Goal: Task Accomplishment & Management: Use online tool/utility

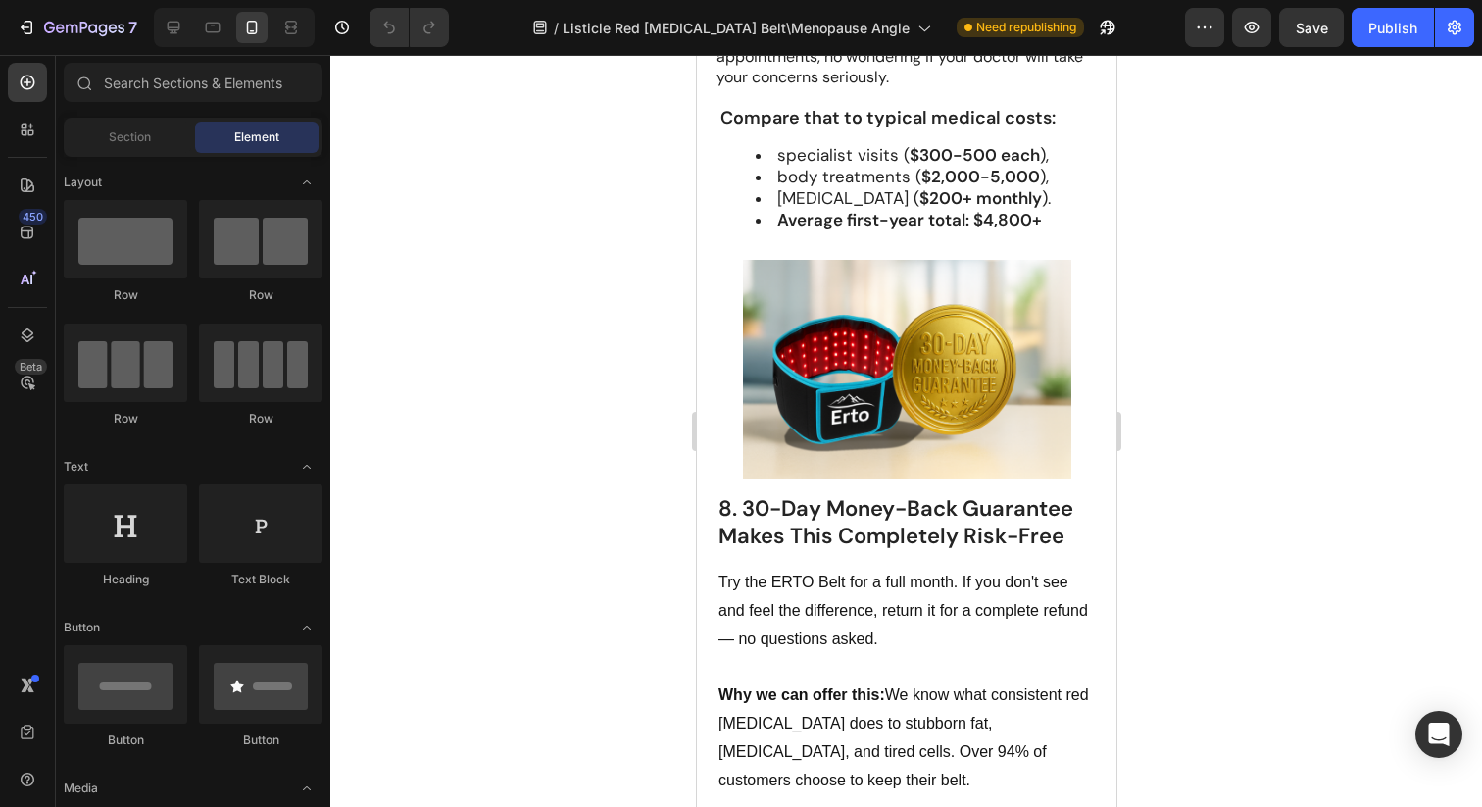
scroll to position [6186, 0]
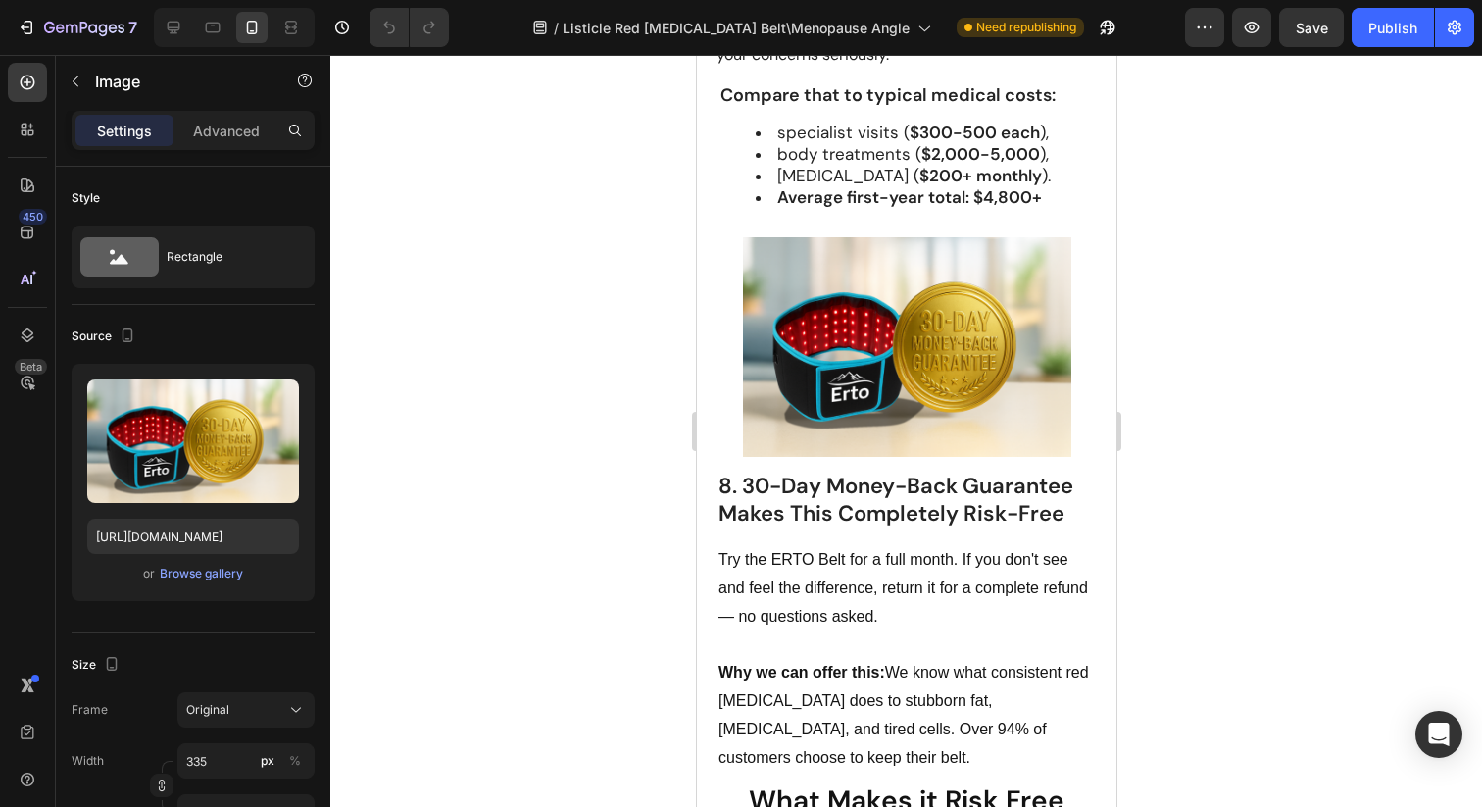
click at [935, 337] on img at bounding box center [906, 346] width 328 height 219
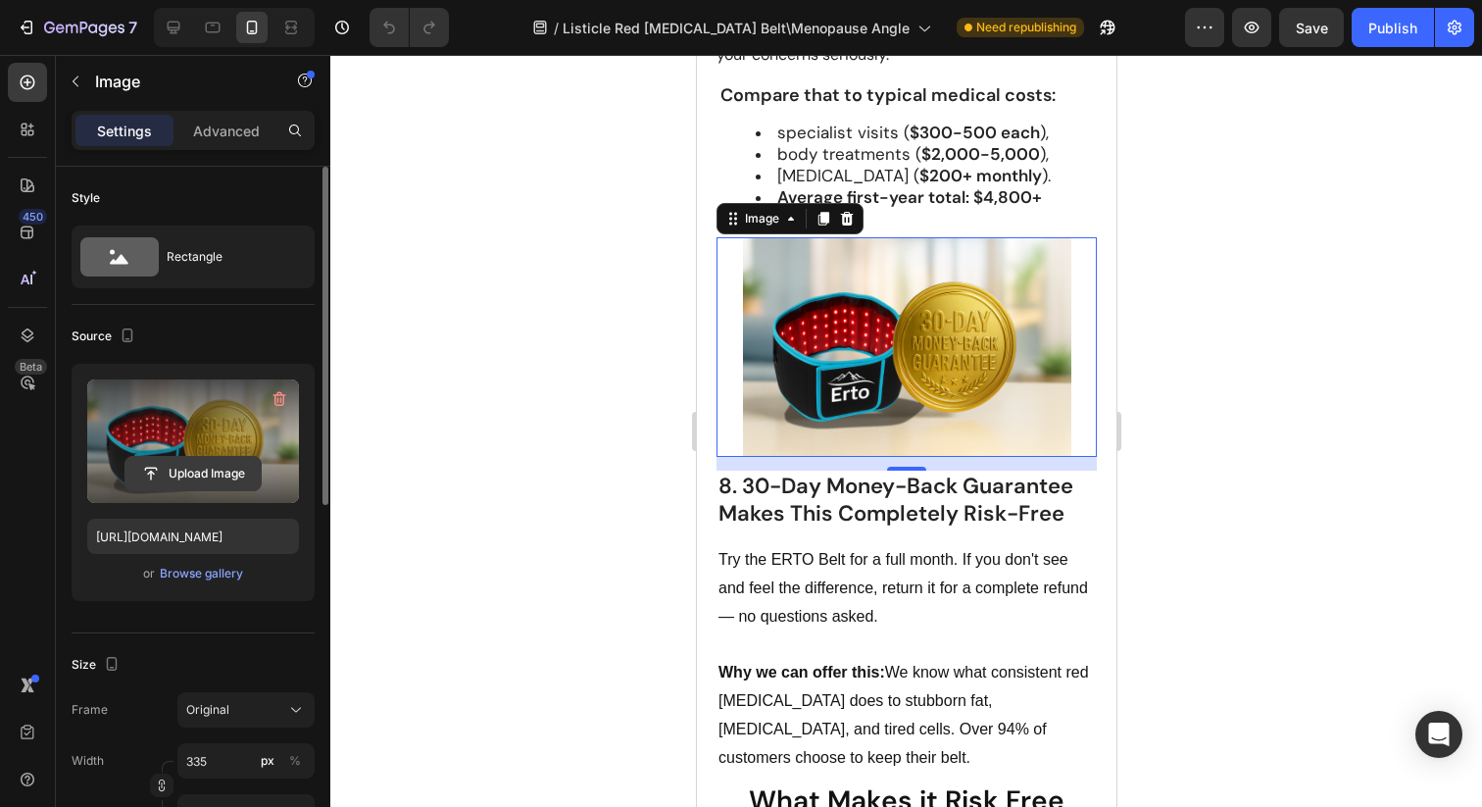
click at [175, 466] on input "file" at bounding box center [192, 473] width 135 height 33
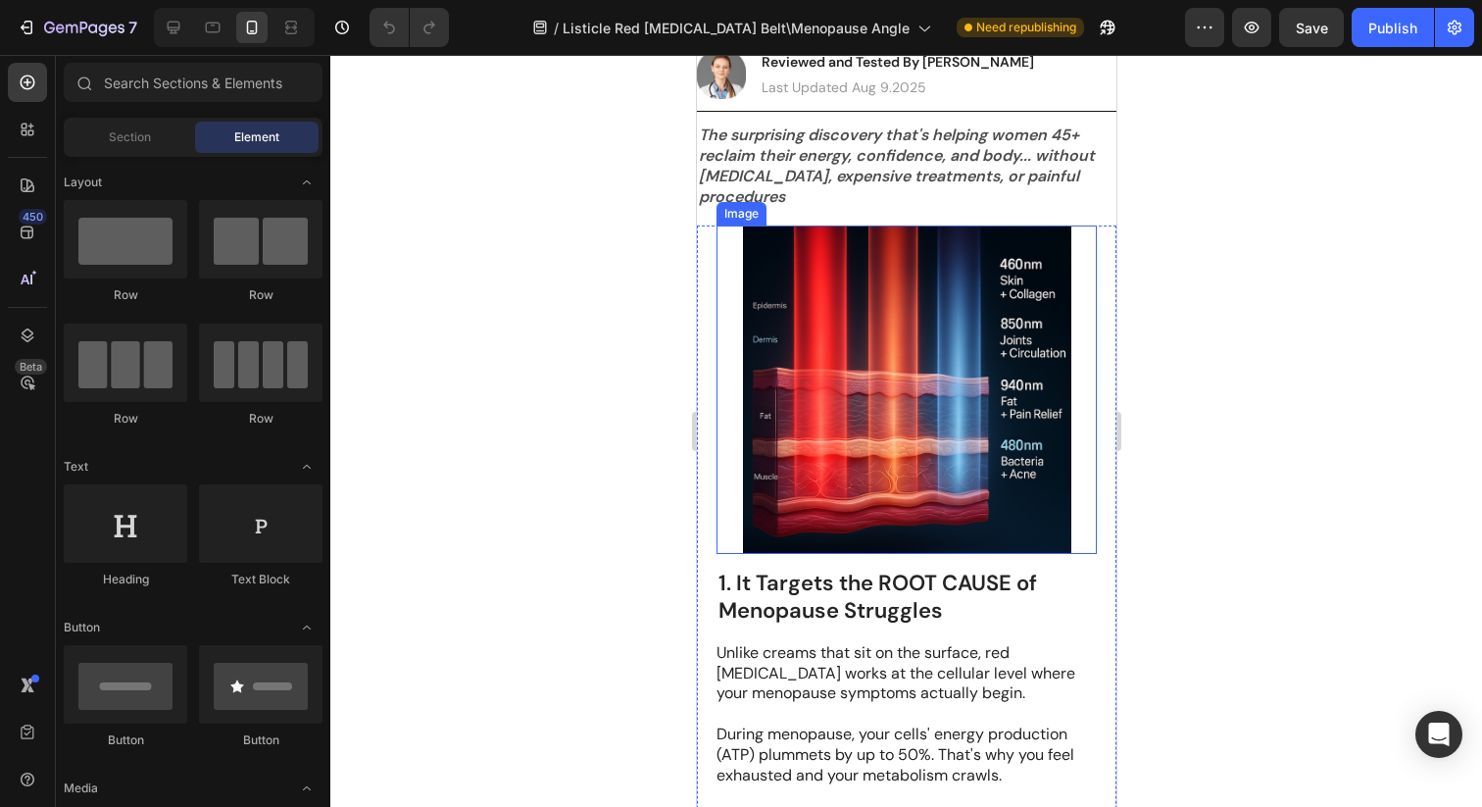
scroll to position [220, 0]
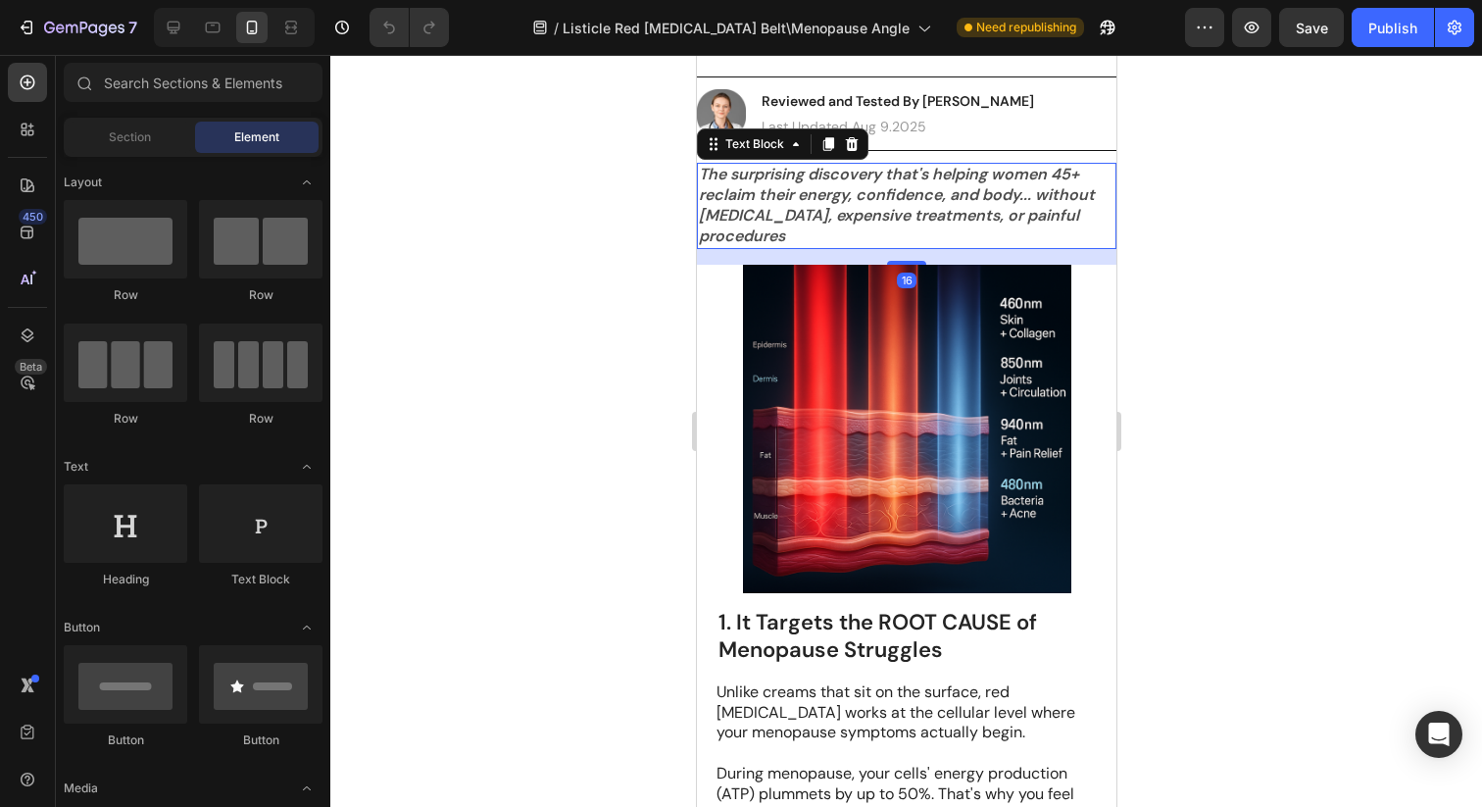
click at [881, 225] on p "The surprising discovery that's helping women 45+ reclaim their energy, confide…" at bounding box center [906, 205] width 416 height 81
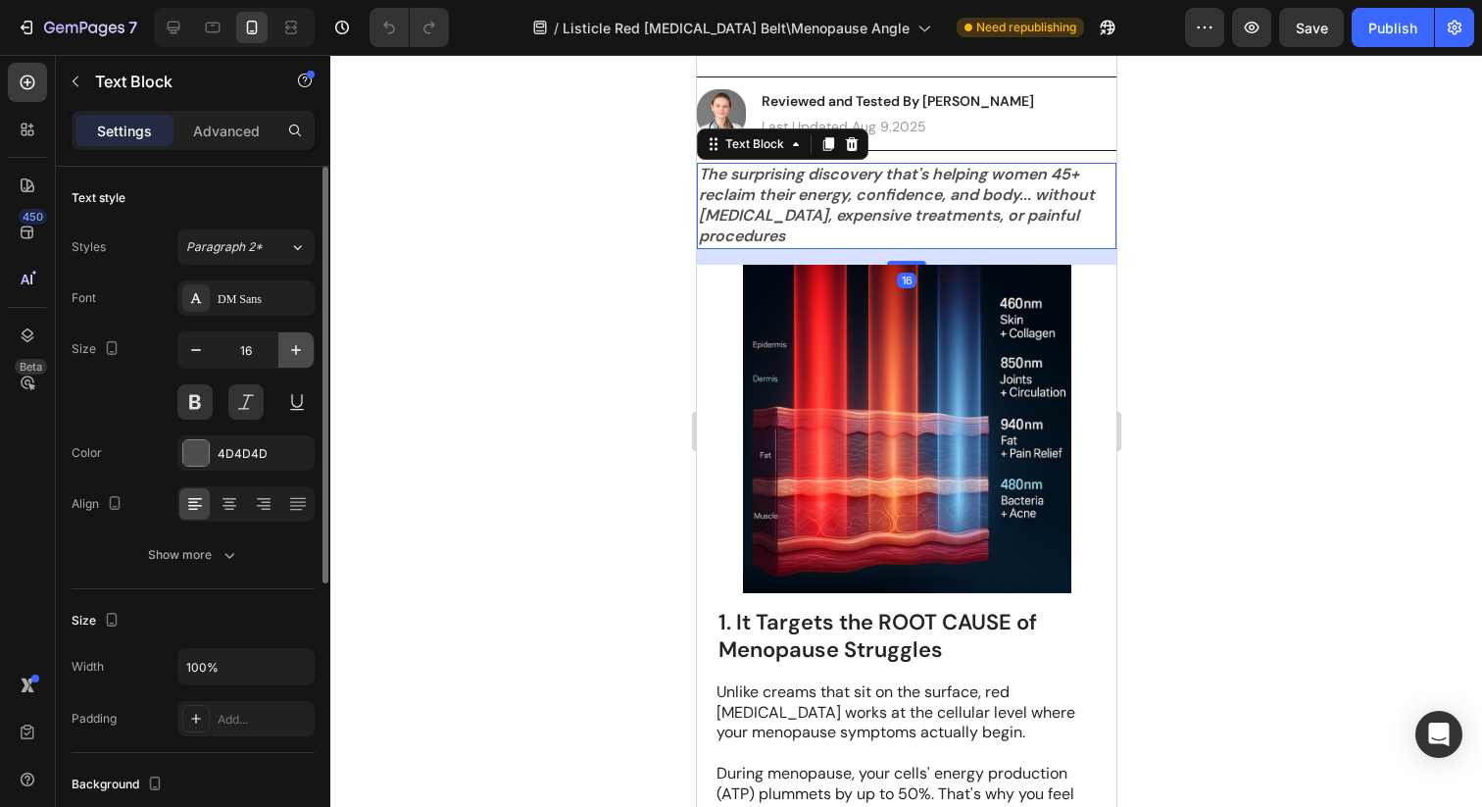
click at [290, 344] on icon "button" at bounding box center [296, 350] width 20 height 20
type input "17"
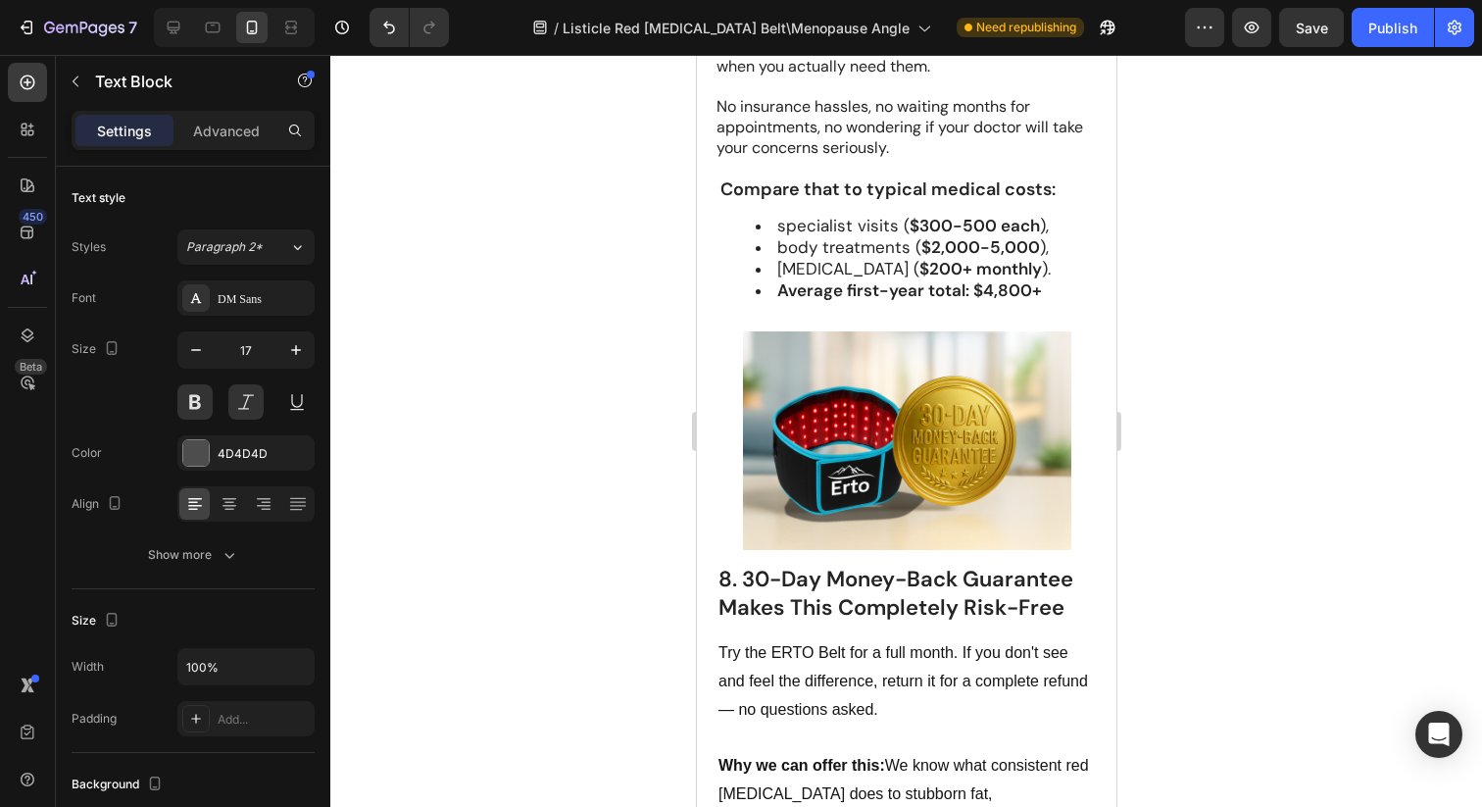
scroll to position [6101, 0]
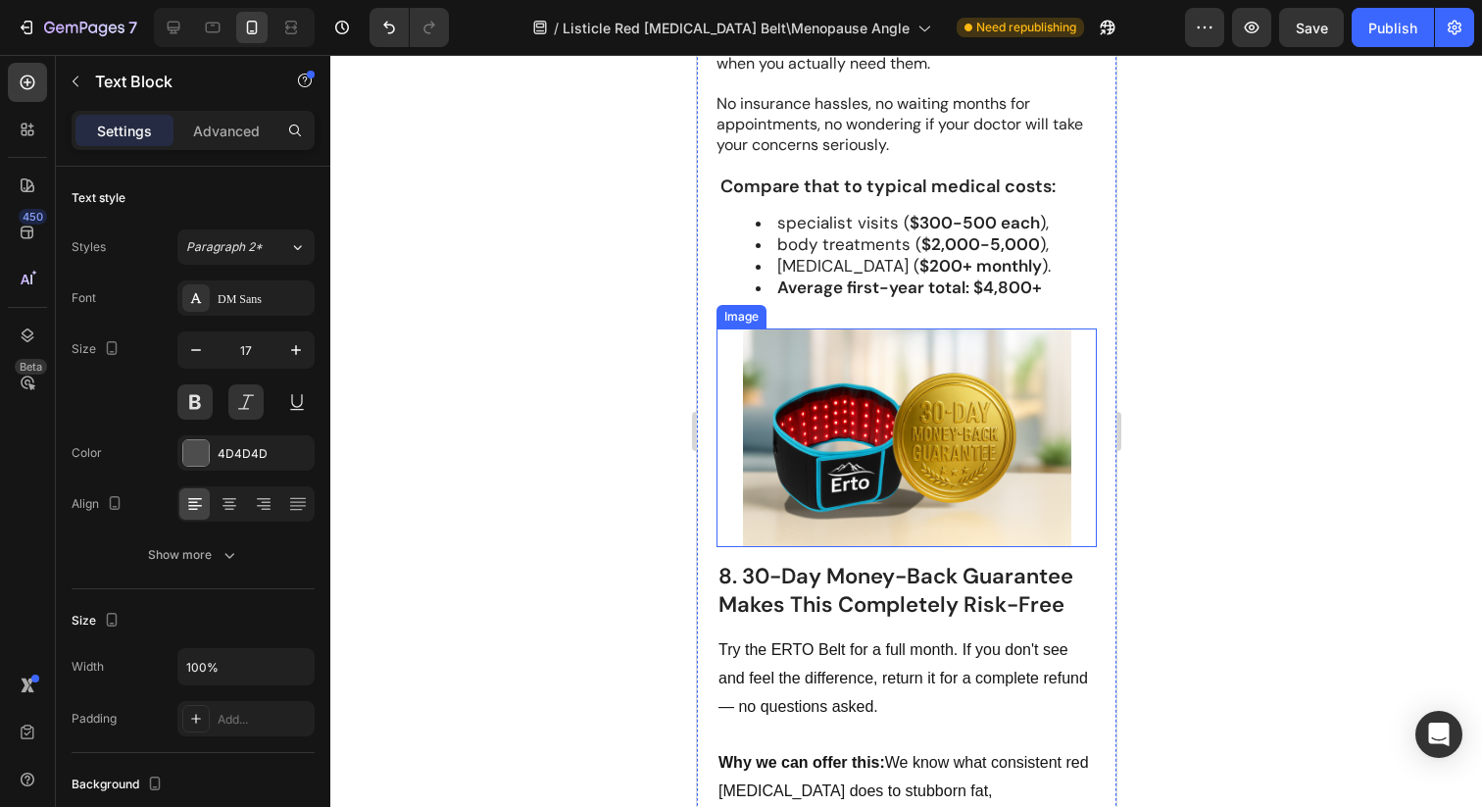
click at [930, 463] on img at bounding box center [906, 437] width 328 height 219
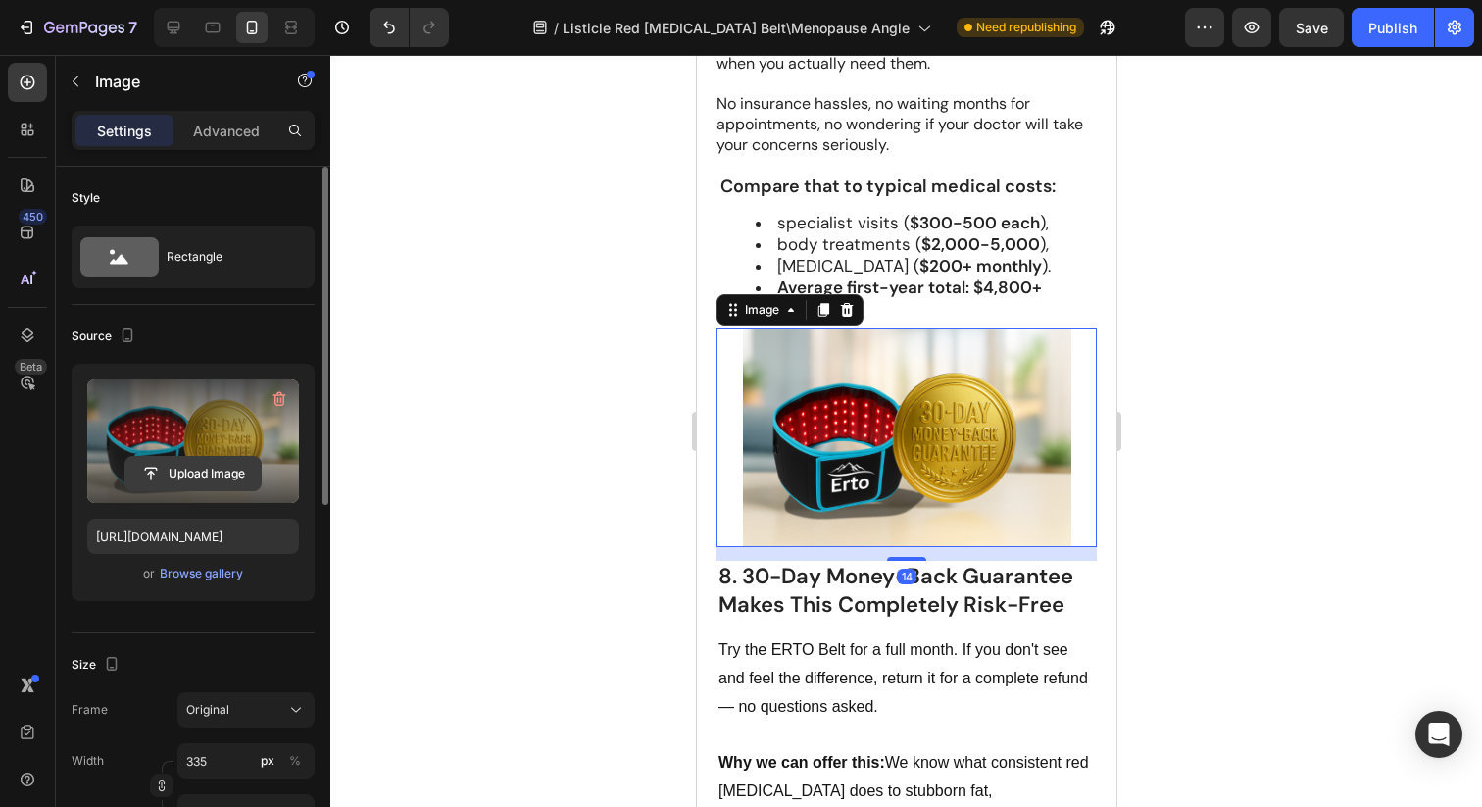
click at [187, 486] on input "file" at bounding box center [192, 473] width 135 height 33
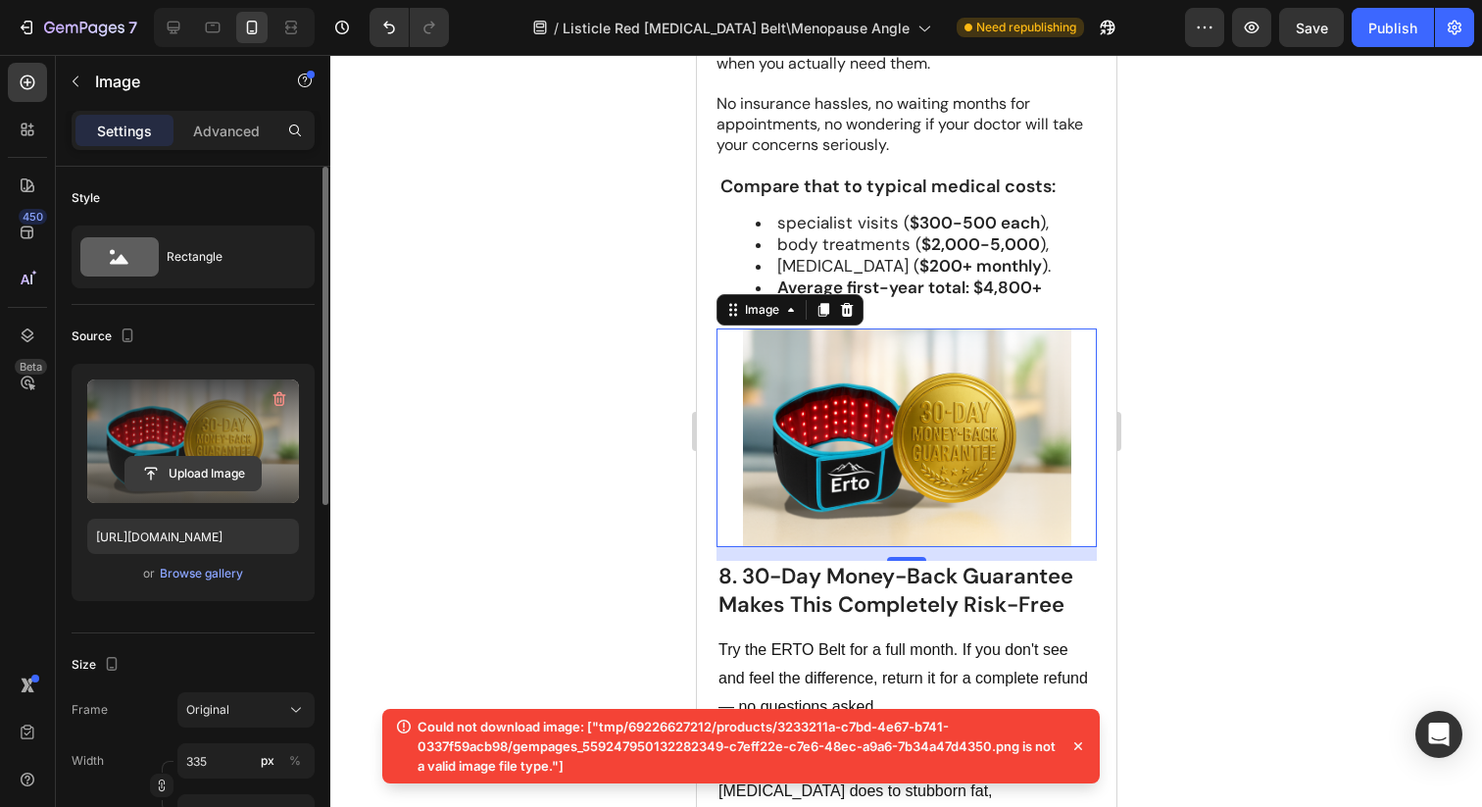
click at [184, 462] on input "file" at bounding box center [192, 473] width 135 height 33
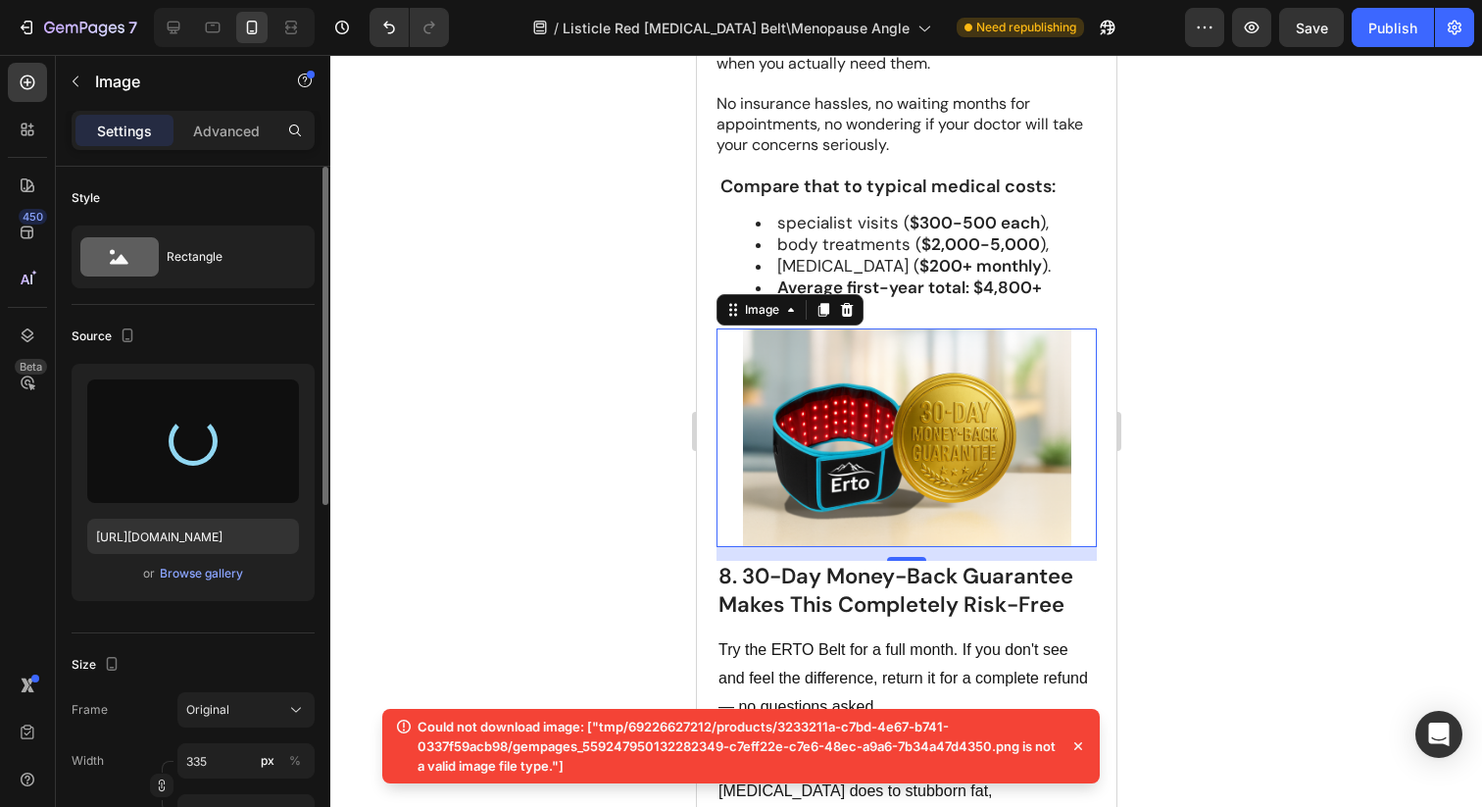
type input "[URL][DOMAIN_NAME]"
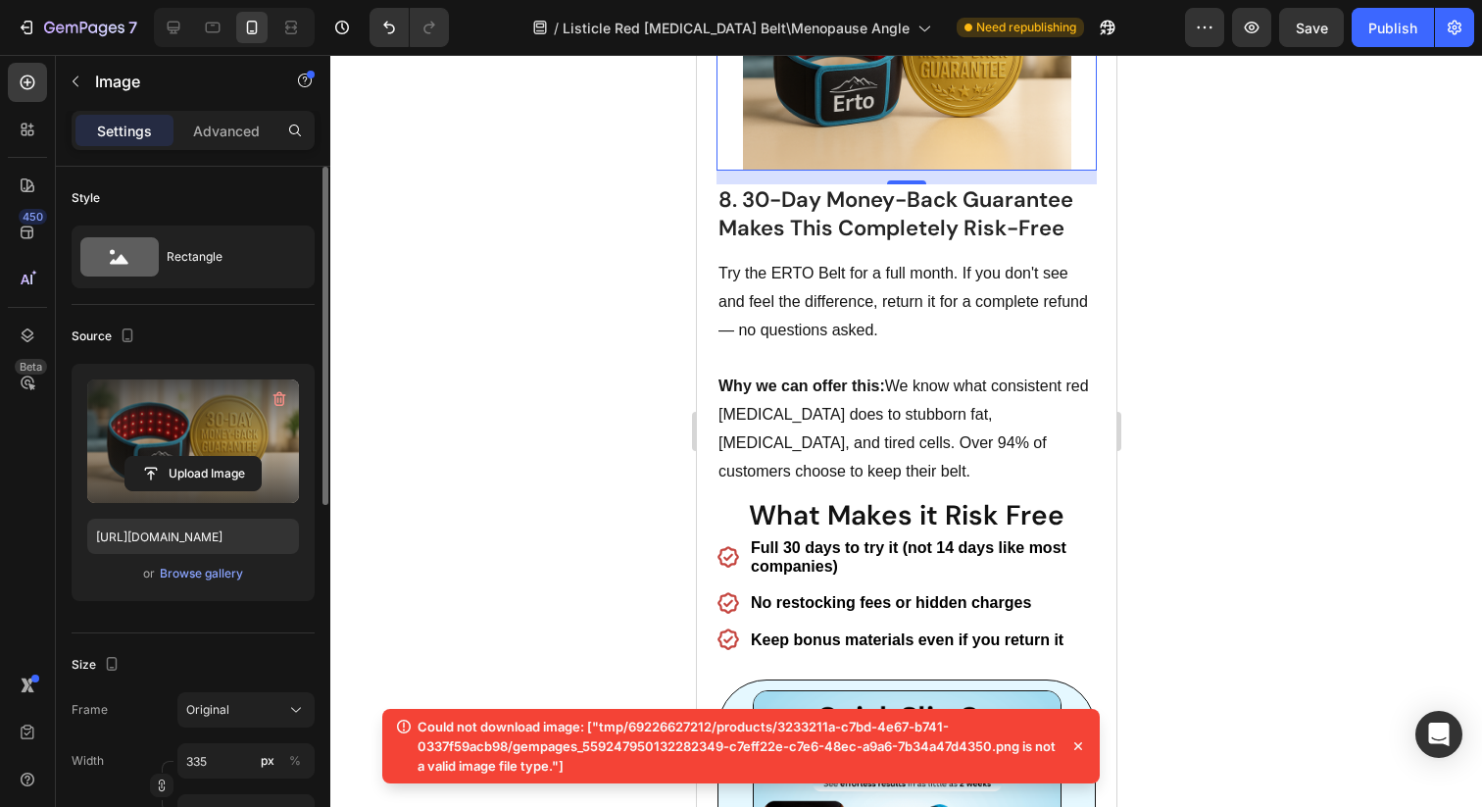
scroll to position [6485, 0]
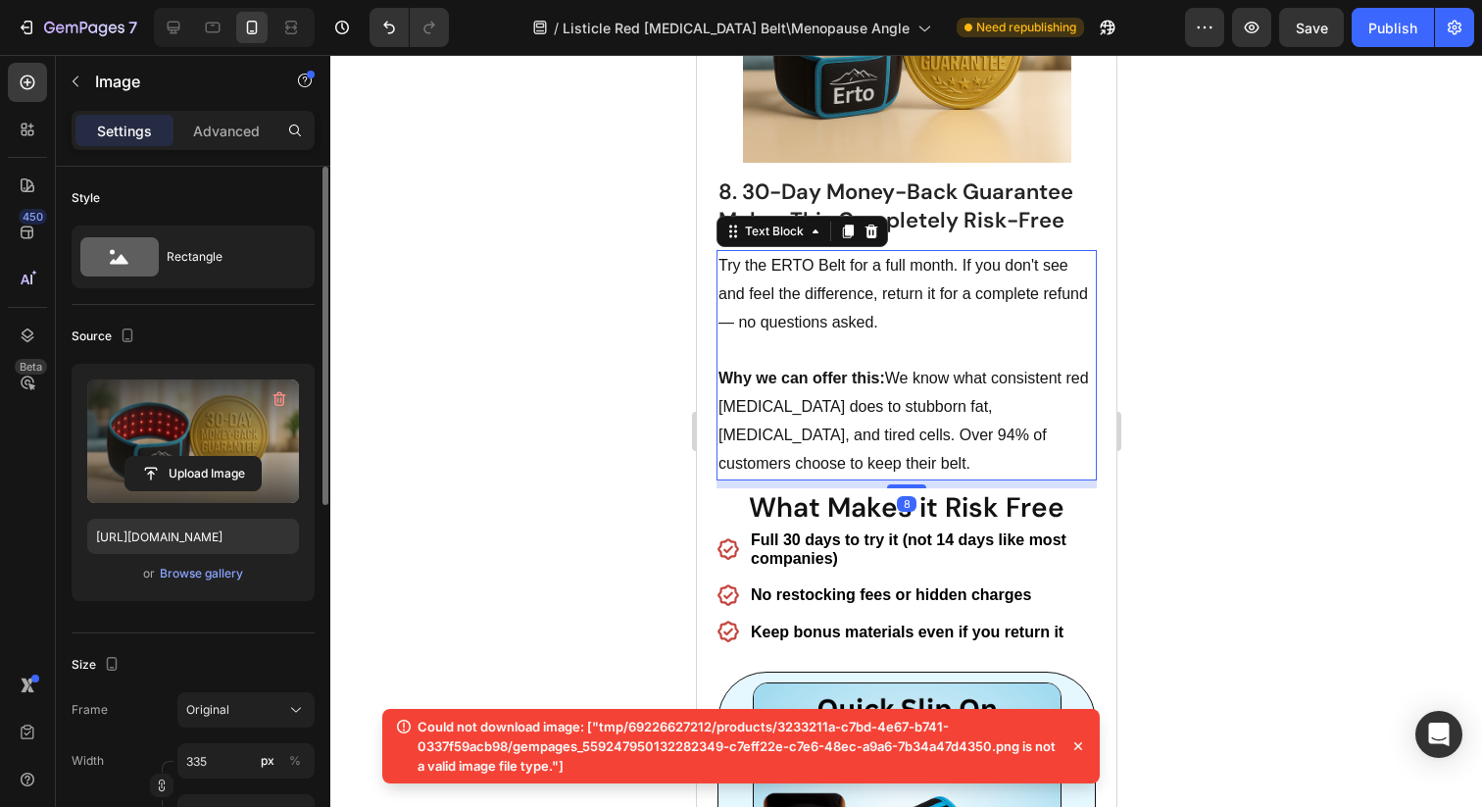
click at [814, 379] on p "Why we can offer this: We know what consistent red [MEDICAL_DATA] does to stubb…" at bounding box center [906, 421] width 376 height 113
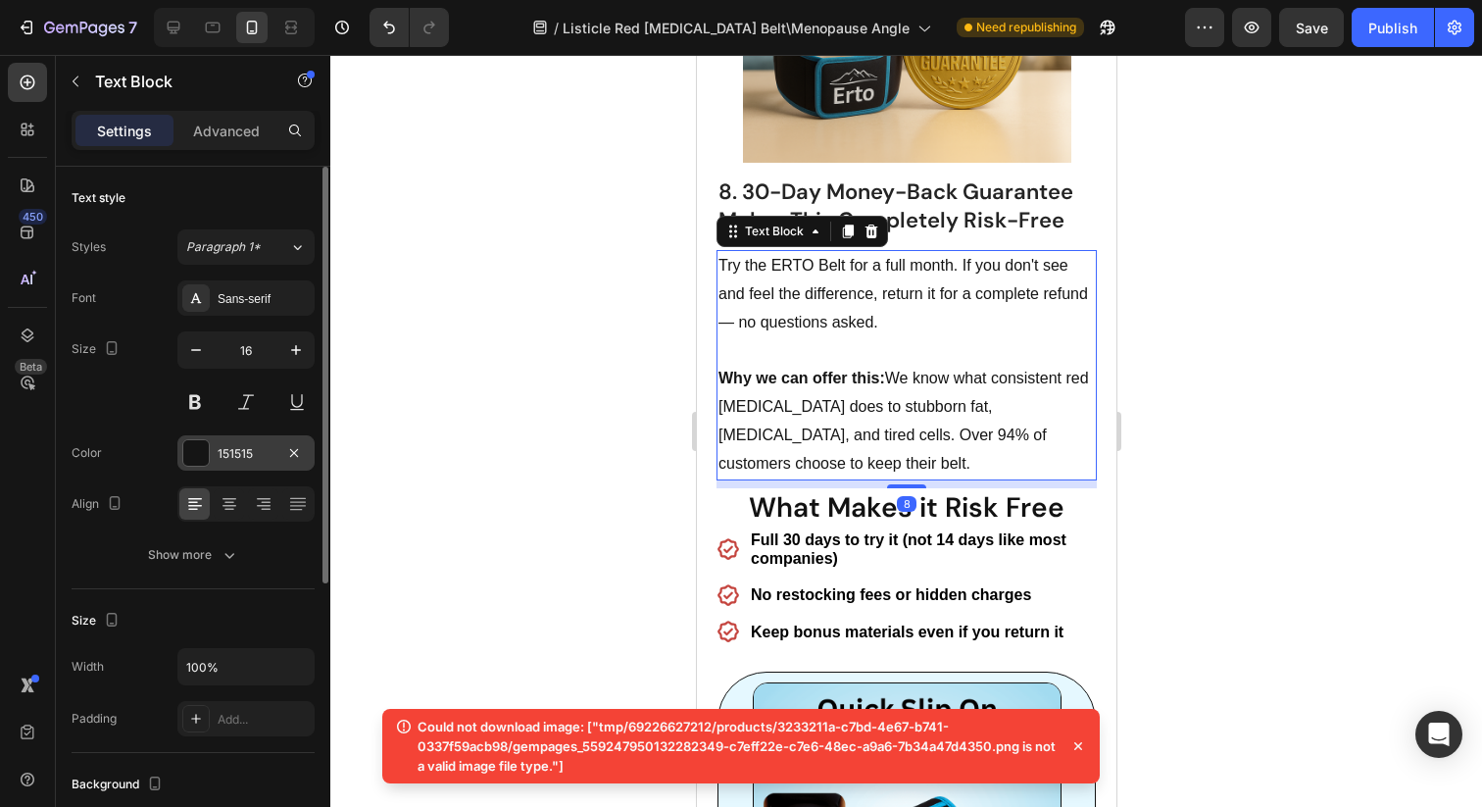
click at [218, 461] on div "151515" at bounding box center [246, 454] width 57 height 18
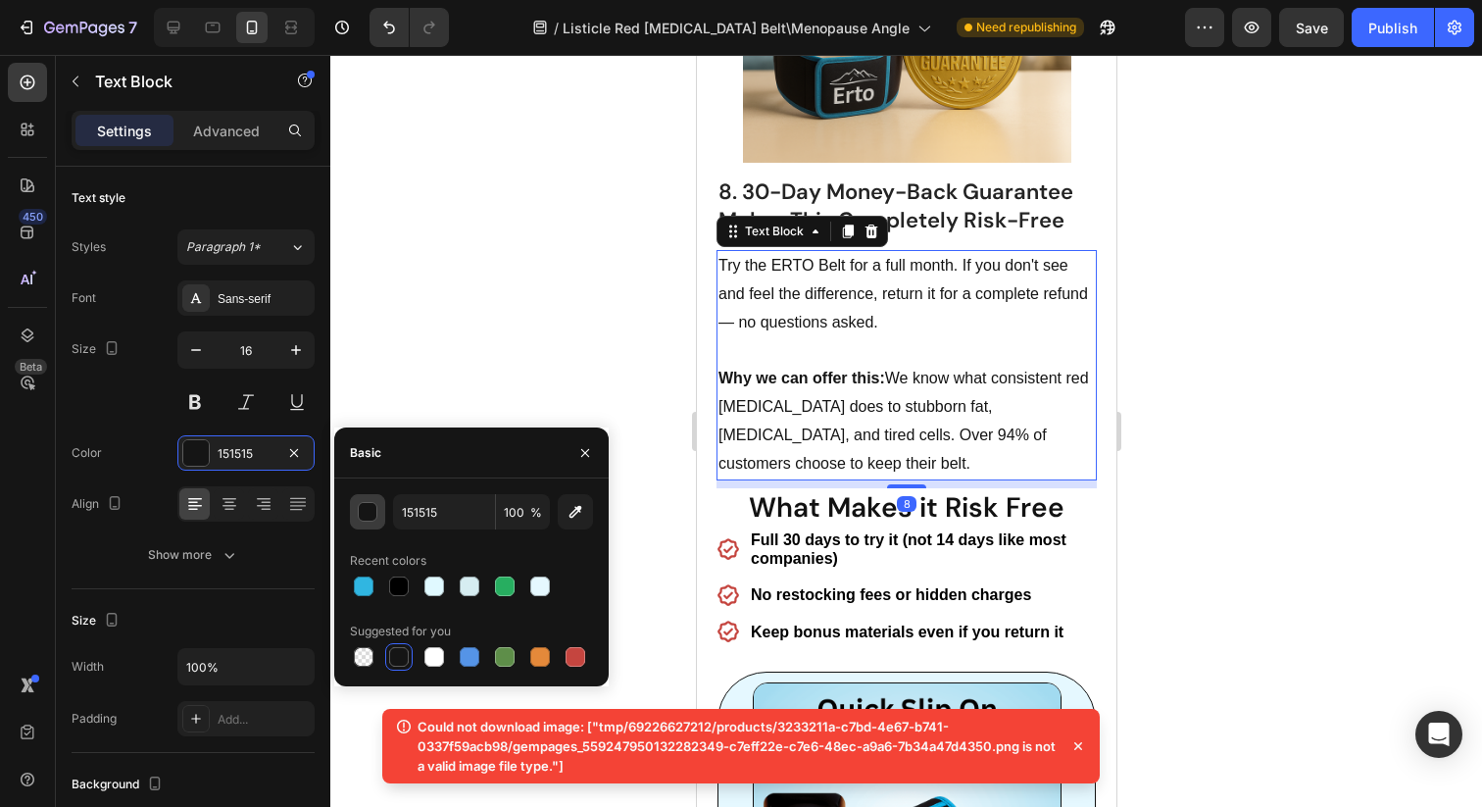
click at [375, 526] on button "button" at bounding box center [367, 511] width 35 height 35
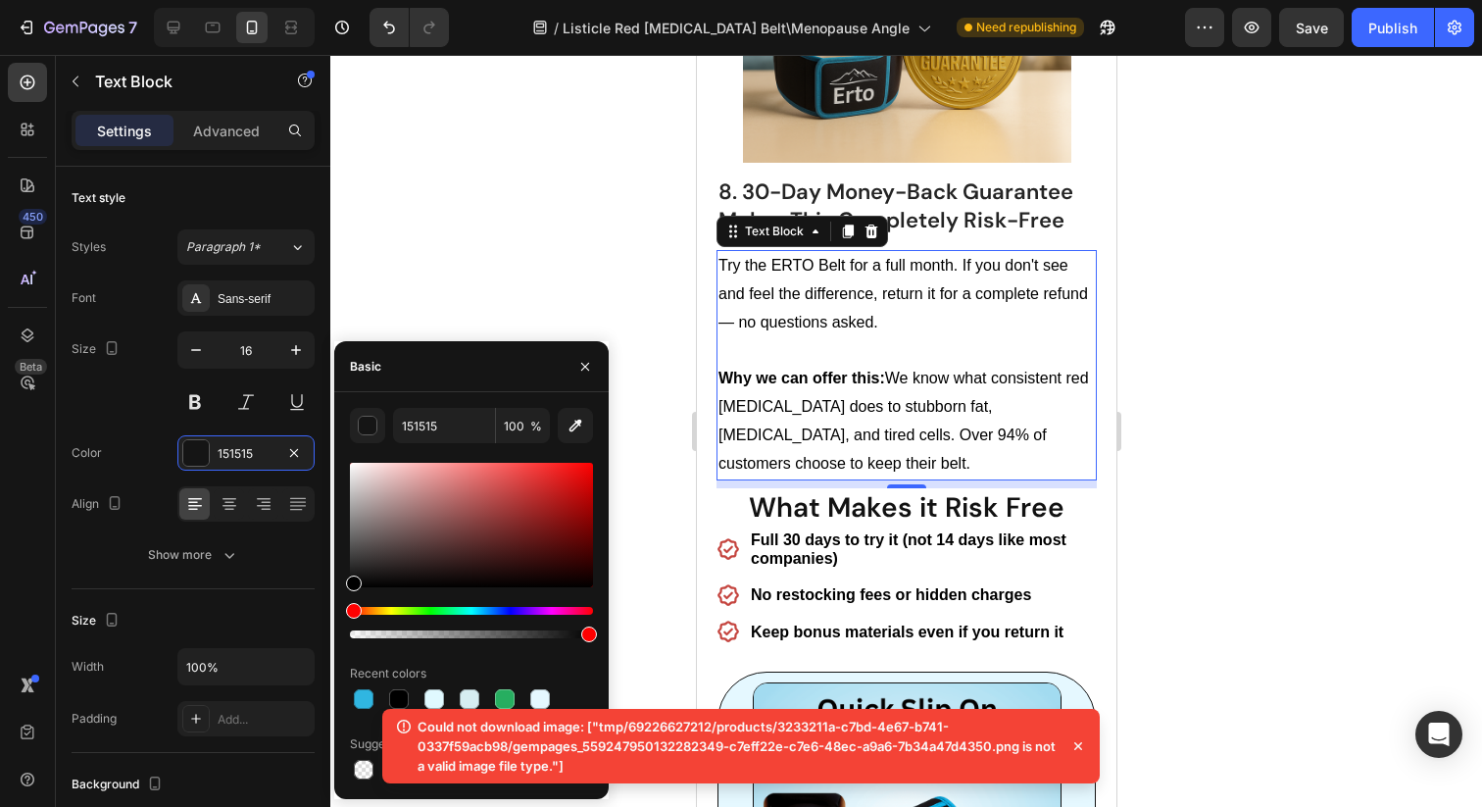
drag, startPoint x: 356, startPoint y: 580, endPoint x: 334, endPoint y: 659, distance: 81.3
click at [334, 659] on div "151515 100 % Recent colors Suggested for you" at bounding box center [471, 595] width 275 height 375
type input "000000"
click at [430, 306] on div at bounding box center [906, 431] width 1152 height 752
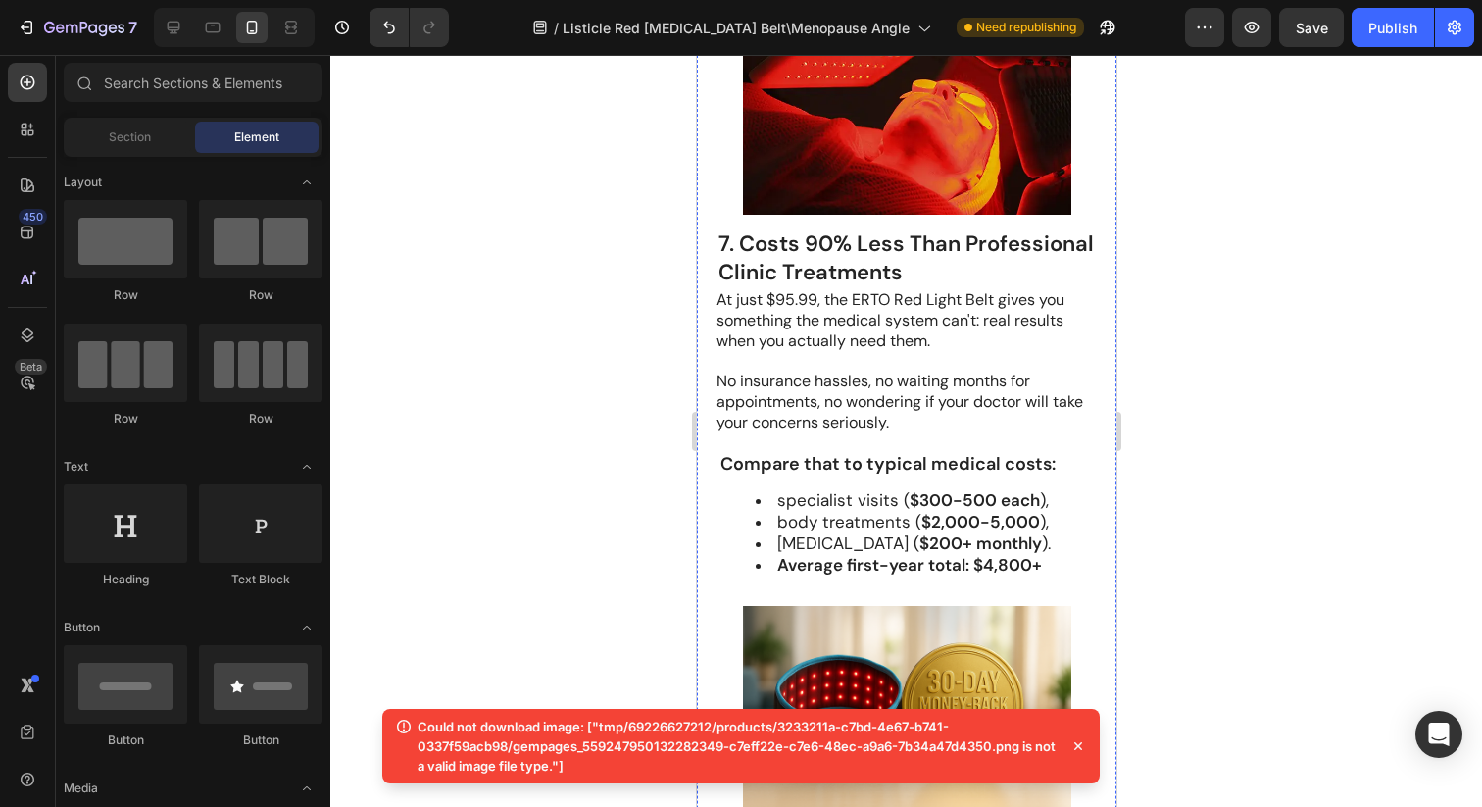
scroll to position [5807, 0]
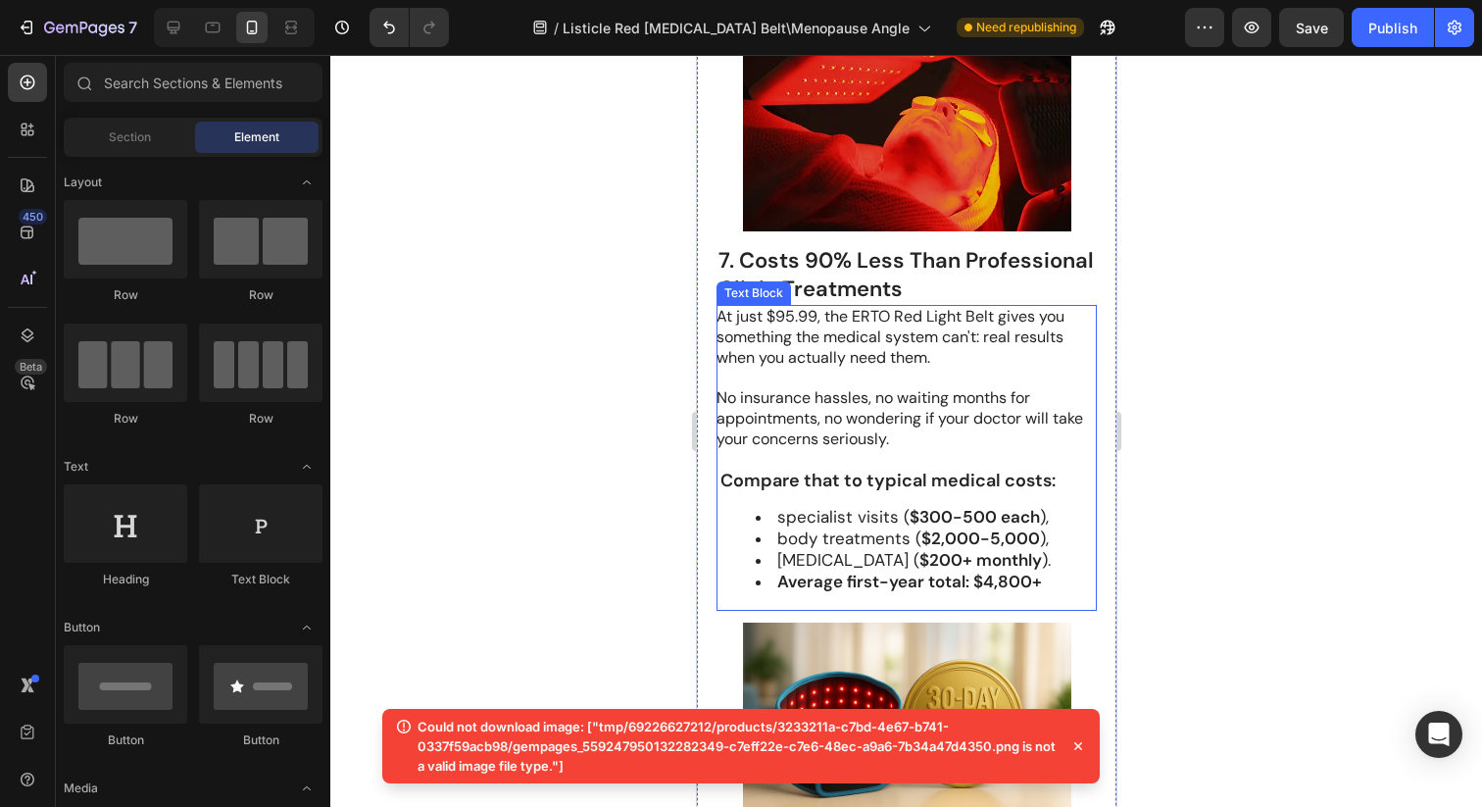
click at [861, 450] on p at bounding box center [905, 460] width 378 height 21
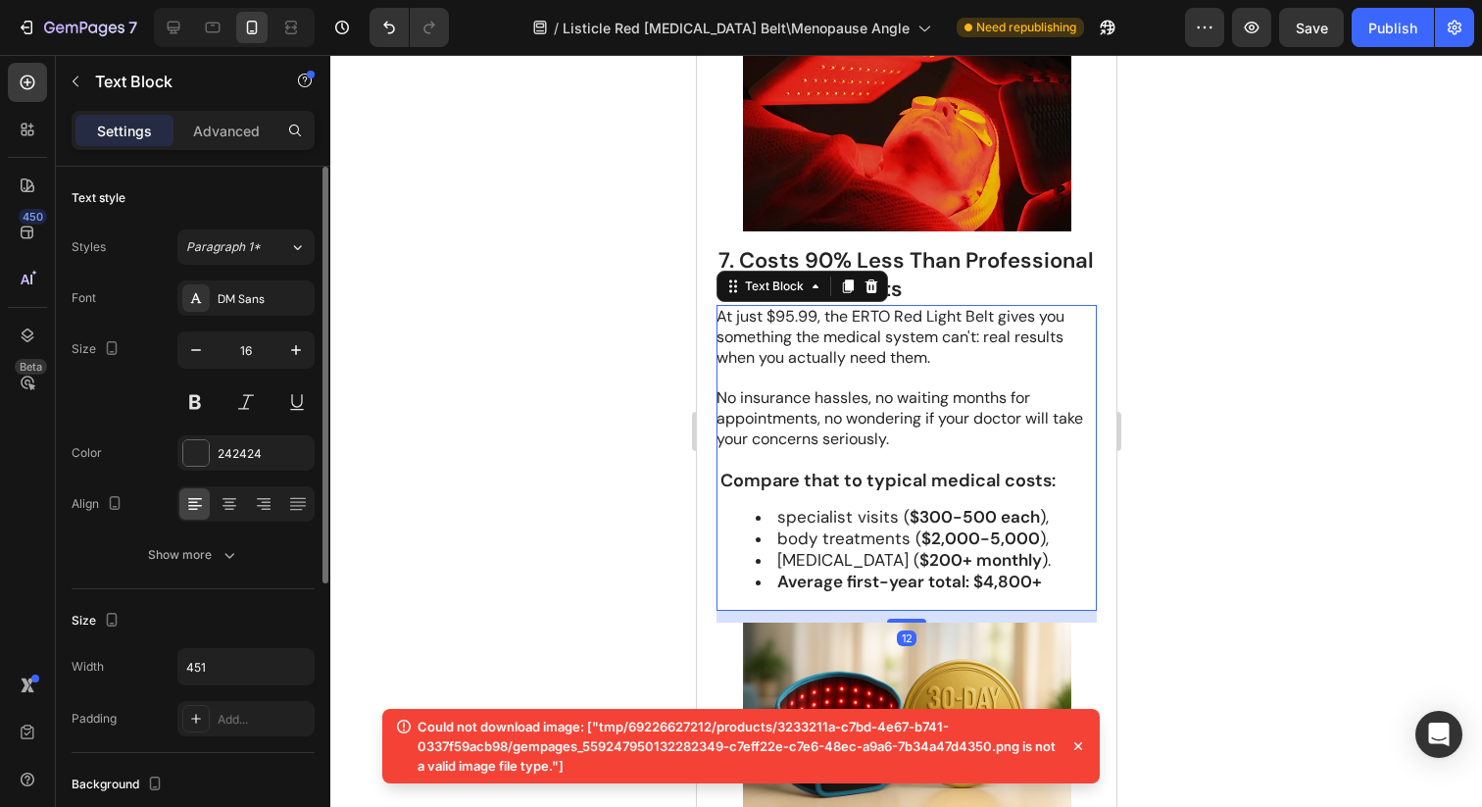
click at [211, 429] on div "Font DM Sans Size 16 Color 242424 Align Show more" at bounding box center [193, 426] width 243 height 292
click at [207, 442] on div at bounding box center [195, 452] width 25 height 25
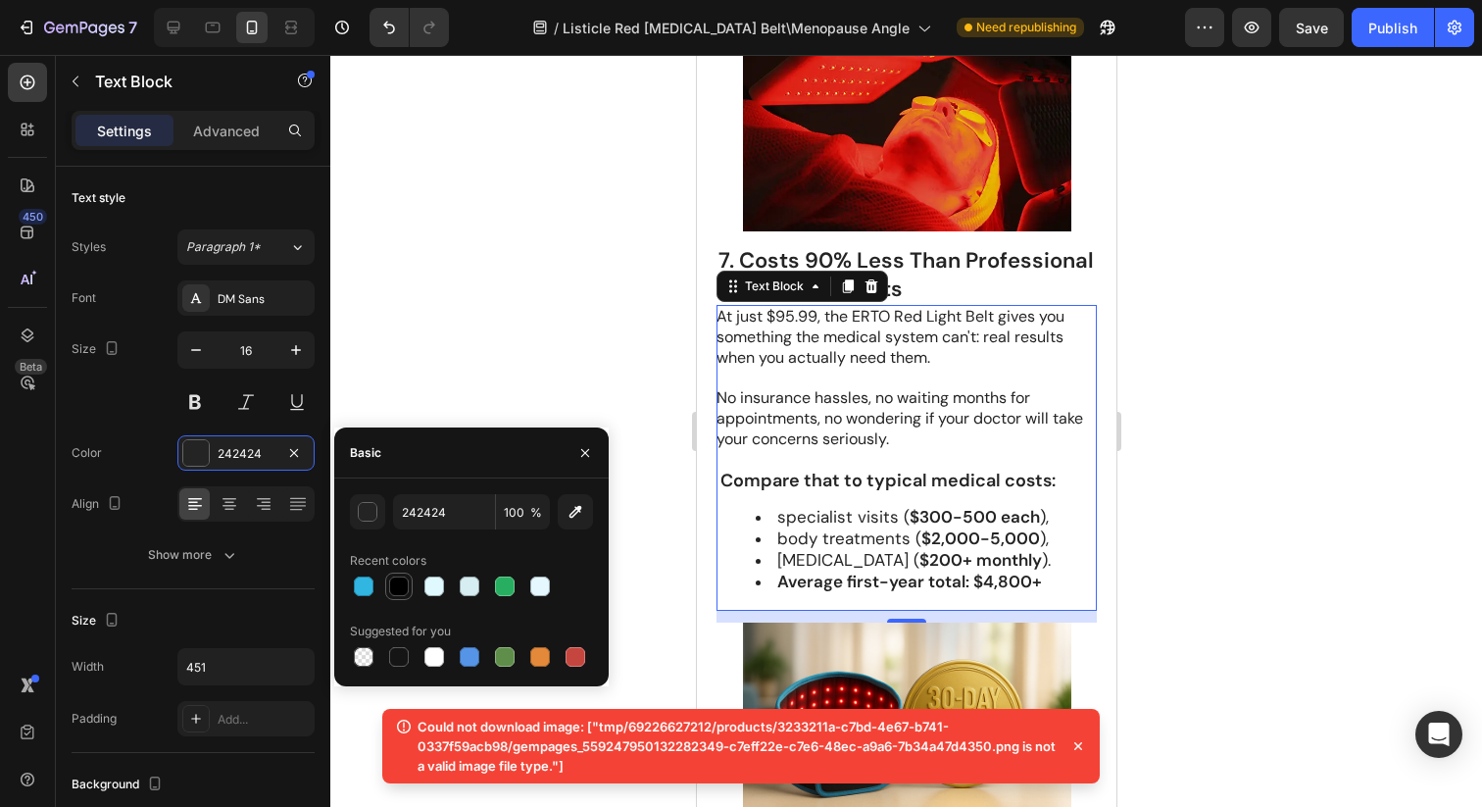
click at [399, 591] on div at bounding box center [399, 586] width 20 height 20
type input "000000"
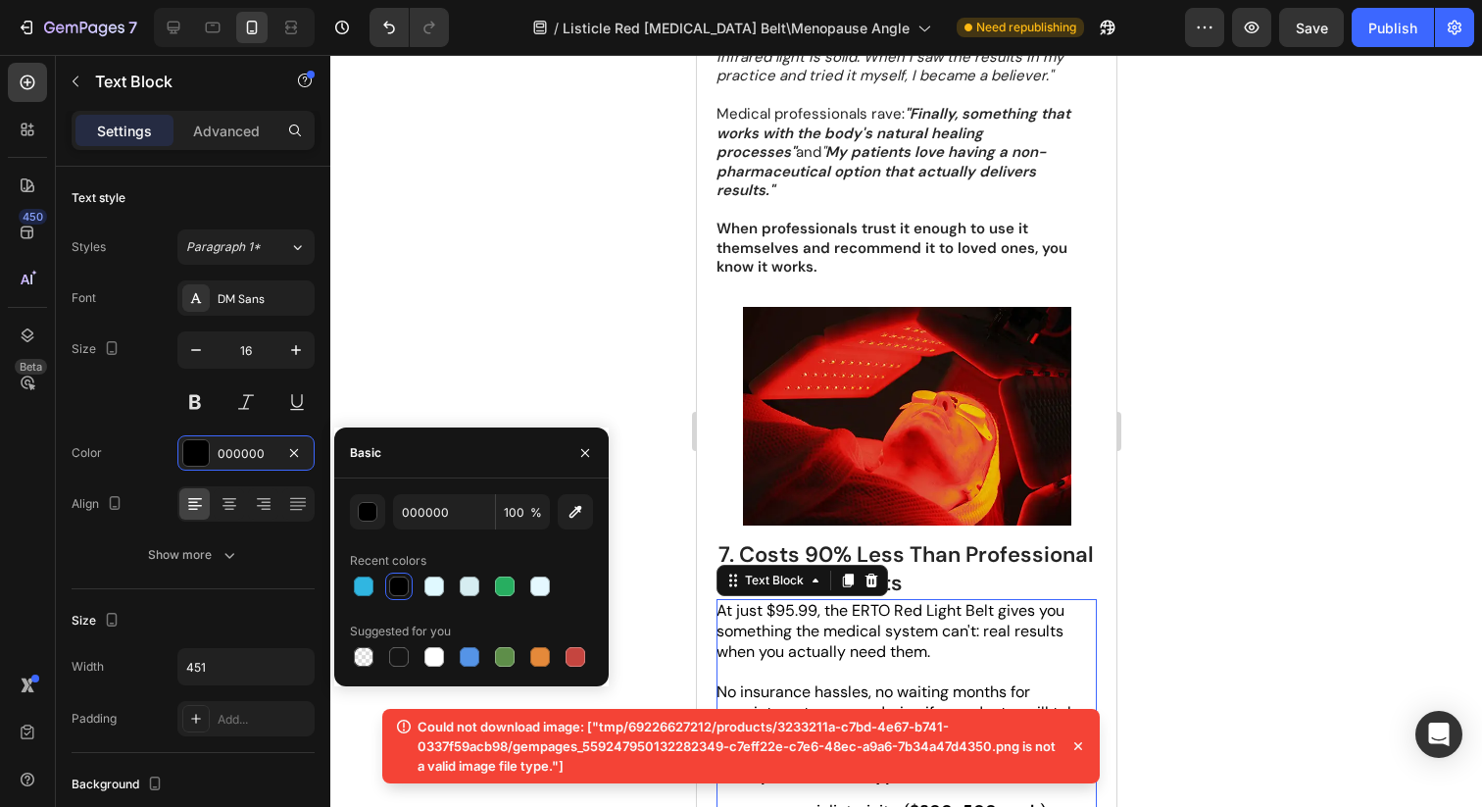
scroll to position [5459, 0]
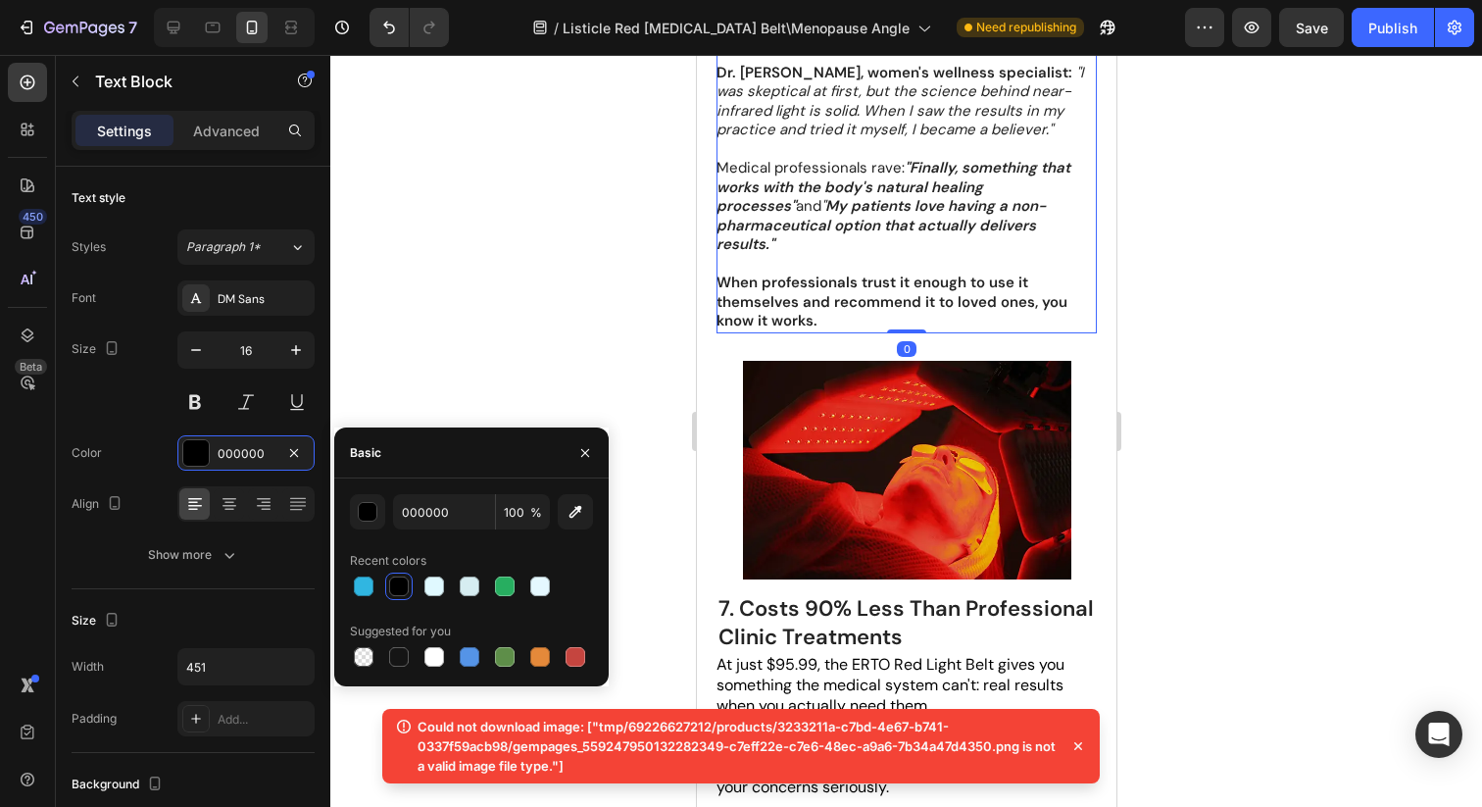
click at [877, 202] on strong "My patients love having a non-pharmaceutical option that actually delivers resu…" at bounding box center [880, 225] width 329 height 58
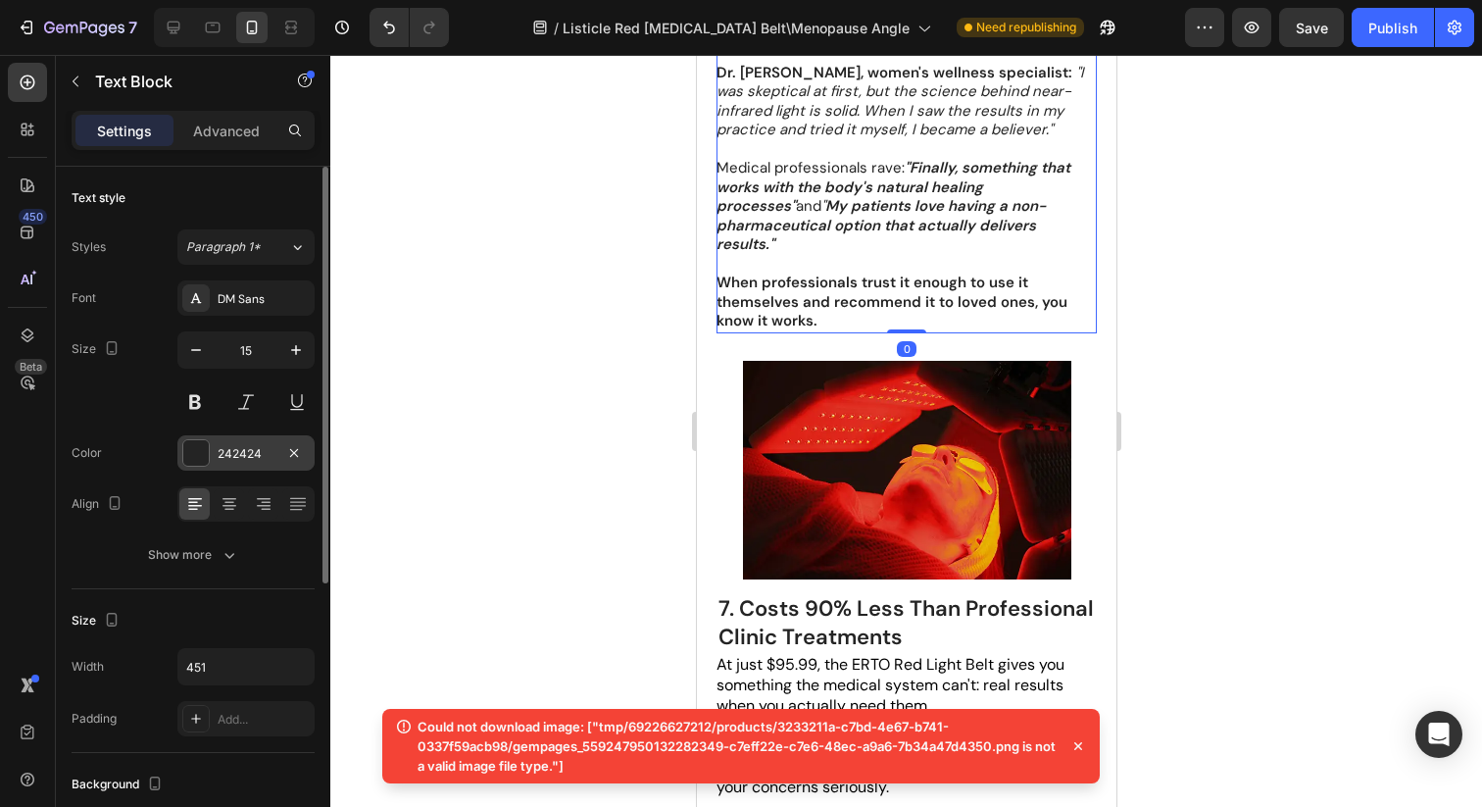
click at [190, 459] on div at bounding box center [195, 452] width 25 height 25
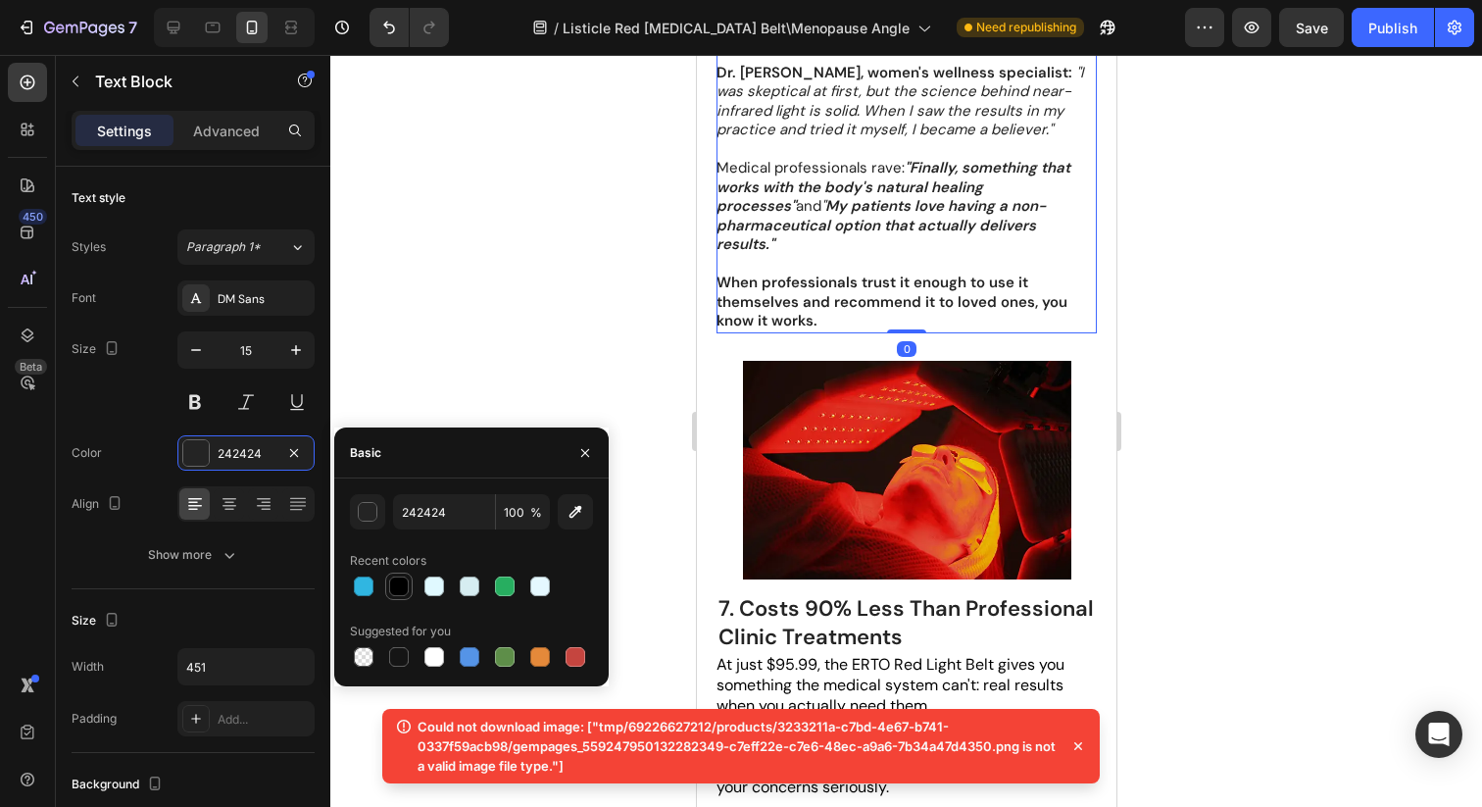
click at [401, 589] on div at bounding box center [399, 586] width 20 height 20
type input "000000"
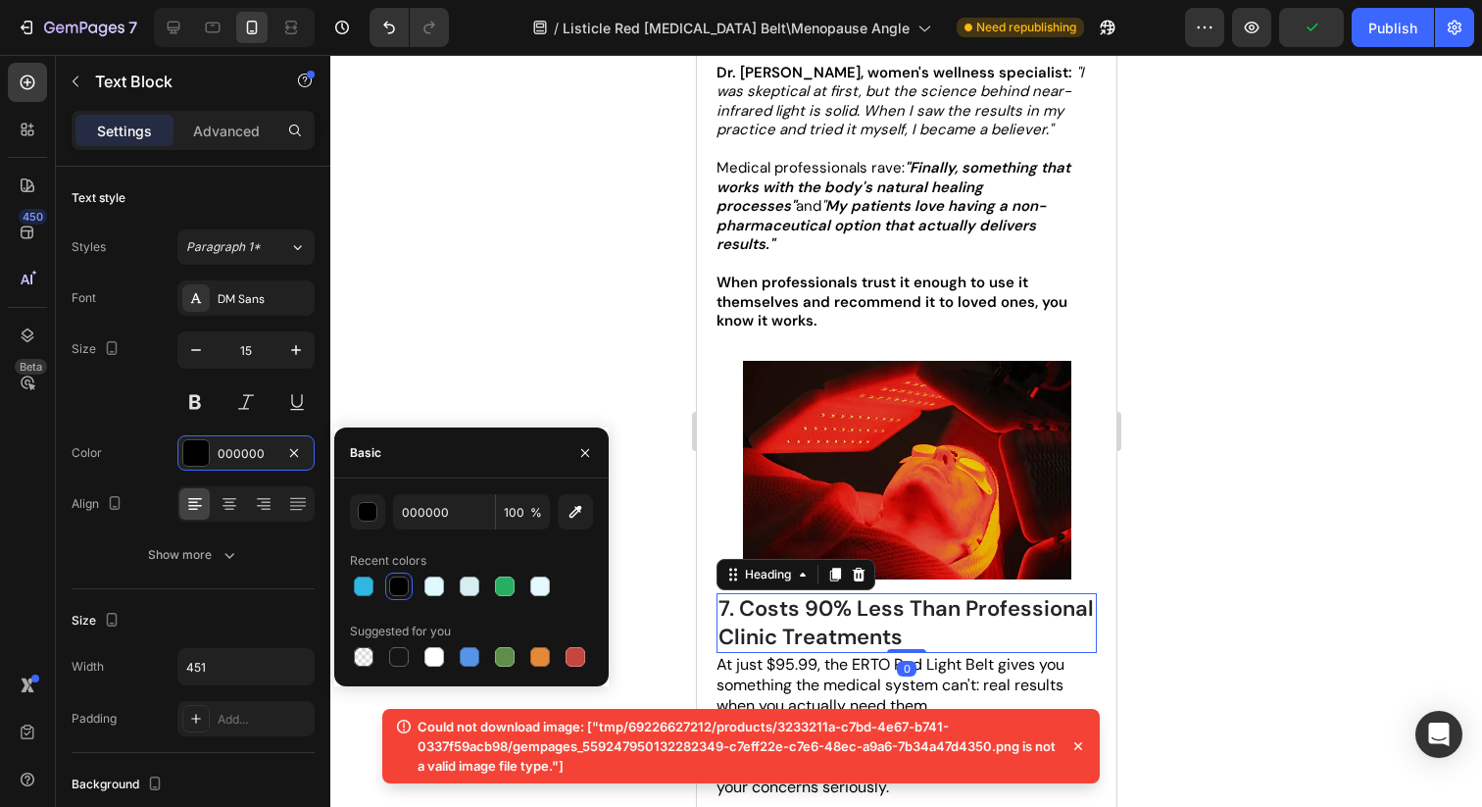
click at [855, 594] on strong "7. Costs 90% Less Than Professional Clinic Treatments" at bounding box center [905, 622] width 375 height 57
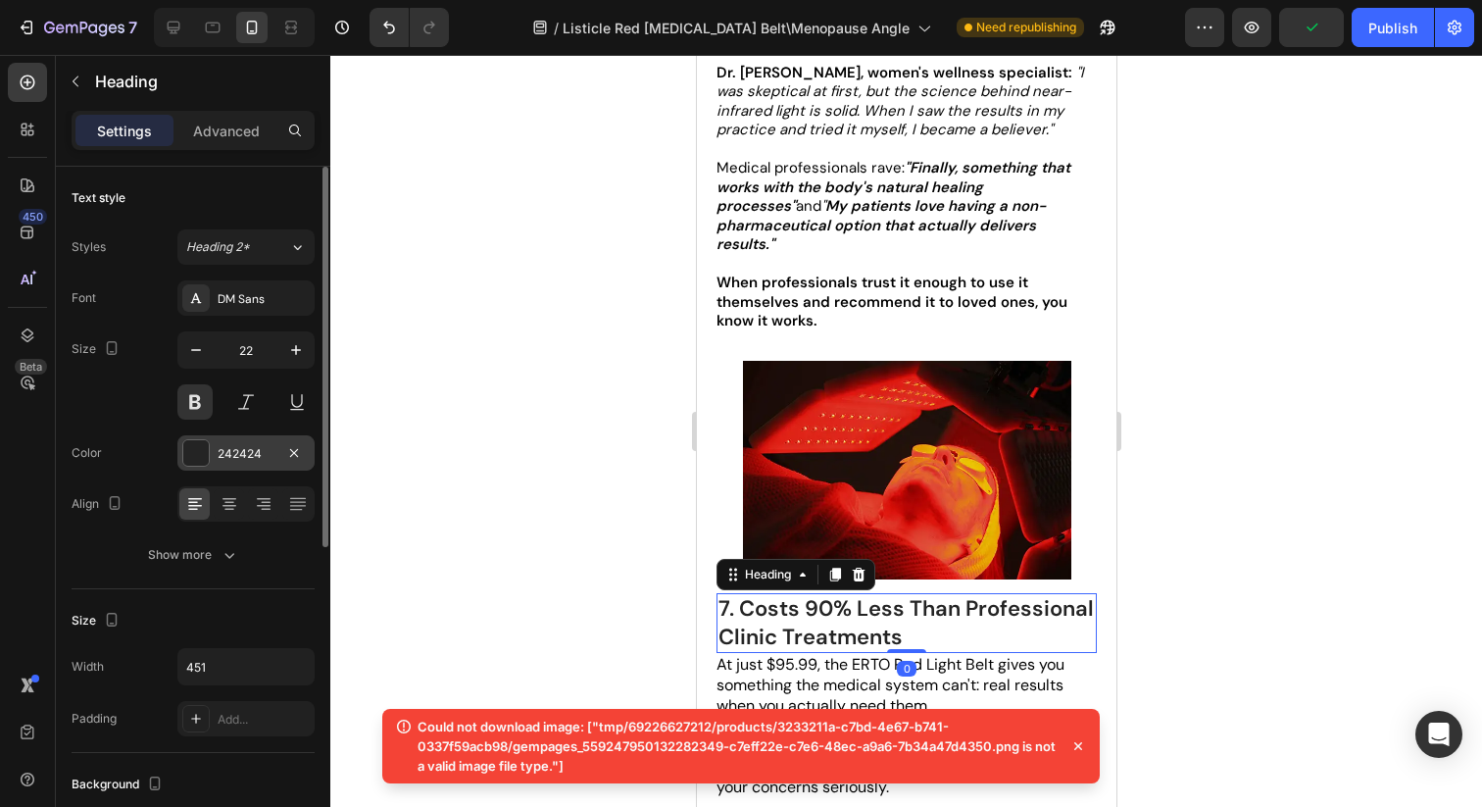
click at [249, 447] on div "242424" at bounding box center [246, 454] width 57 height 18
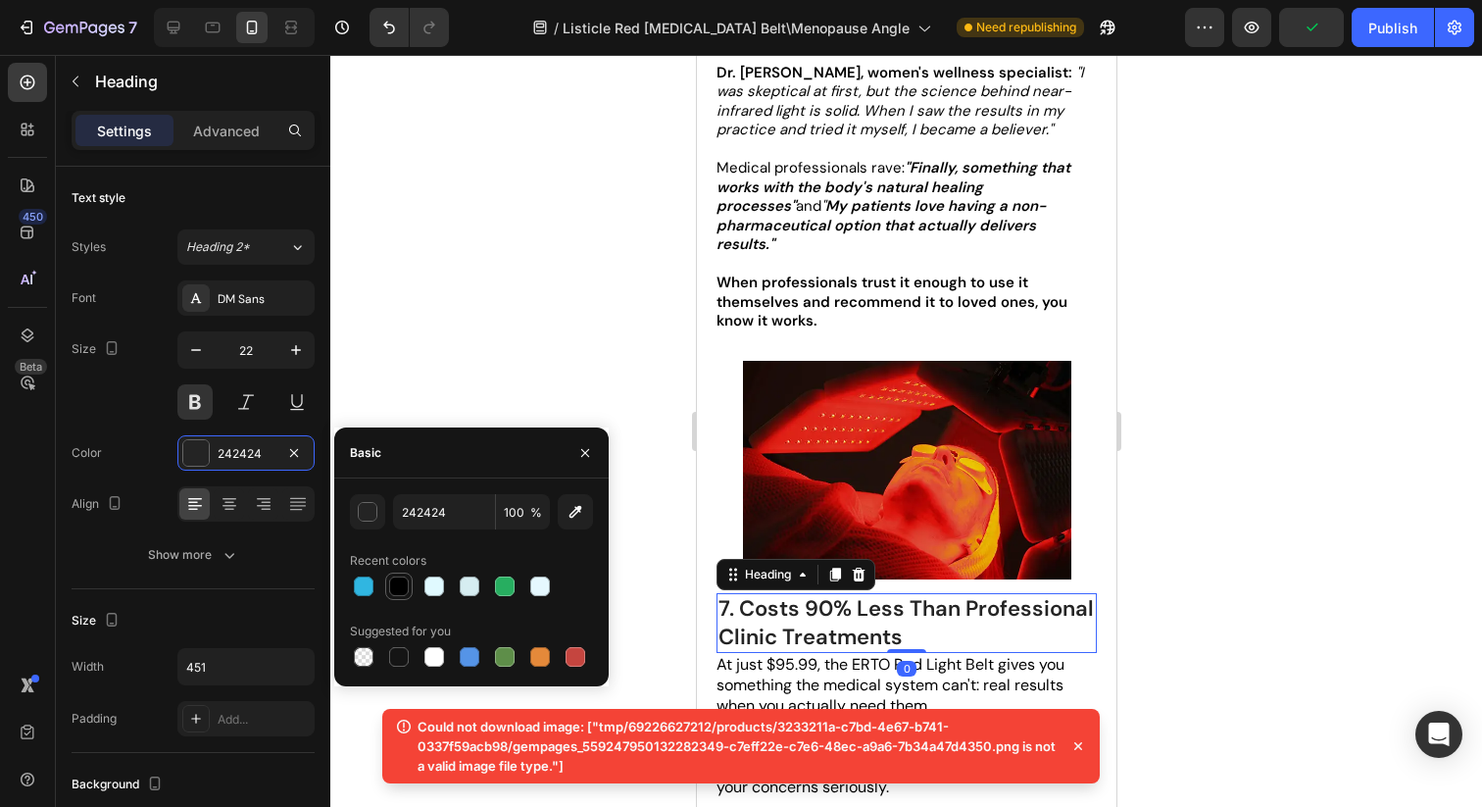
click at [395, 585] on div at bounding box center [399, 586] width 20 height 20
type input "000000"
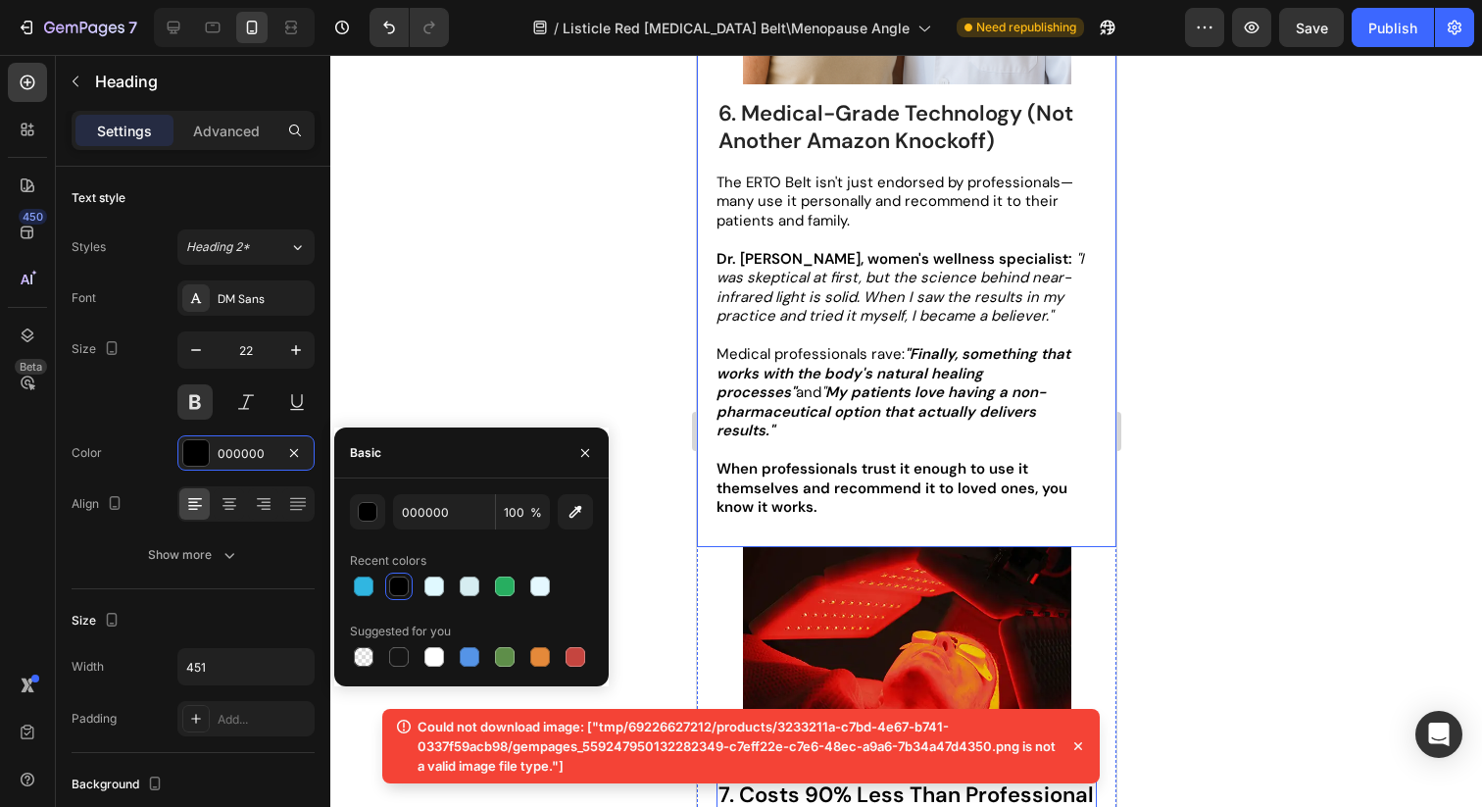
scroll to position [5166, 0]
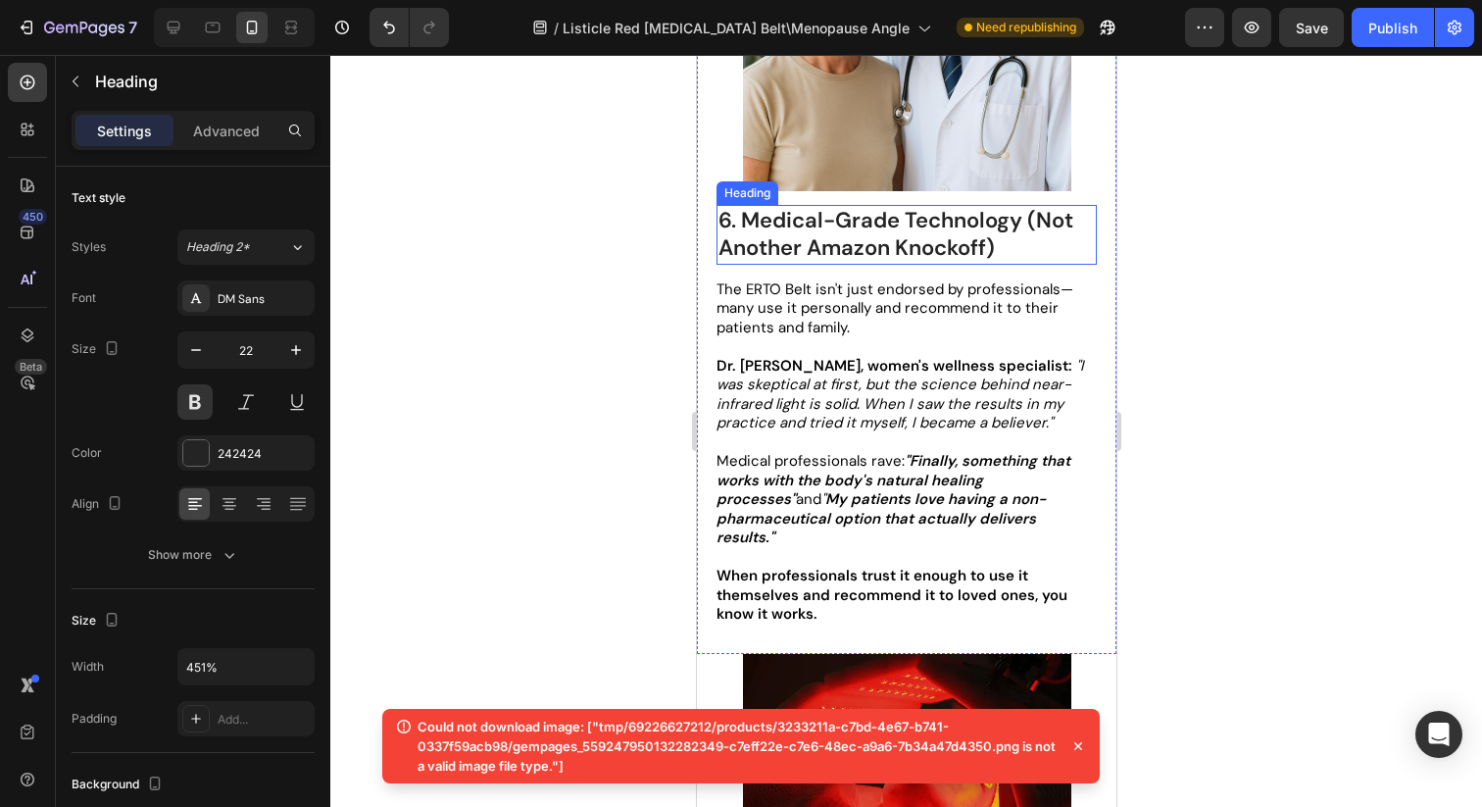
click at [822, 228] on h2 "6. Medical-Grade Technology (Not Another Amazon Knockoff)" at bounding box center [906, 235] width 380 height 60
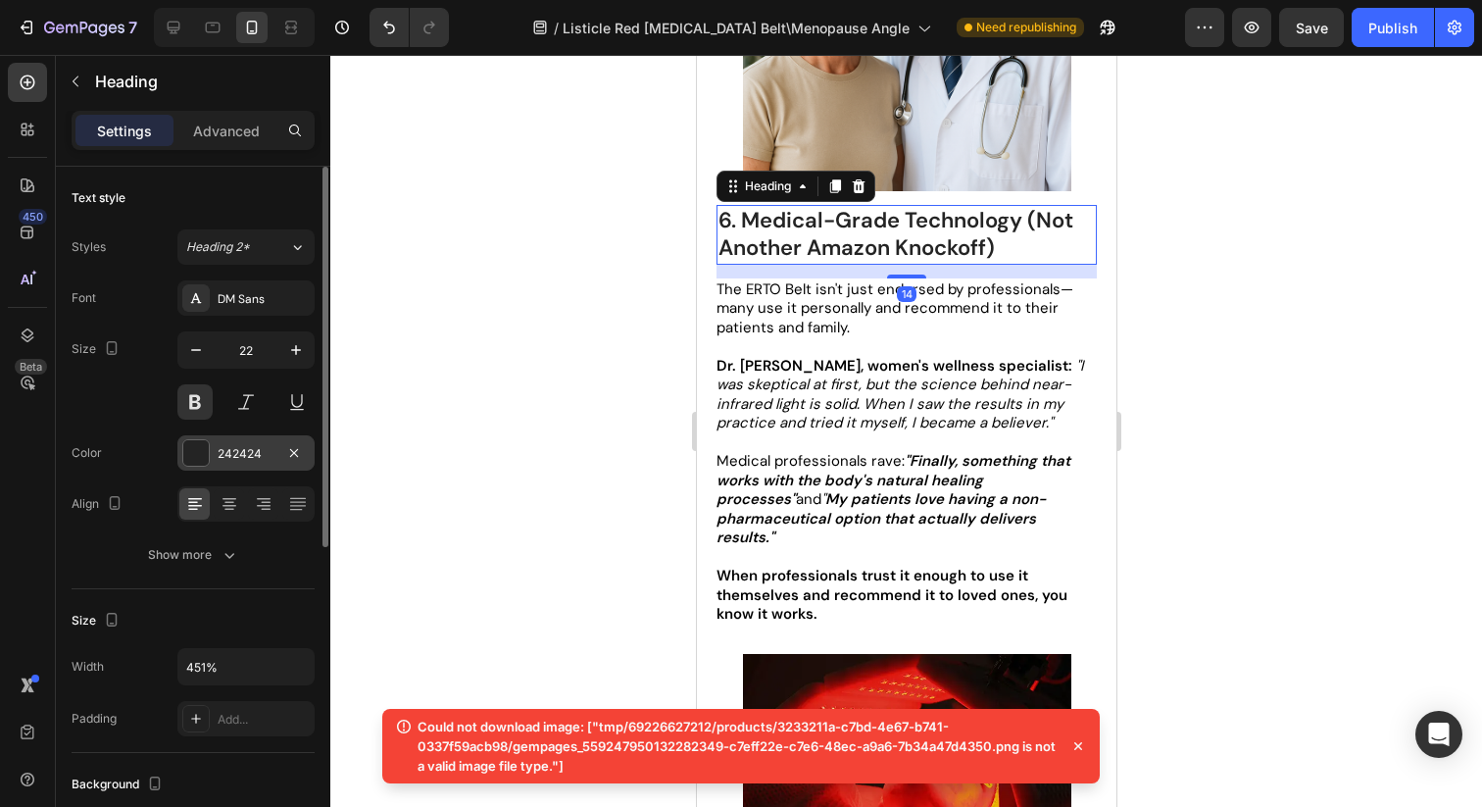
click at [219, 447] on div "242424" at bounding box center [246, 454] width 57 height 18
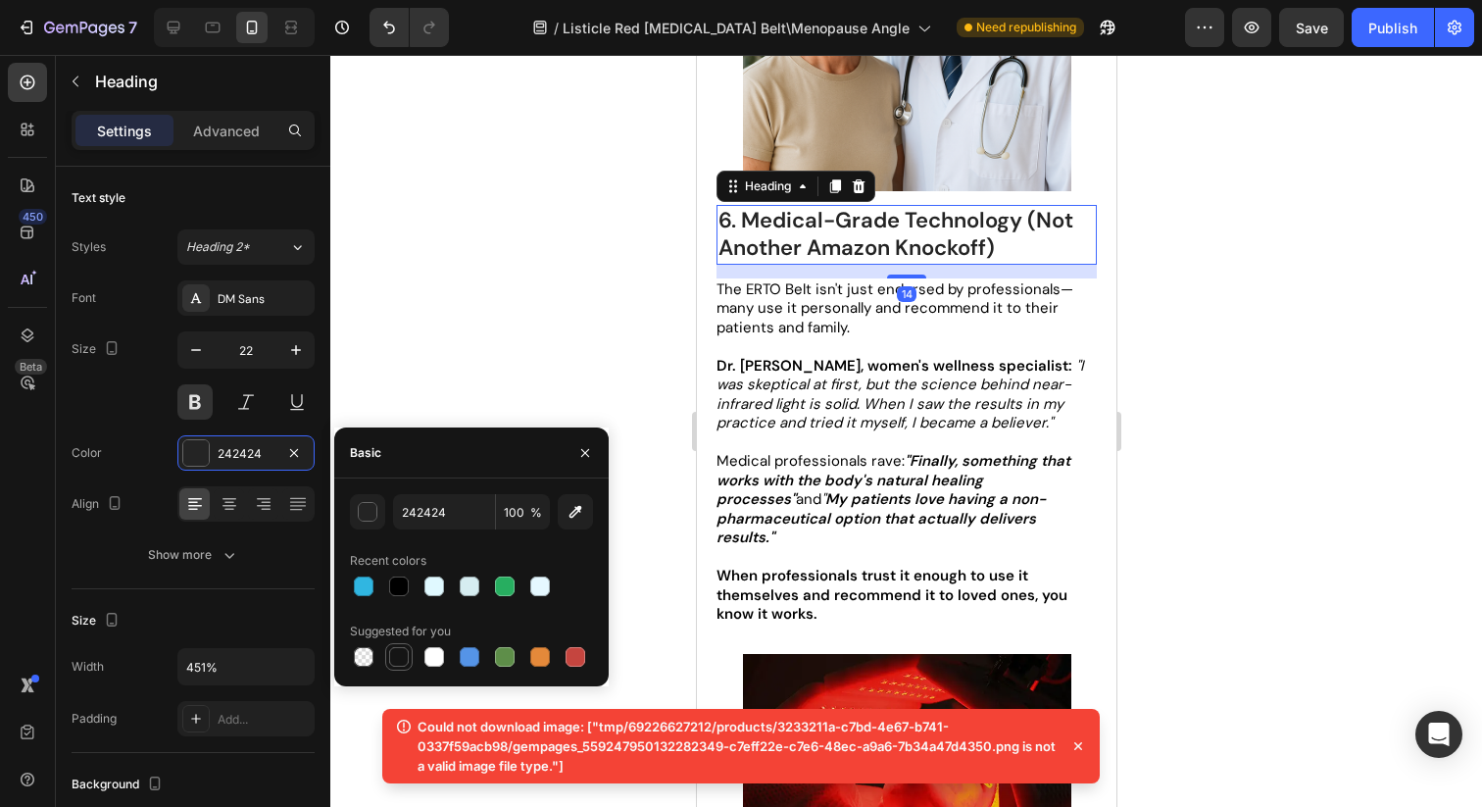
click at [403, 656] on div at bounding box center [399, 657] width 20 height 20
click at [409, 582] on div at bounding box center [399, 587] width 24 height 24
type input "000000"
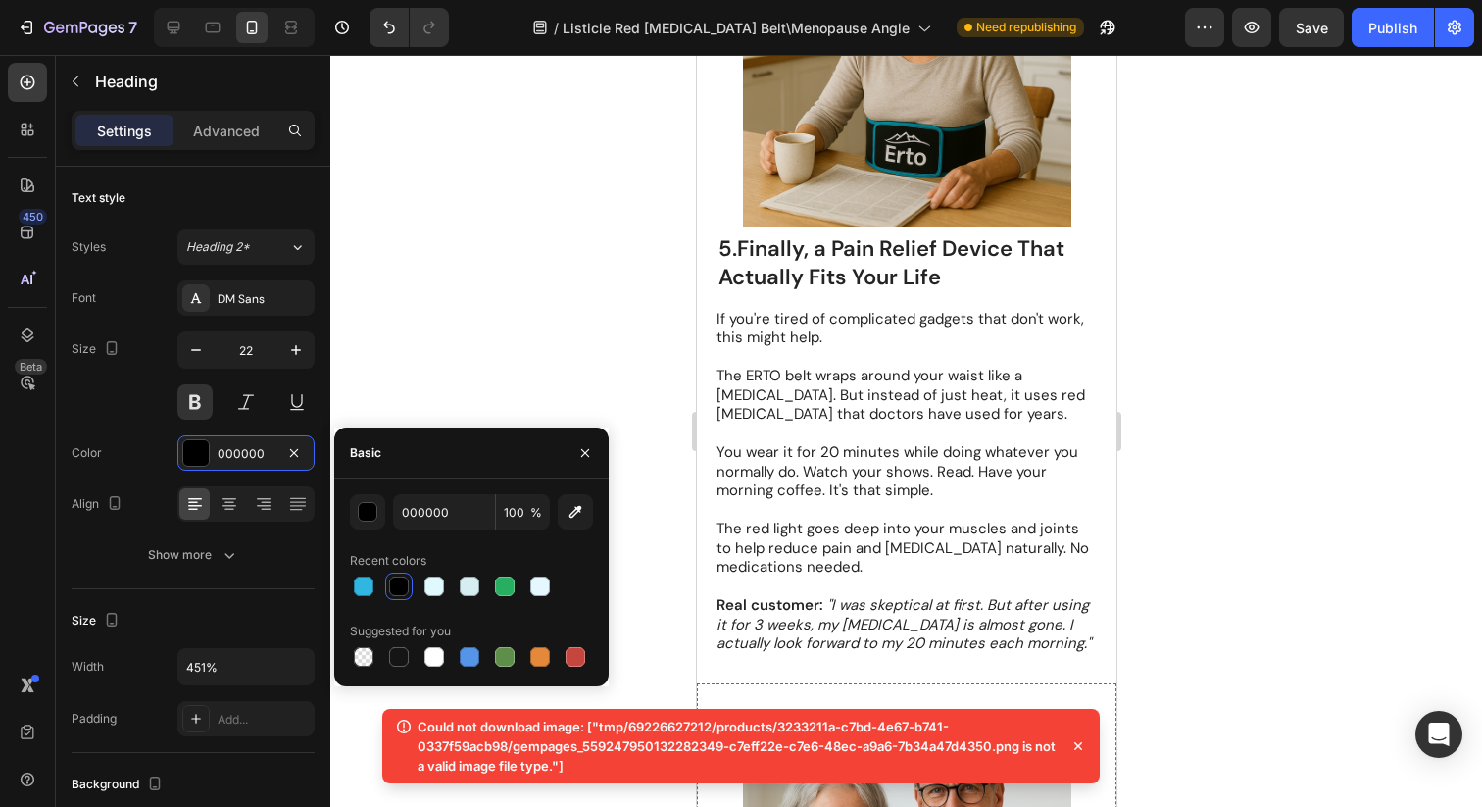
scroll to position [4311, 0]
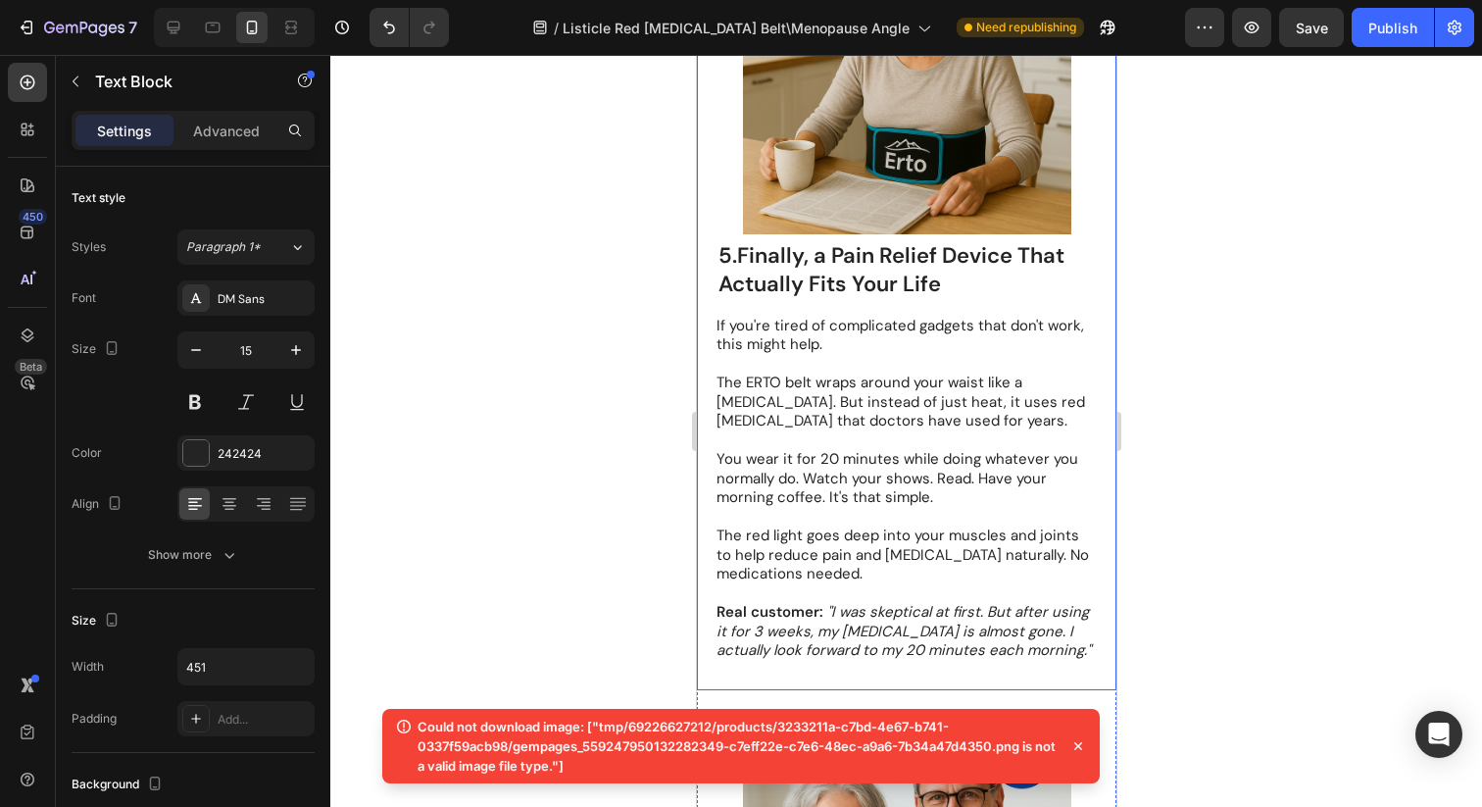
click at [821, 431] on p at bounding box center [905, 441] width 378 height 20
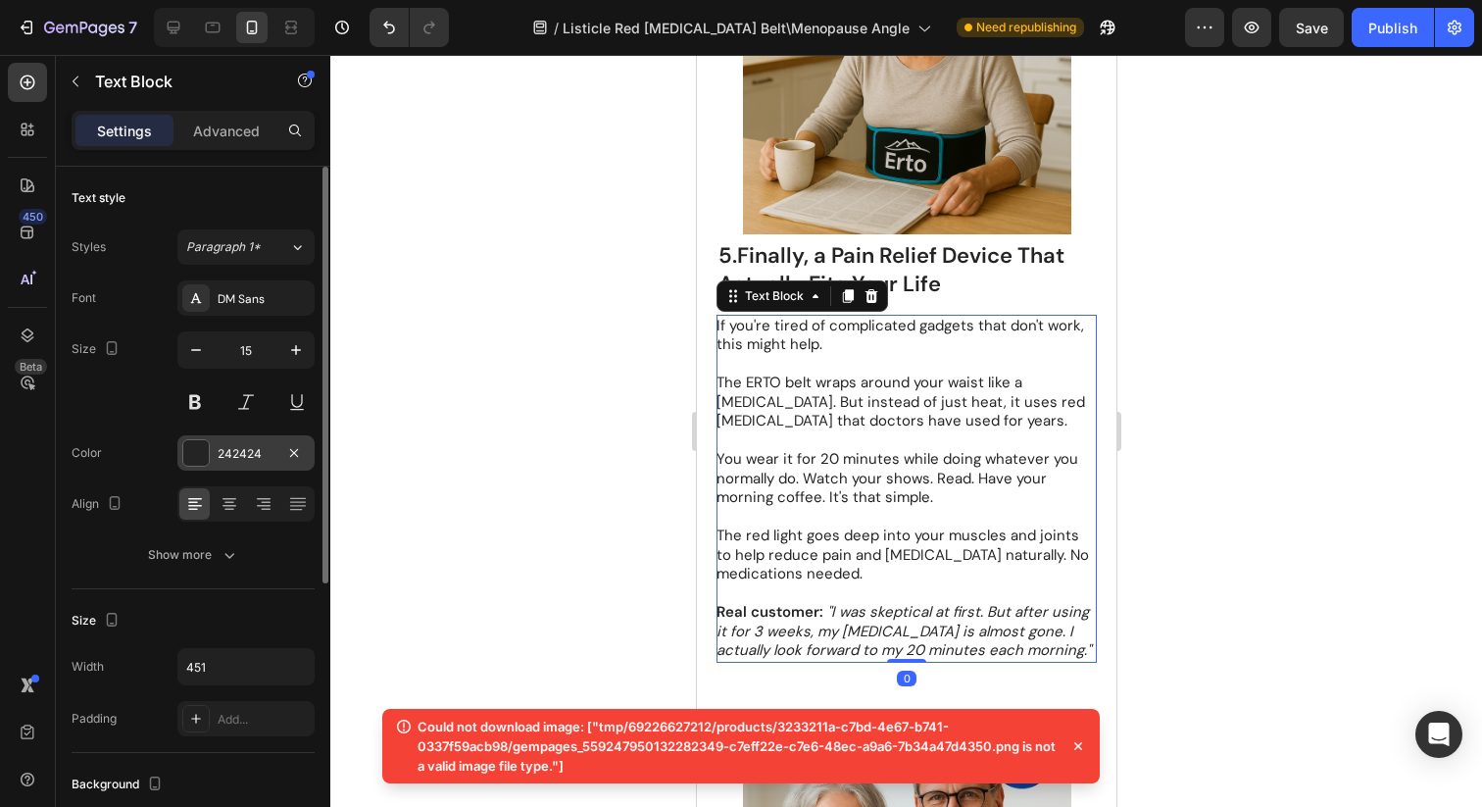
click at [186, 443] on div at bounding box center [195, 452] width 25 height 25
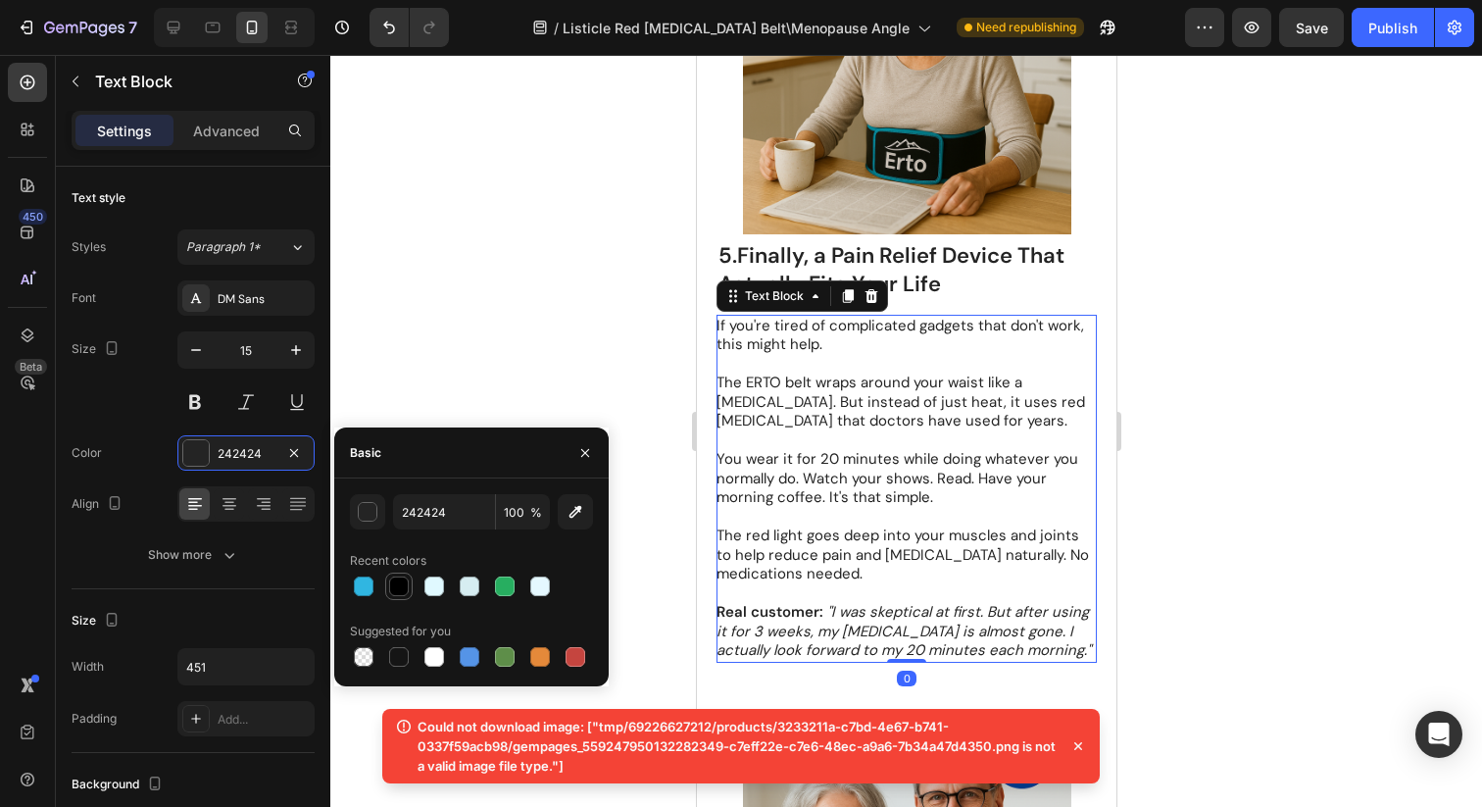
click at [404, 593] on div at bounding box center [399, 586] width 20 height 20
type input "000000"
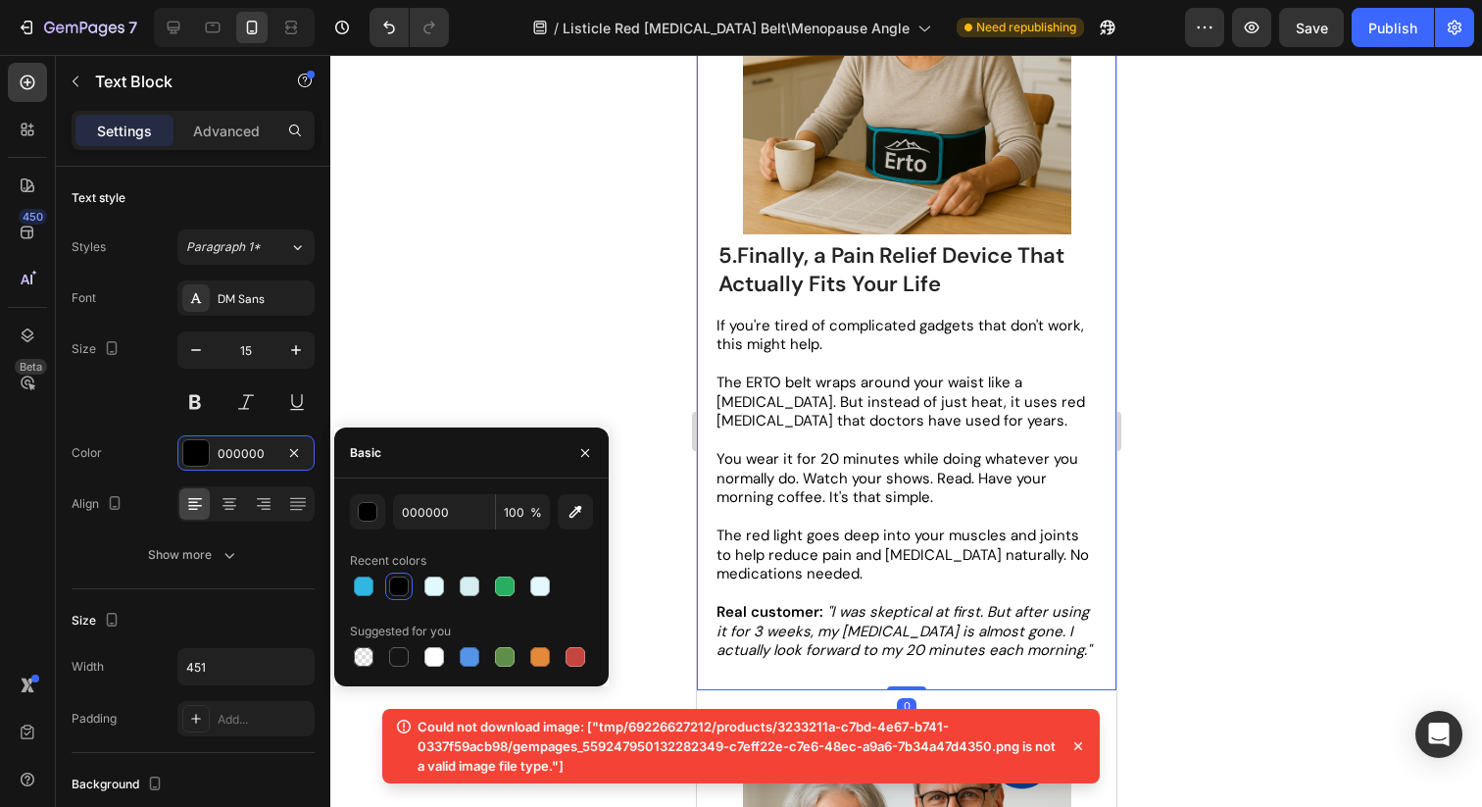
click at [963, 305] on div "5.Finally, a Pain Relief Device That Actually Fits Your Life Heading If you're …" at bounding box center [906, 451] width 380 height 422
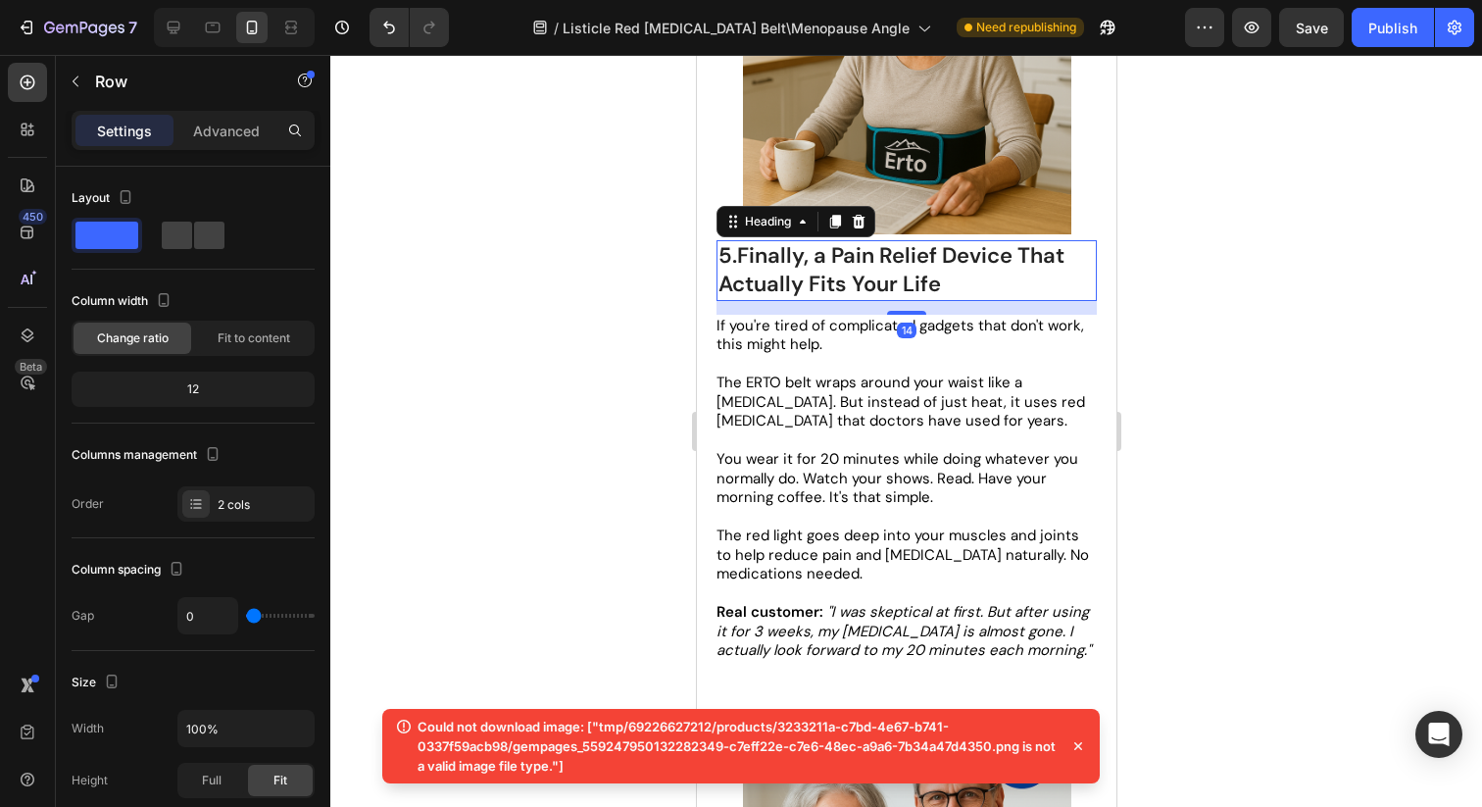
click at [963, 277] on h2 "5.Finally, a Pain Relief Device That Actually Fits Your Life" at bounding box center [906, 270] width 380 height 60
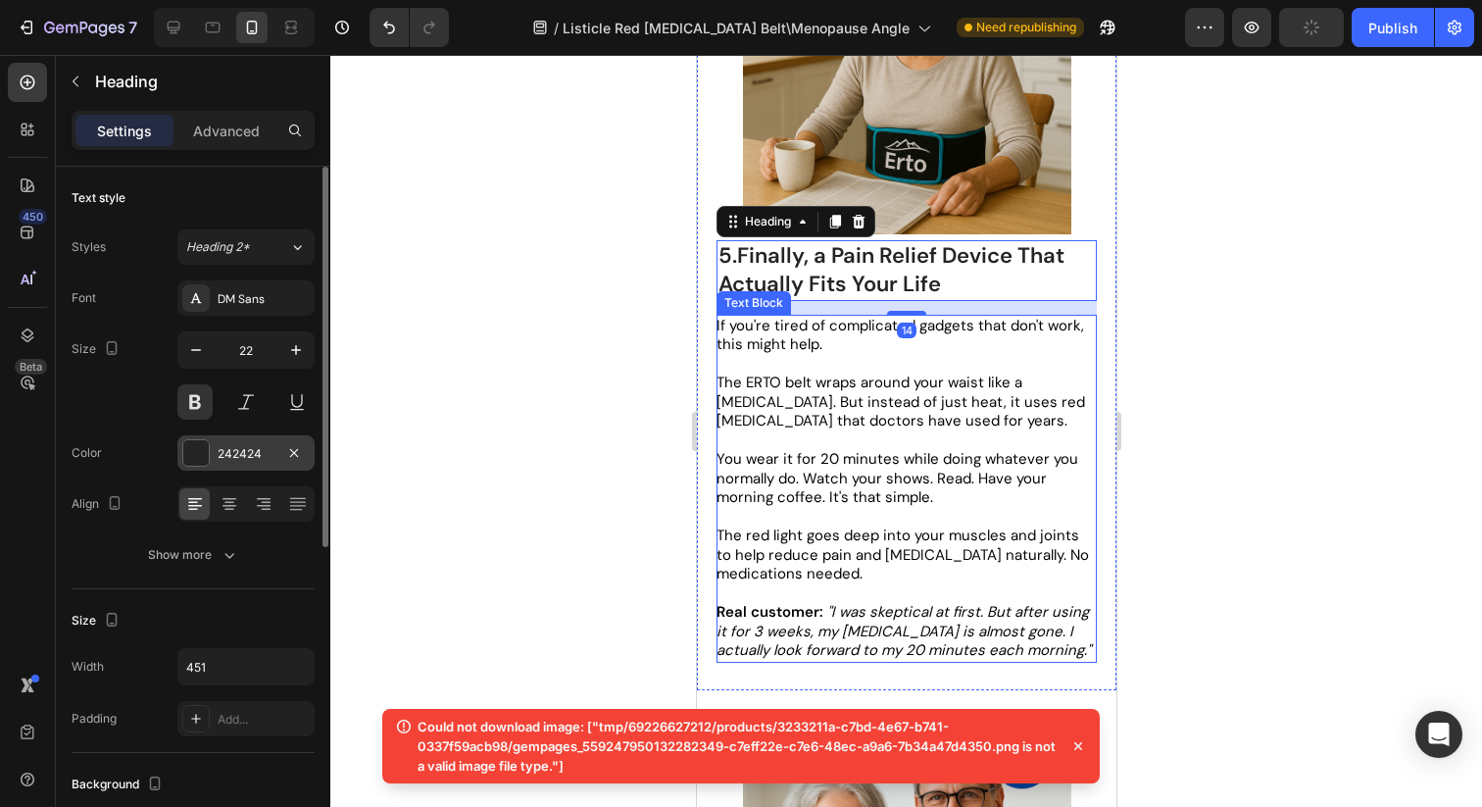
click at [230, 445] on div "242424" at bounding box center [246, 454] width 57 height 18
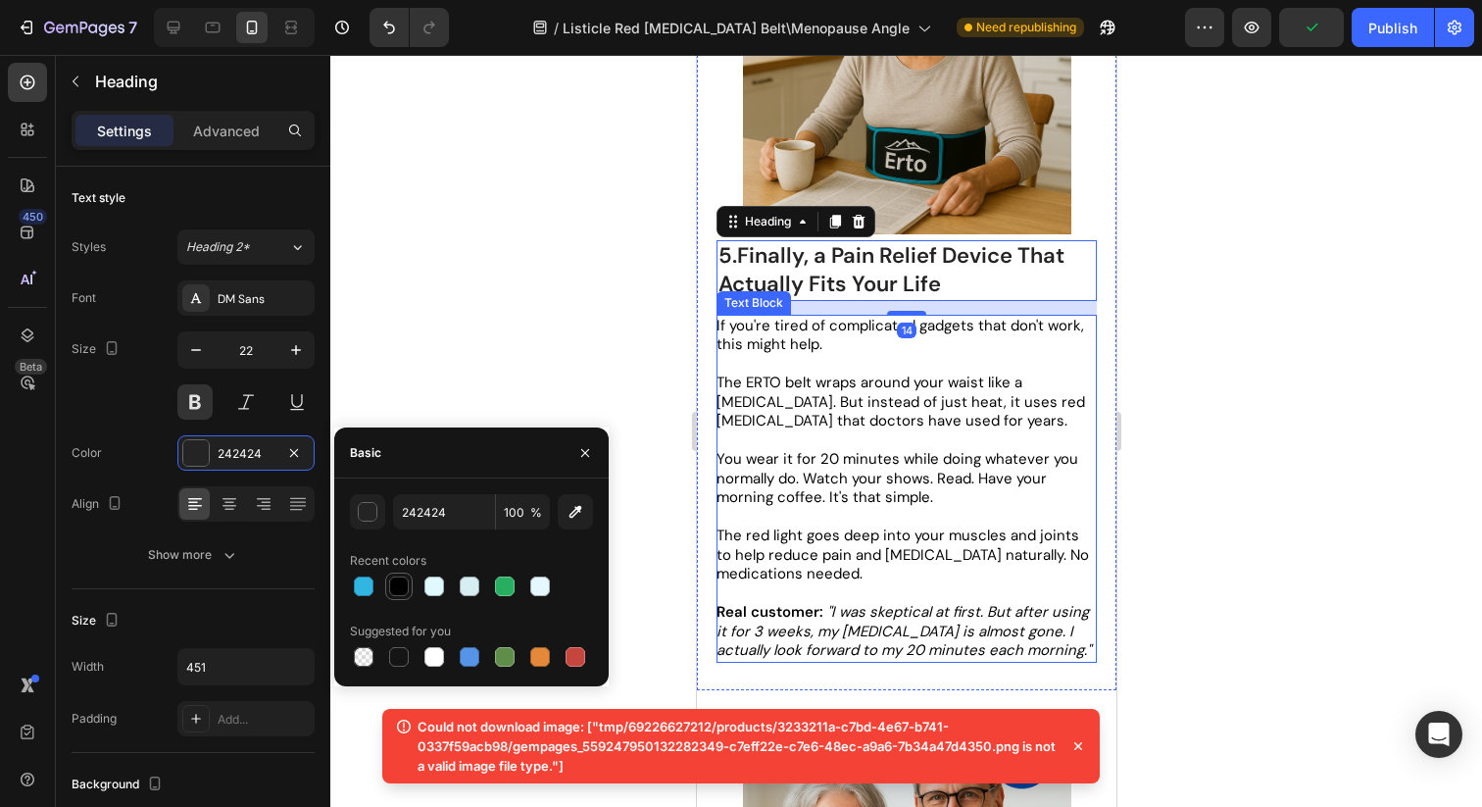
click at [390, 581] on div at bounding box center [399, 586] width 20 height 20
type input "000000"
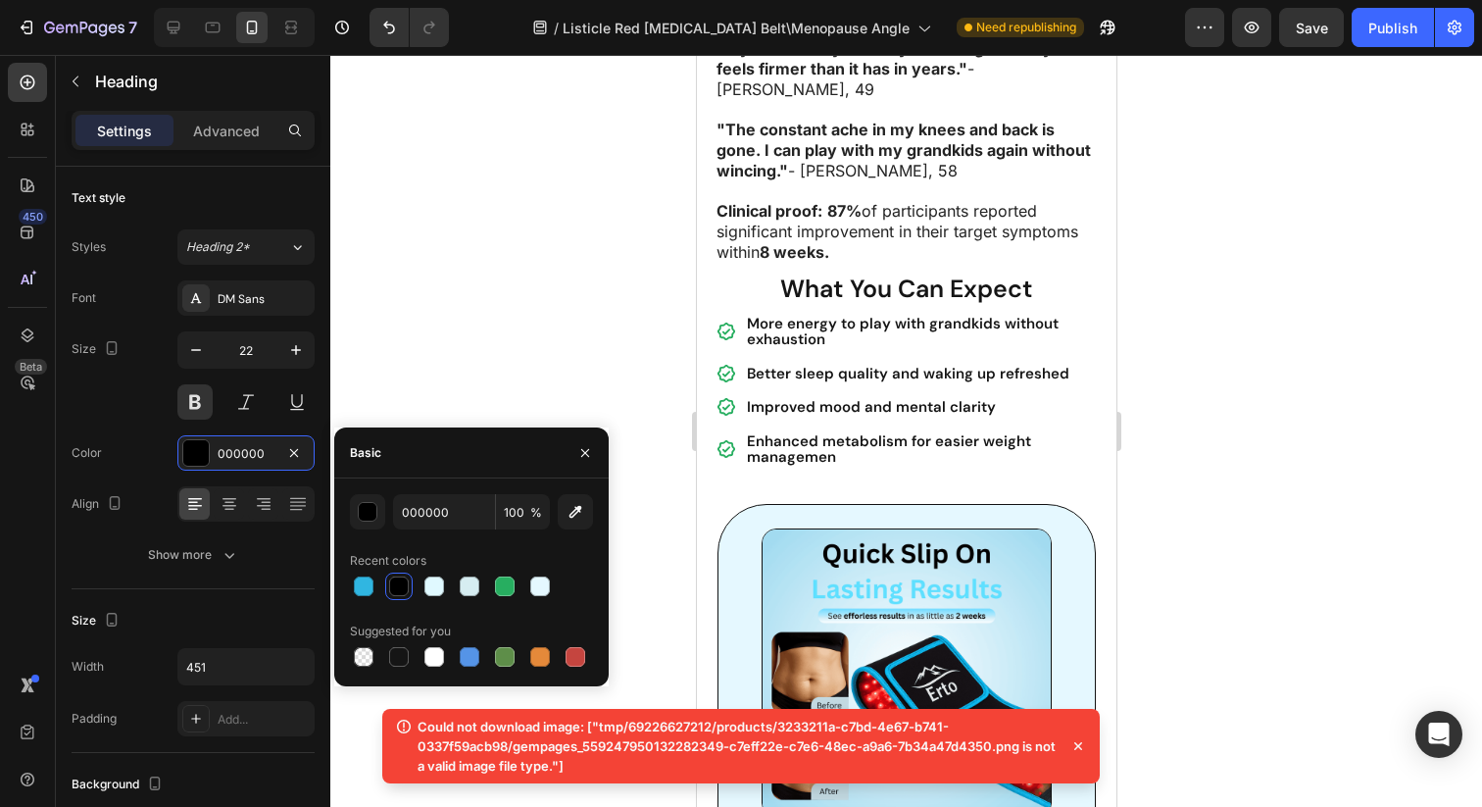
scroll to position [3114, 0]
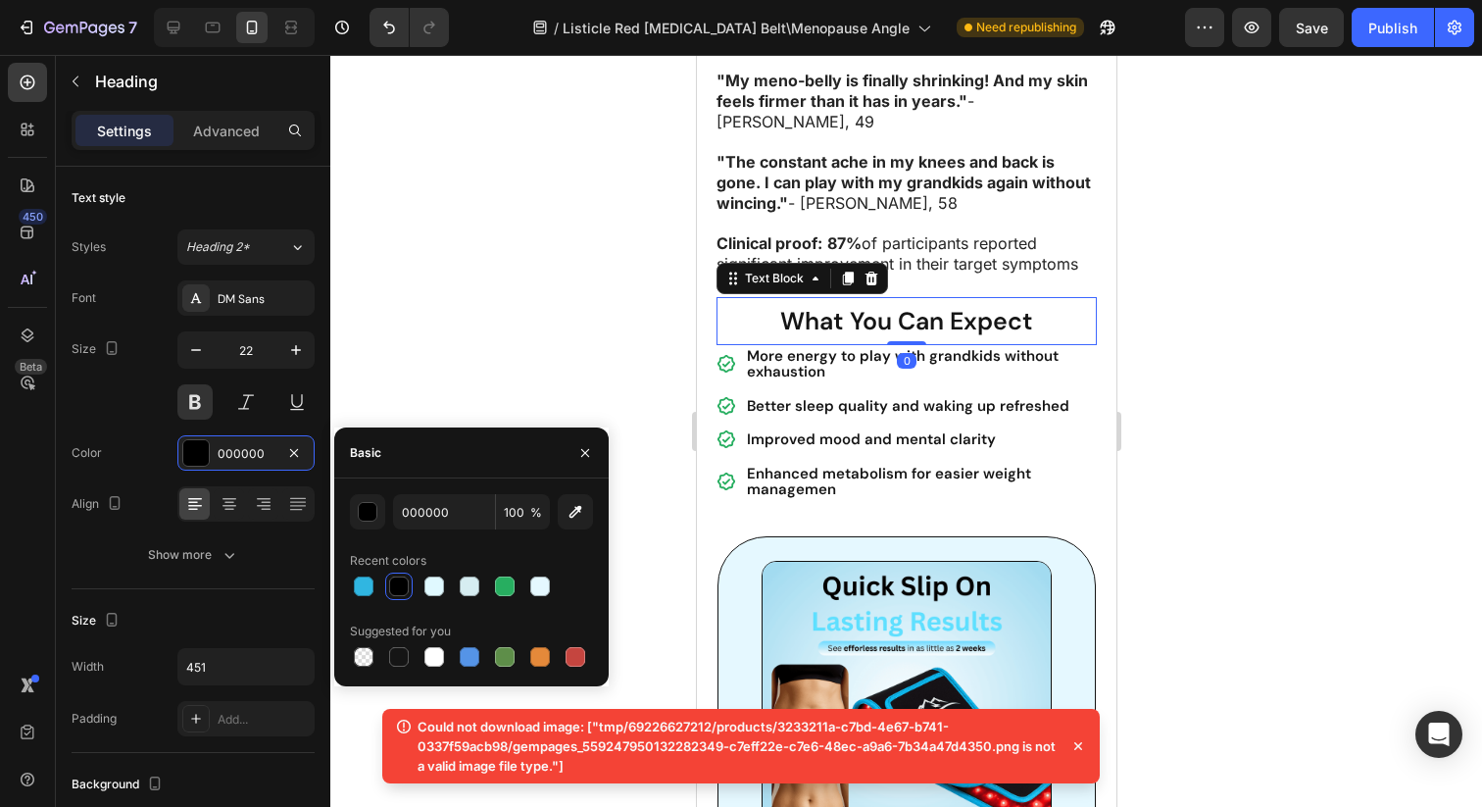
click at [757, 328] on p "What You Can Expect" at bounding box center [906, 321] width 376 height 44
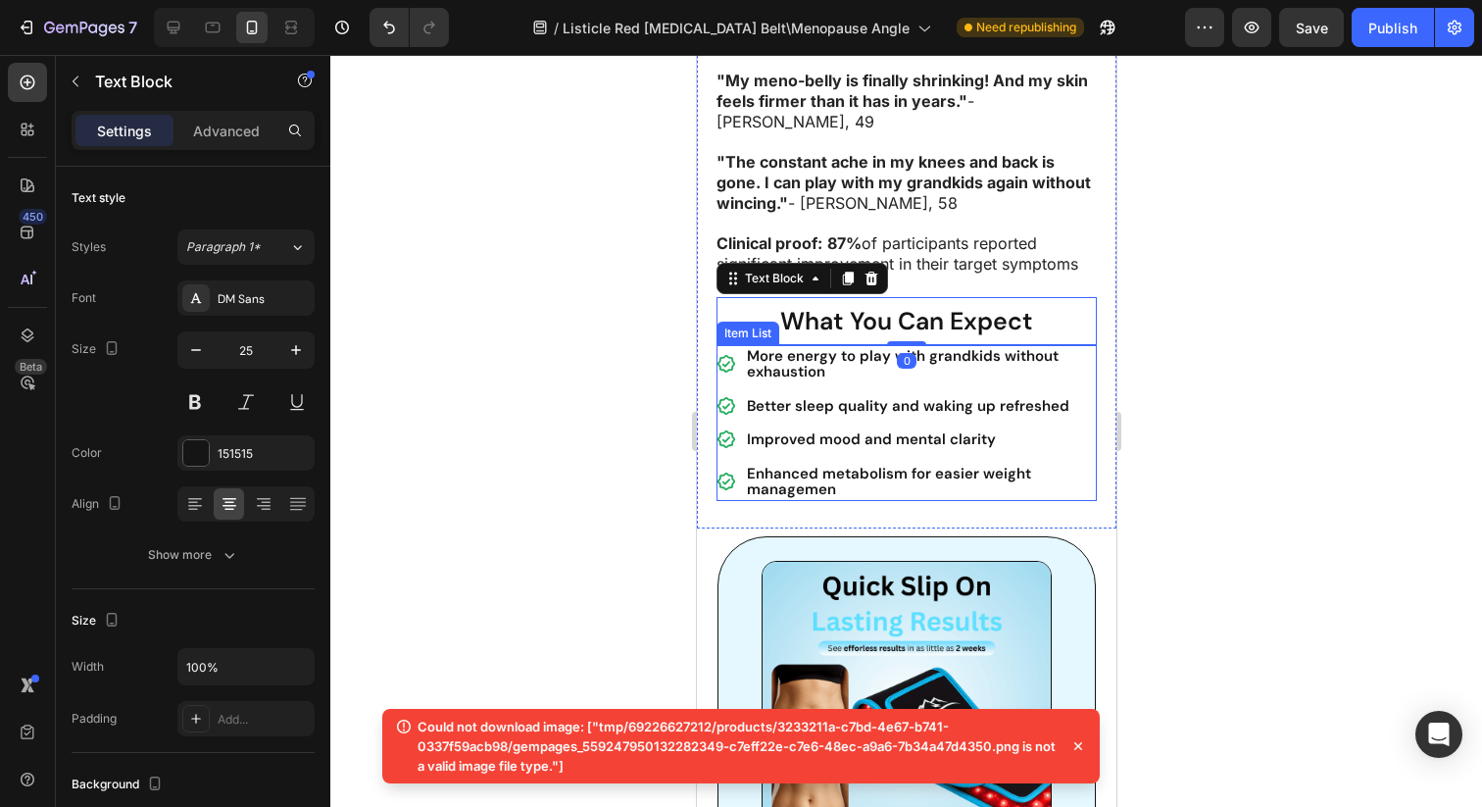
click at [796, 445] on p "Improved mood and mental clarity" at bounding box center [919, 439] width 347 height 17
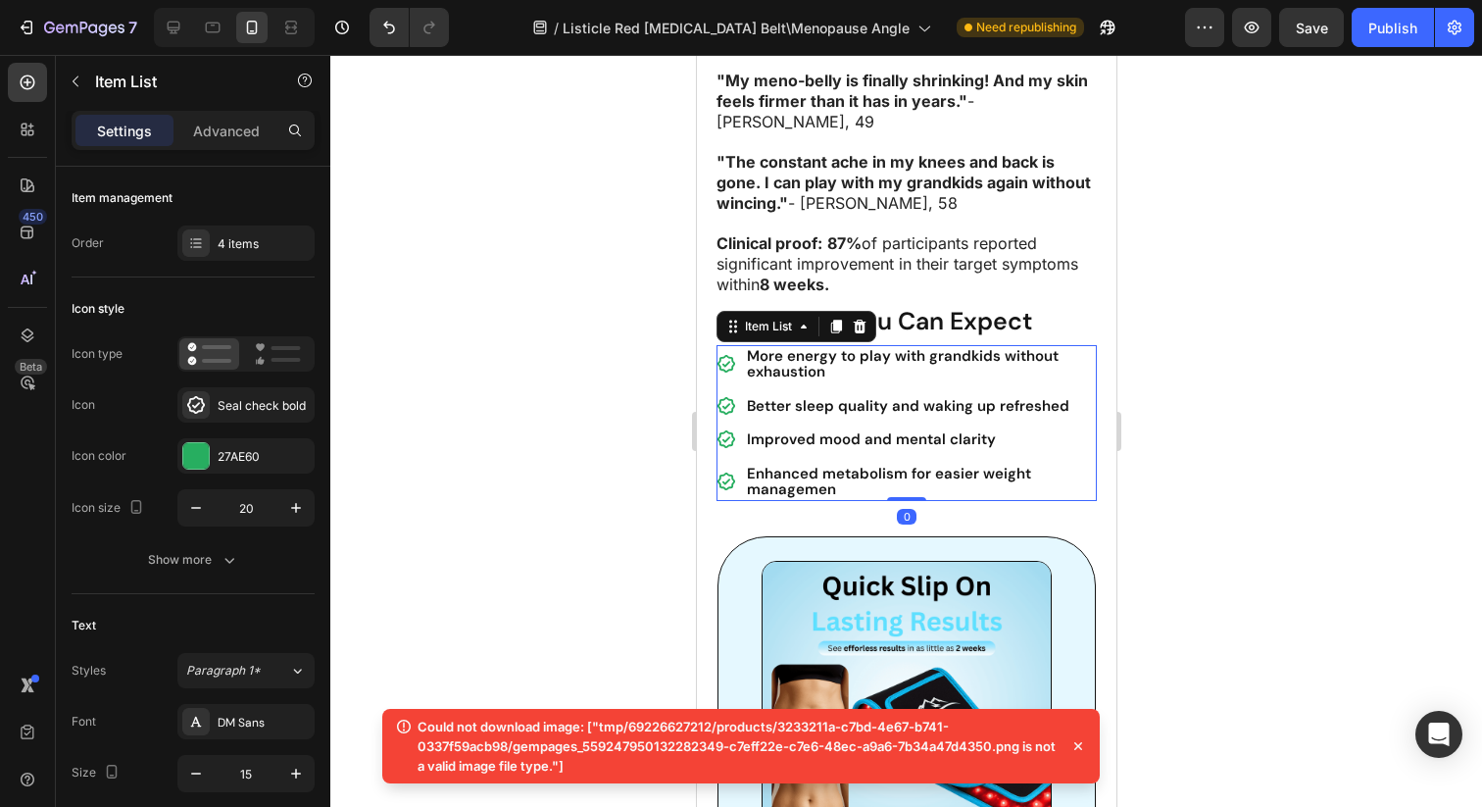
click at [736, 352] on div "More energy to play with grandkids without exhaustion" at bounding box center [906, 364] width 380 height 38
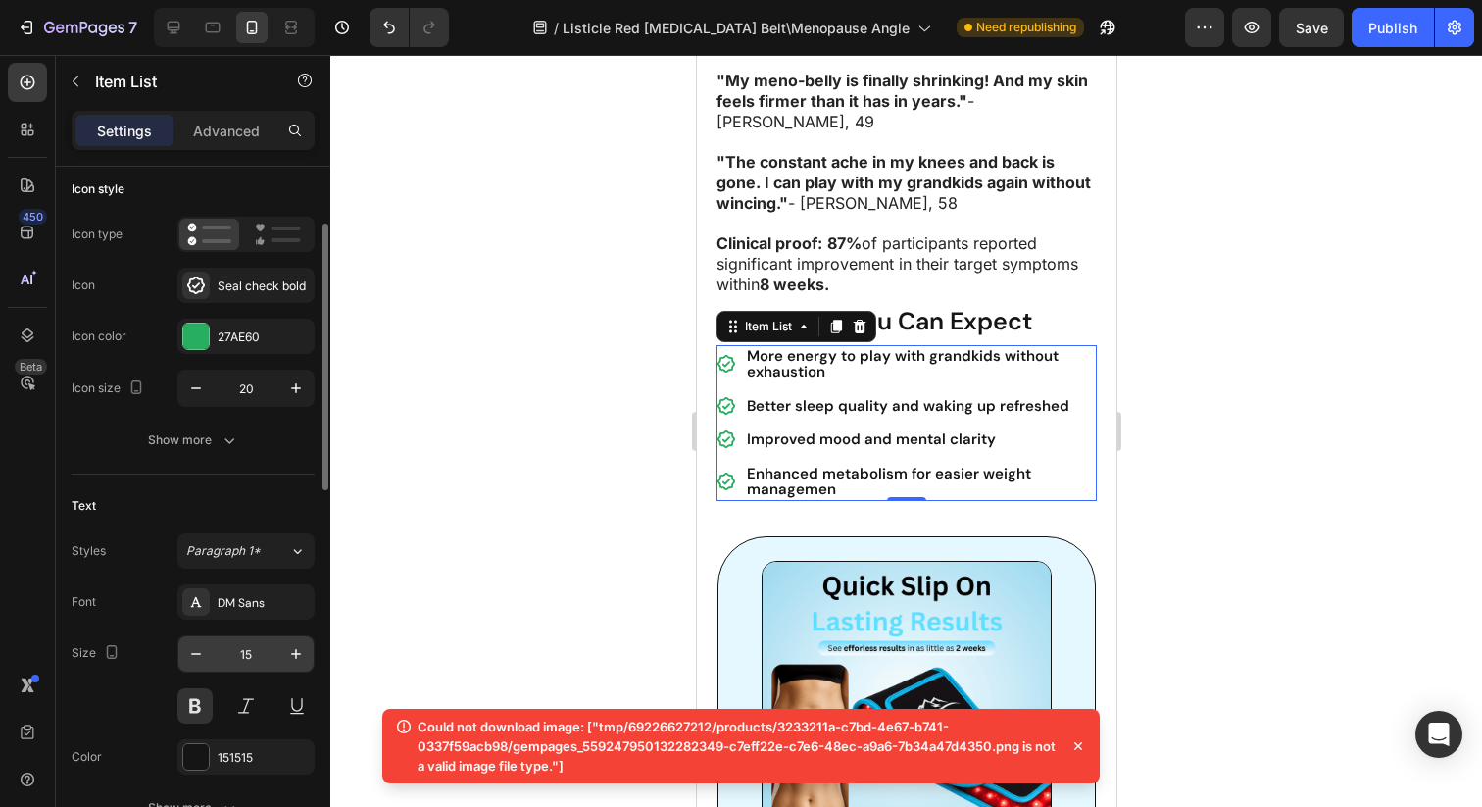
scroll to position [127, 0]
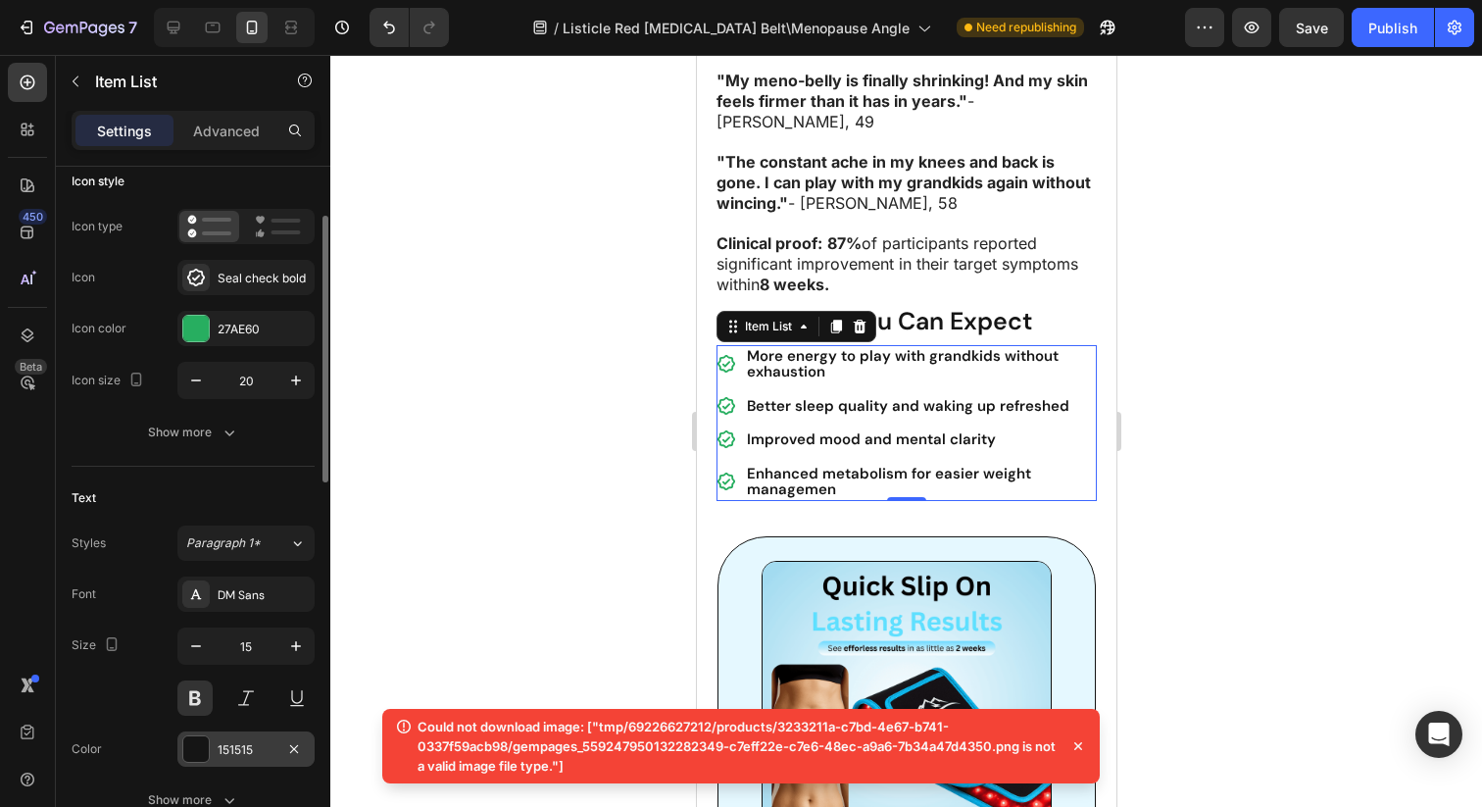
click at [239, 738] on div "151515" at bounding box center [245, 748] width 137 height 35
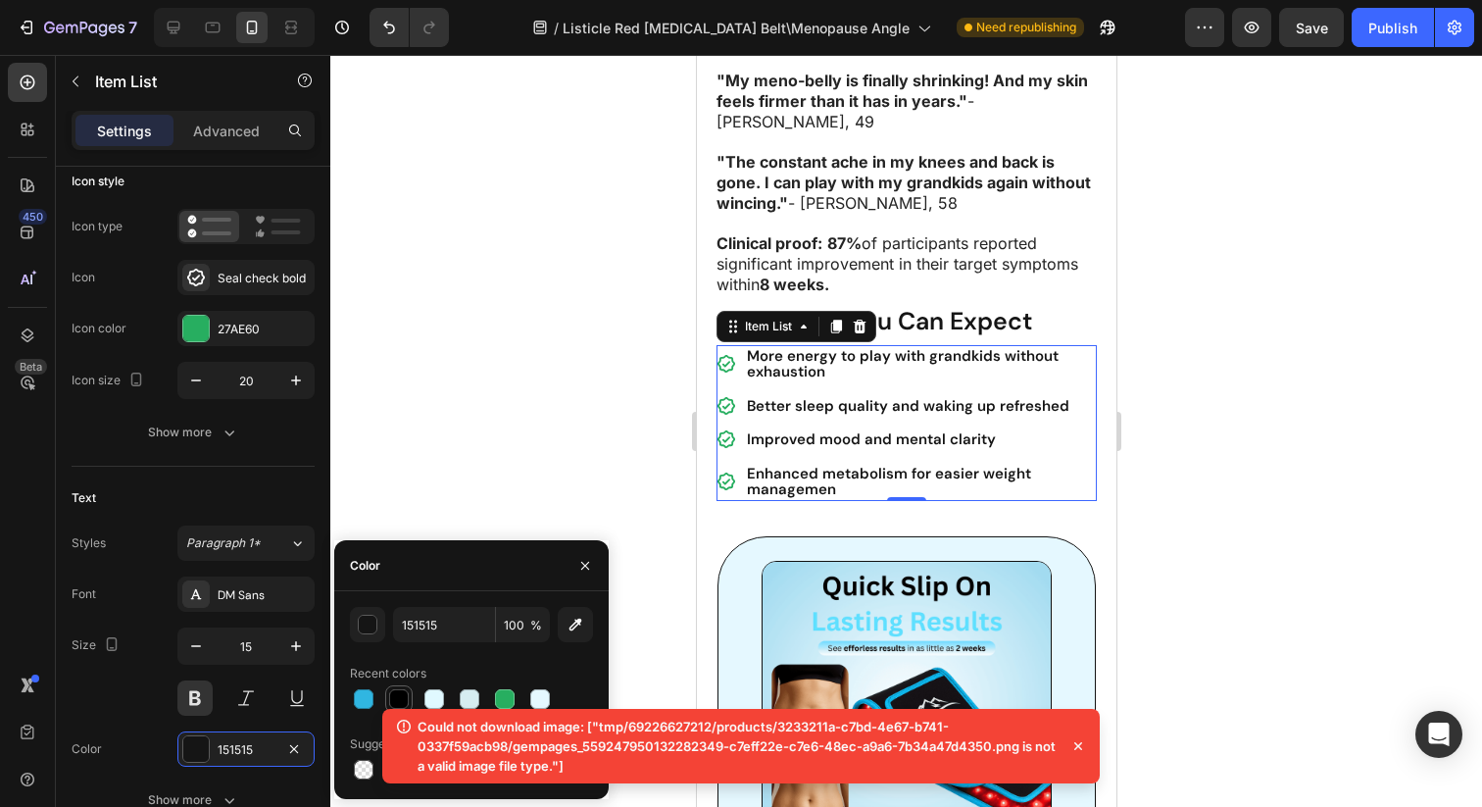
click at [389, 691] on div at bounding box center [399, 699] width 20 height 20
type input "000000"
click at [294, 646] on icon "button" at bounding box center [296, 646] width 20 height 20
type input "16"
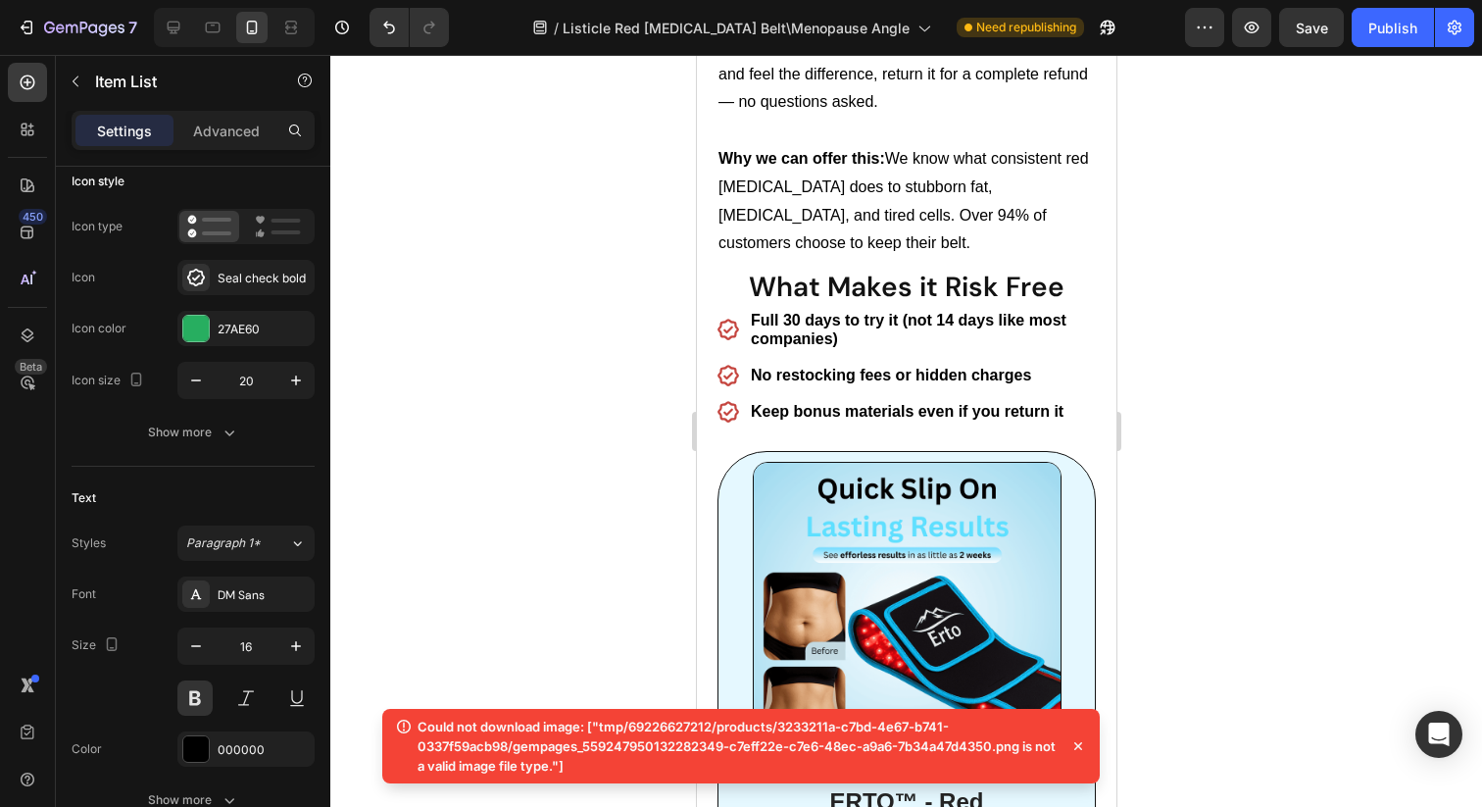
scroll to position [6729, 0]
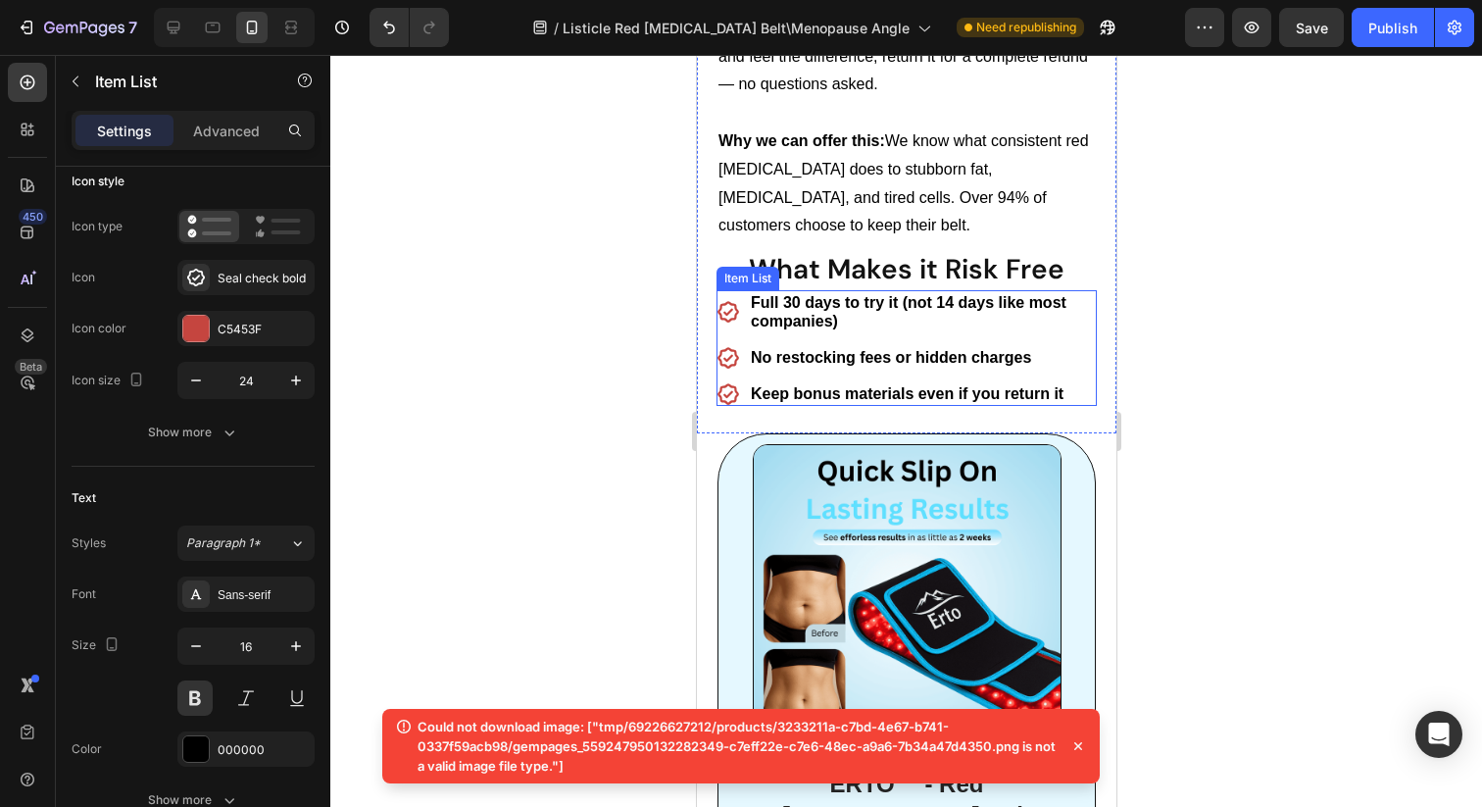
click at [848, 348] on p "No restocking fees or hidden charges" at bounding box center [921, 357] width 343 height 19
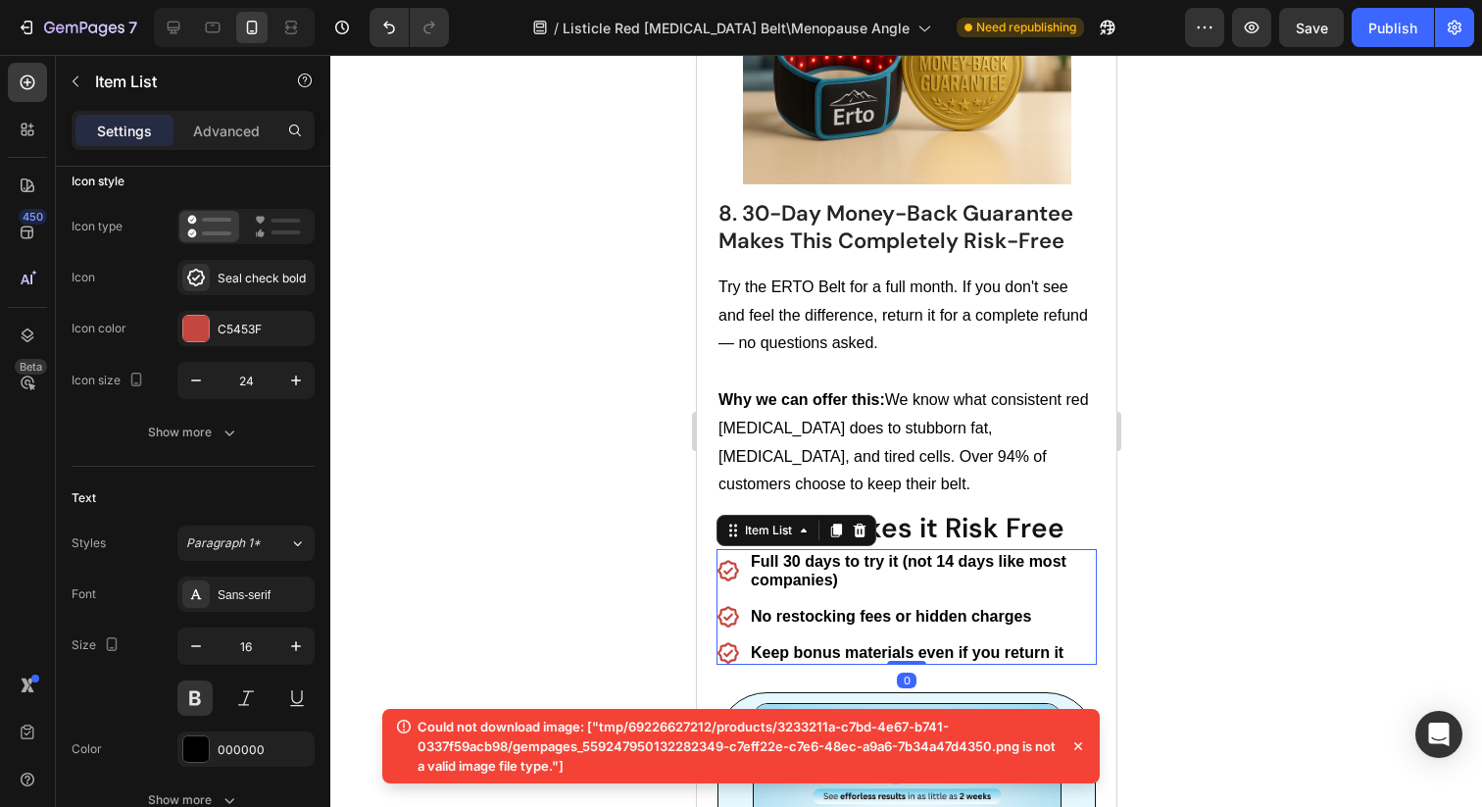
scroll to position [6298, 0]
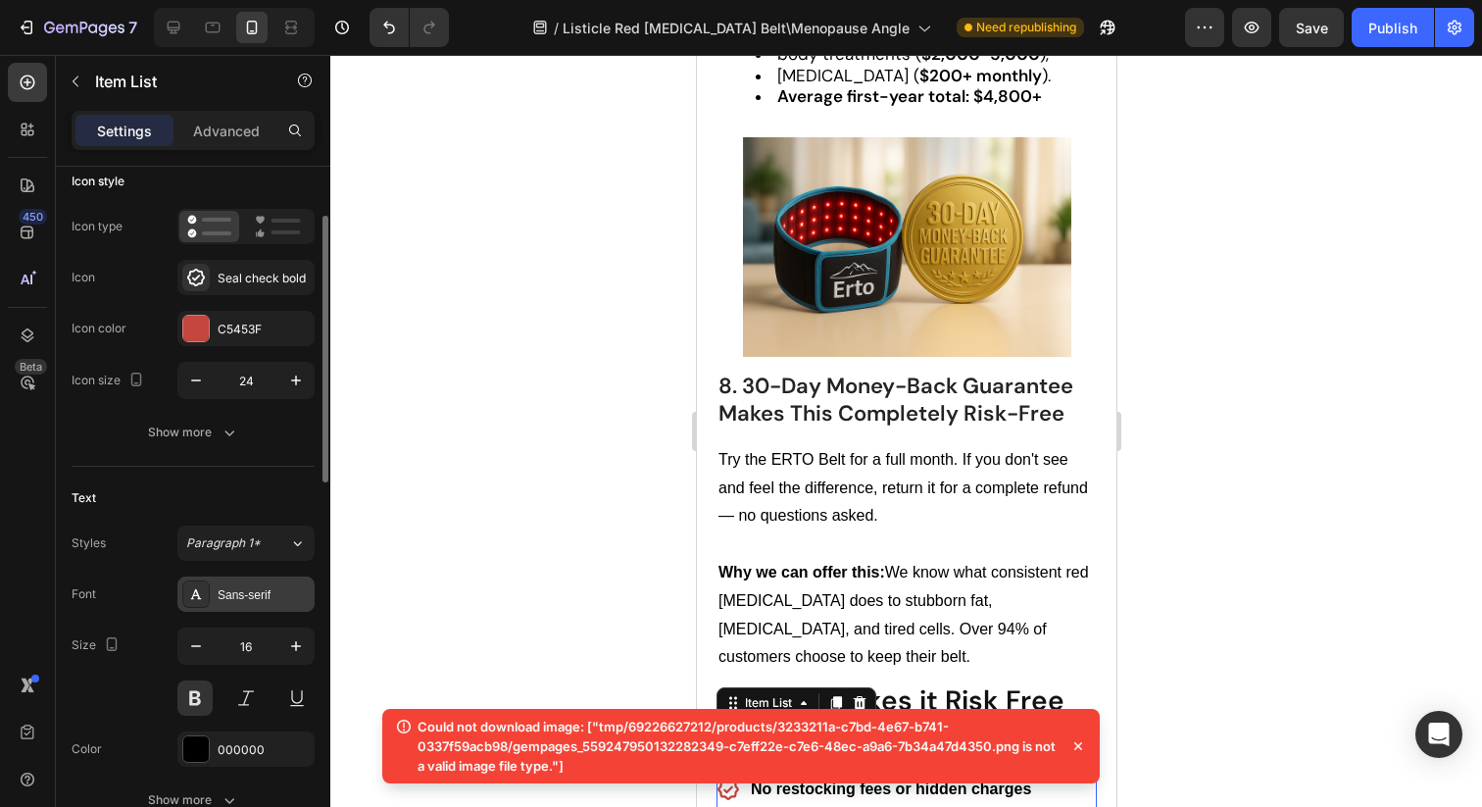
click at [218, 586] on div "Sans-serif" at bounding box center [264, 595] width 92 height 18
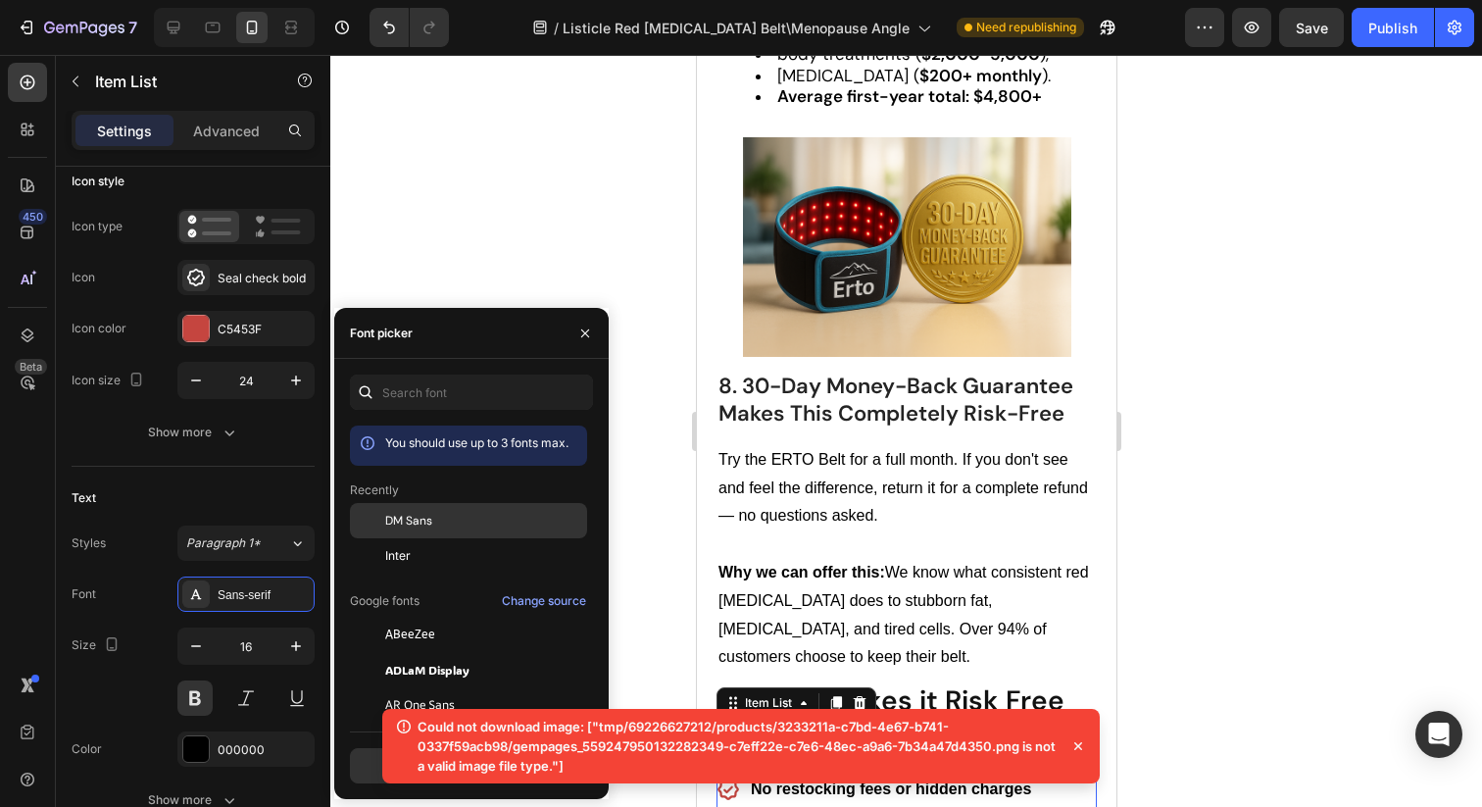
click at [415, 523] on span "DM Sans" at bounding box center [408, 521] width 47 height 18
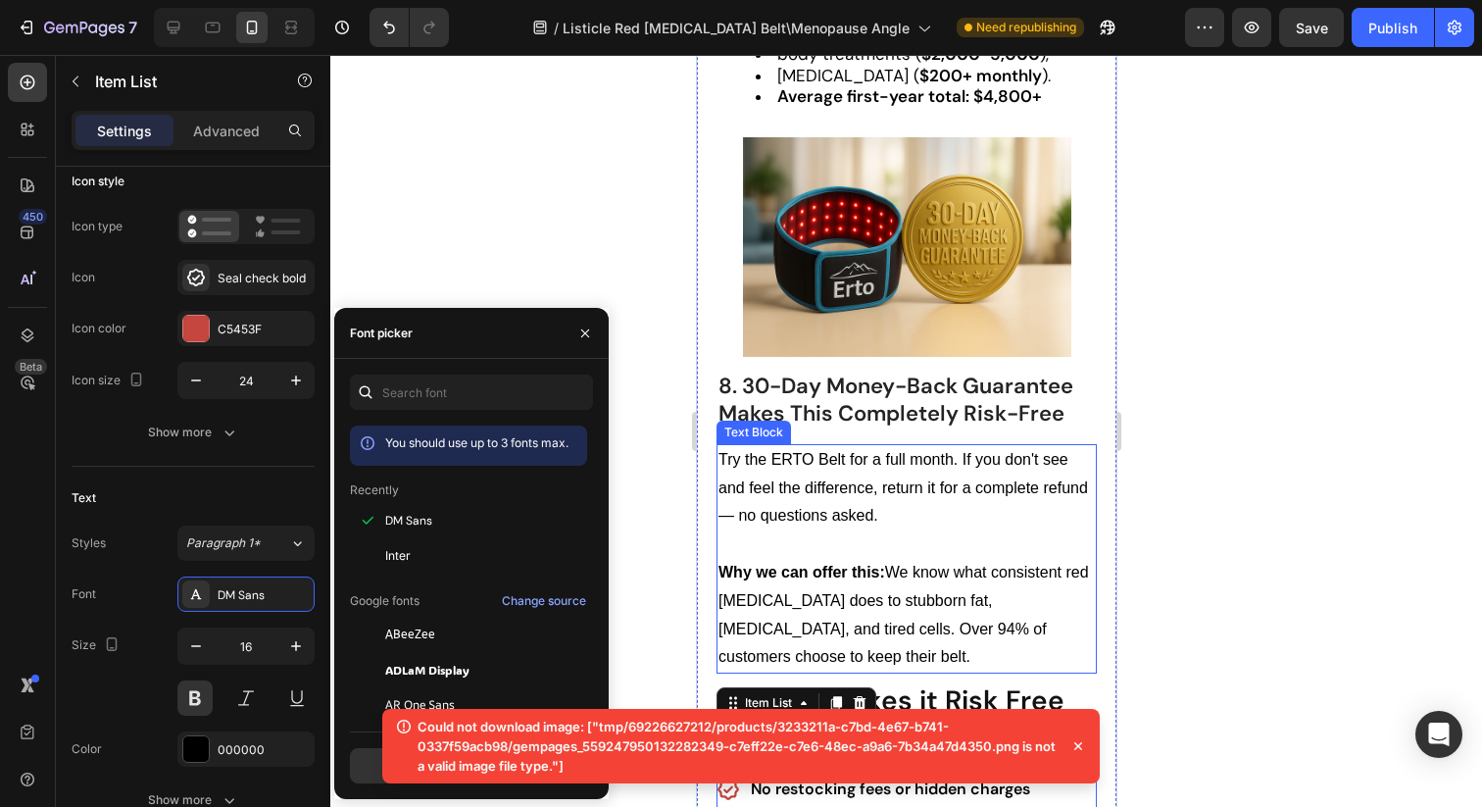
click at [725, 564] on strong "Why we can offer this:" at bounding box center [801, 572] width 167 height 17
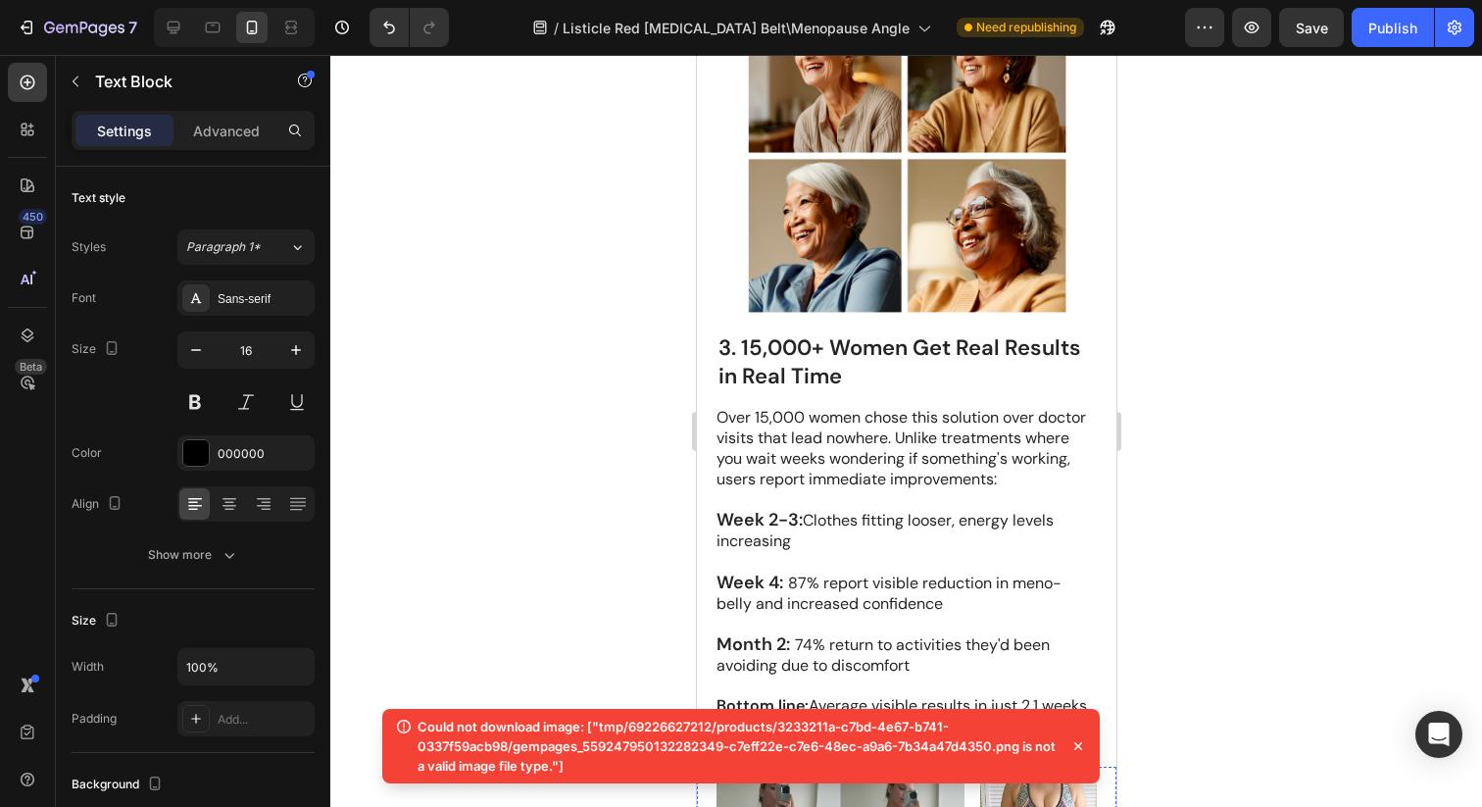
scroll to position [1901, 0]
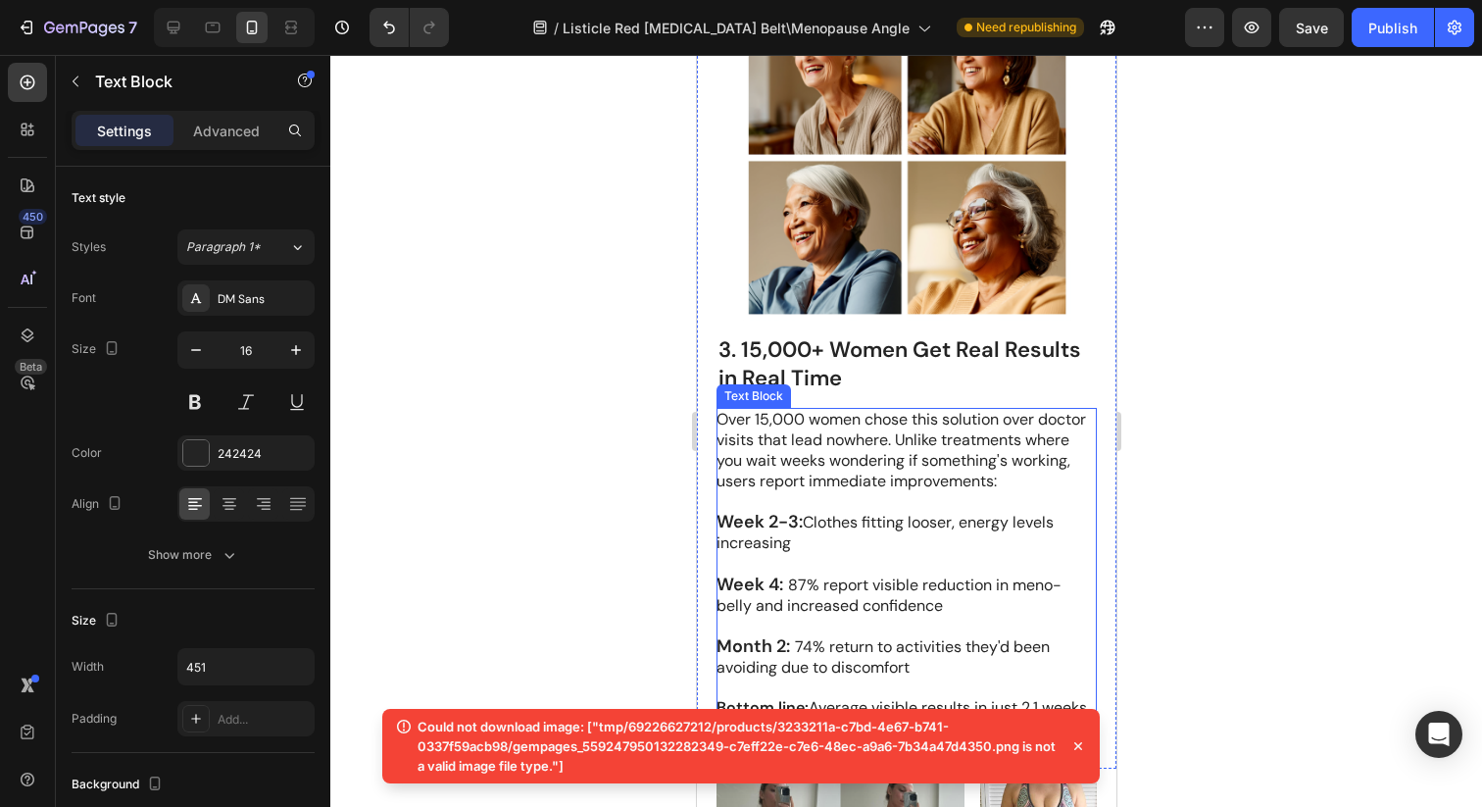
click at [877, 513] on p at bounding box center [905, 502] width 378 height 21
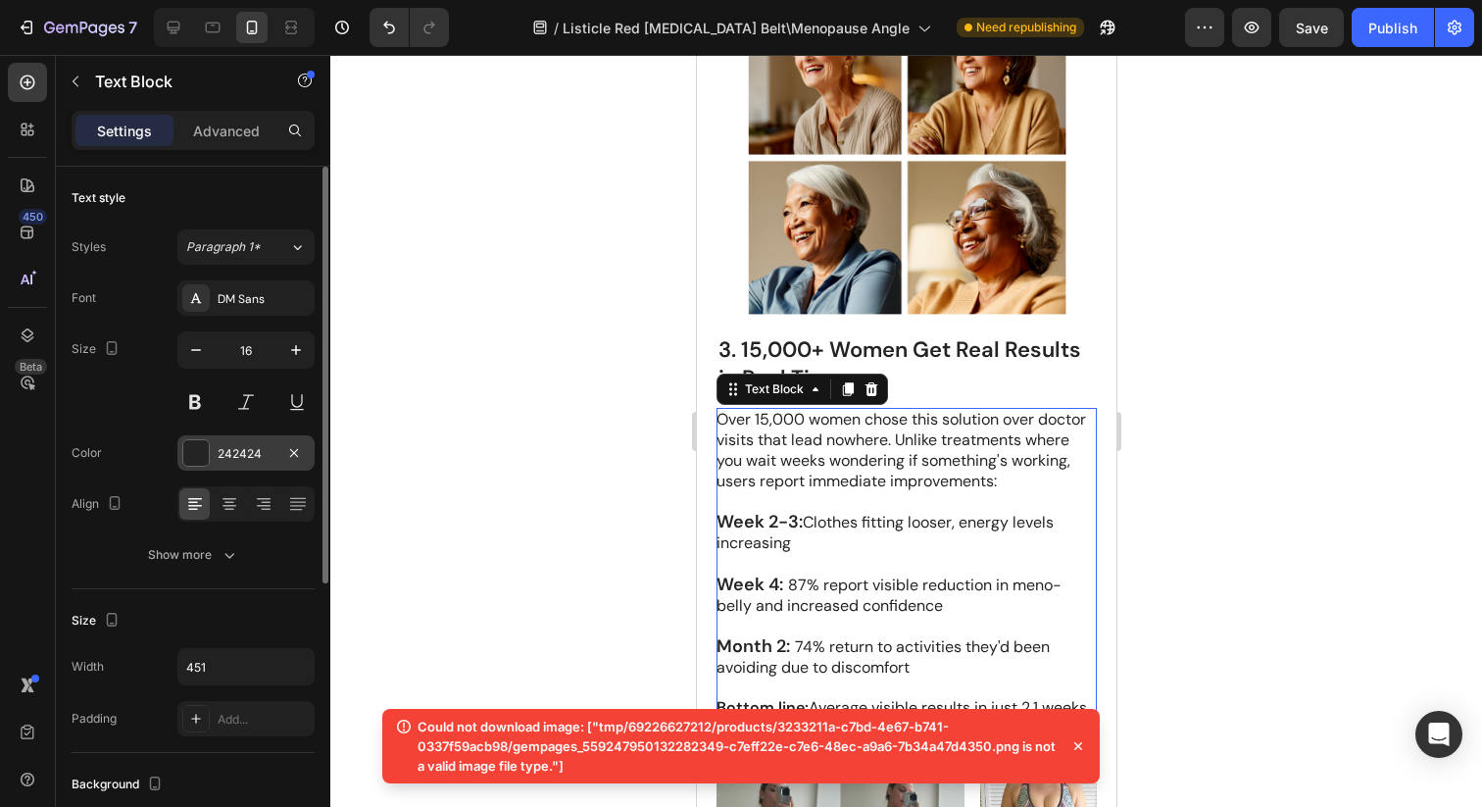
click at [225, 440] on div "242424" at bounding box center [245, 452] width 137 height 35
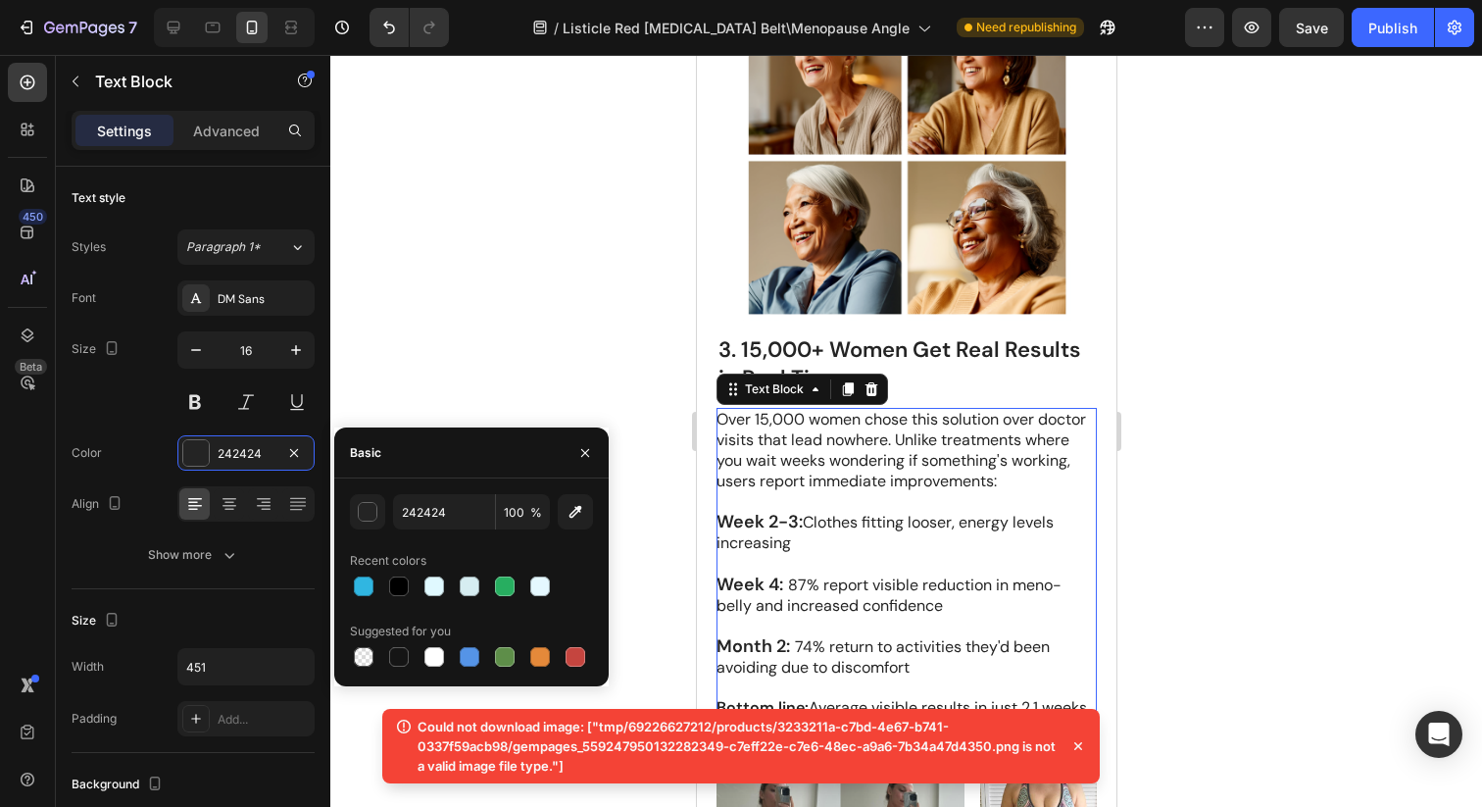
click at [396, 570] on div "Recent colors" at bounding box center [471, 560] width 243 height 31
click at [397, 577] on div at bounding box center [399, 586] width 20 height 20
type input "000000"
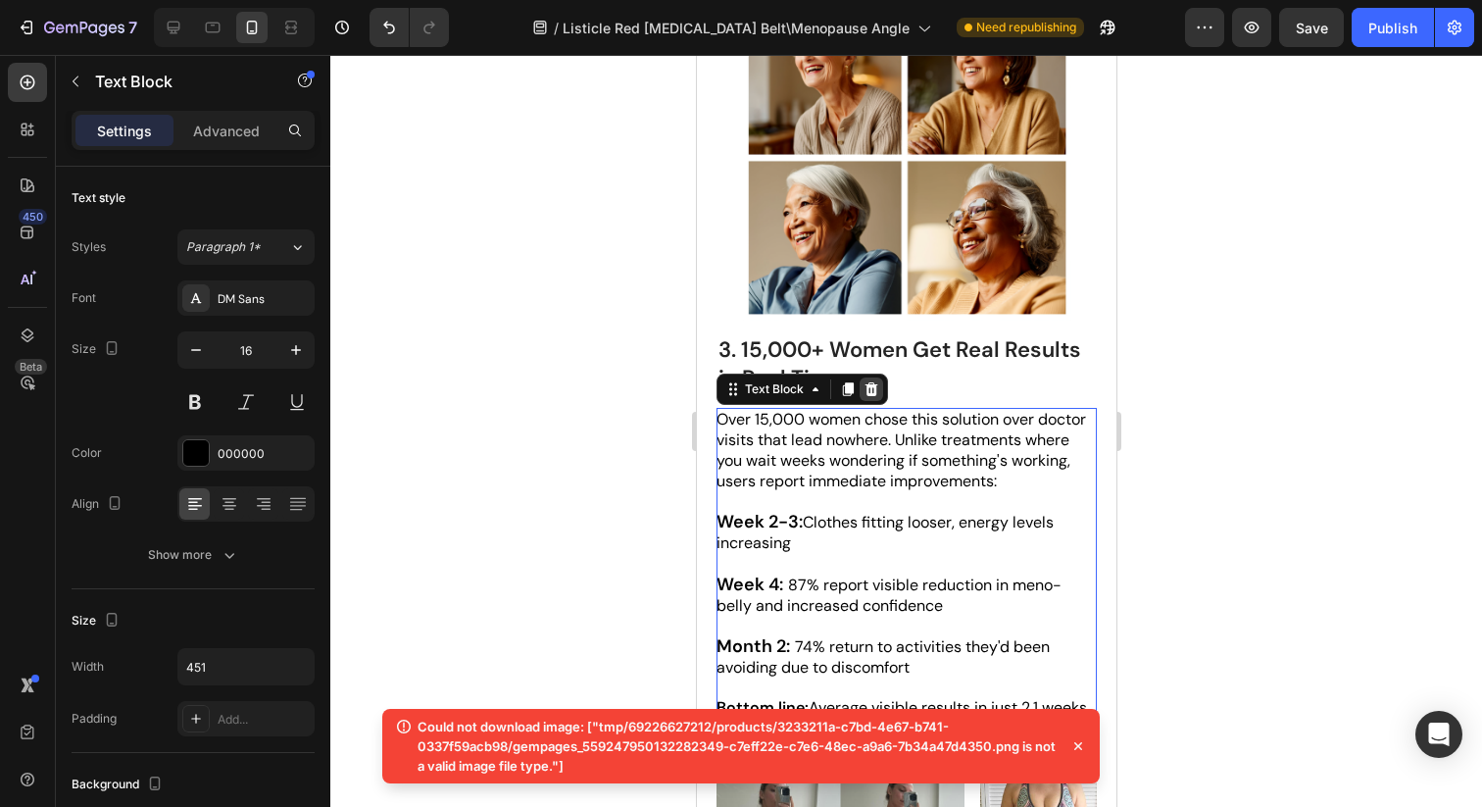
click at [859, 401] on div at bounding box center [871, 389] width 24 height 24
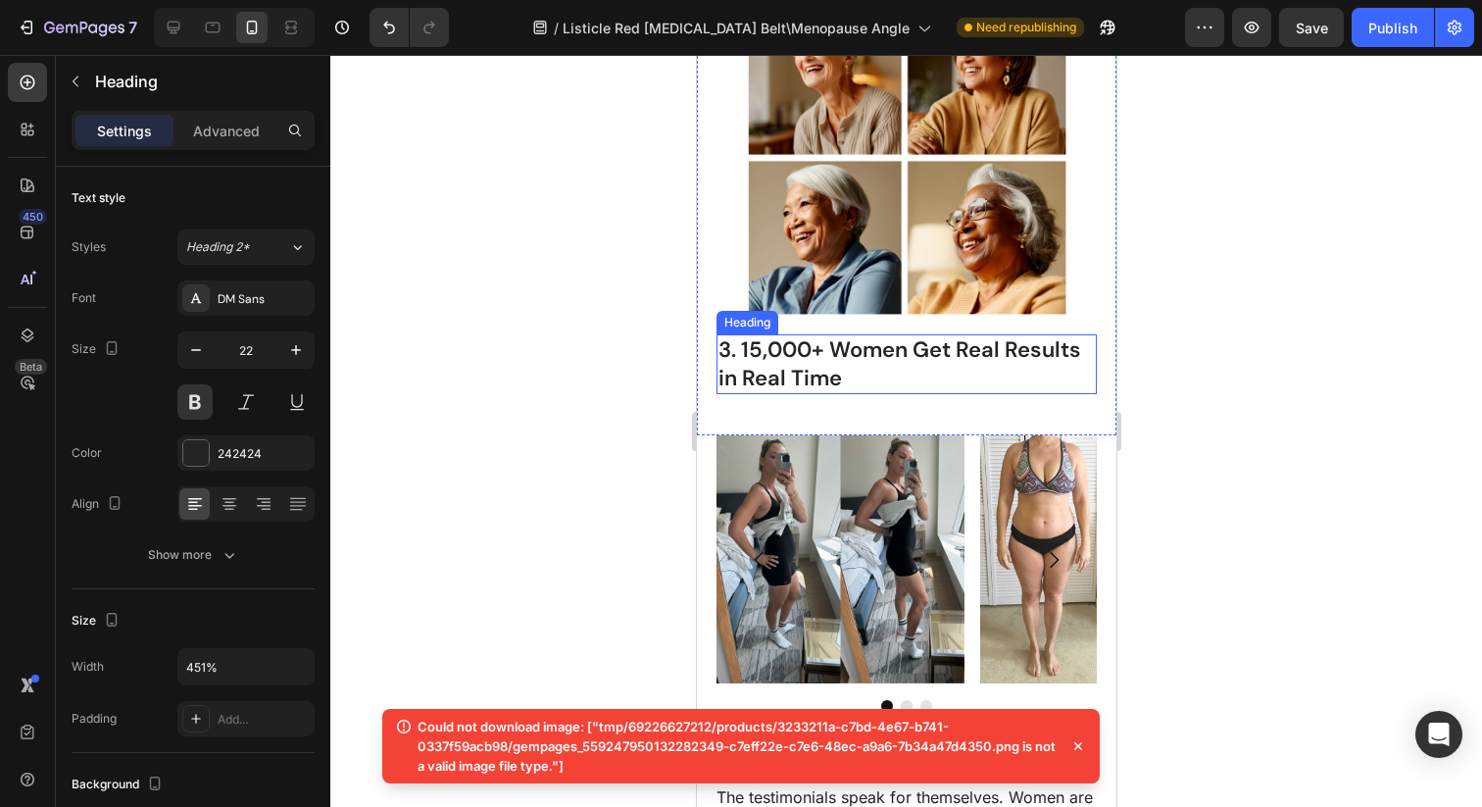
click at [890, 375] on h2 "3. 15,000+ Women Get Real Results in Real Time" at bounding box center [906, 364] width 380 height 60
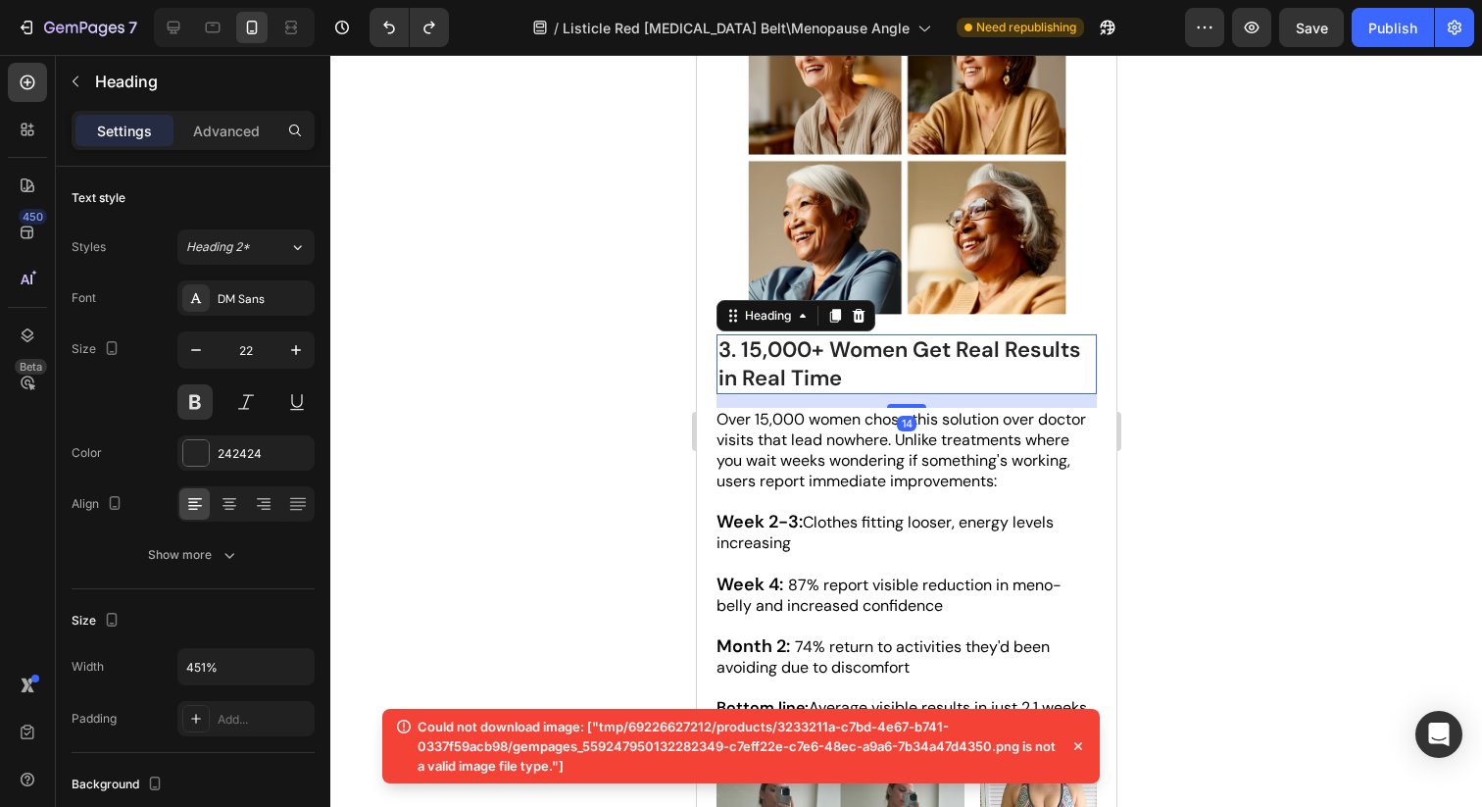
click at [793, 382] on h2 "3. 15,000+ Women Get Real Results in Real Time" at bounding box center [906, 364] width 380 height 60
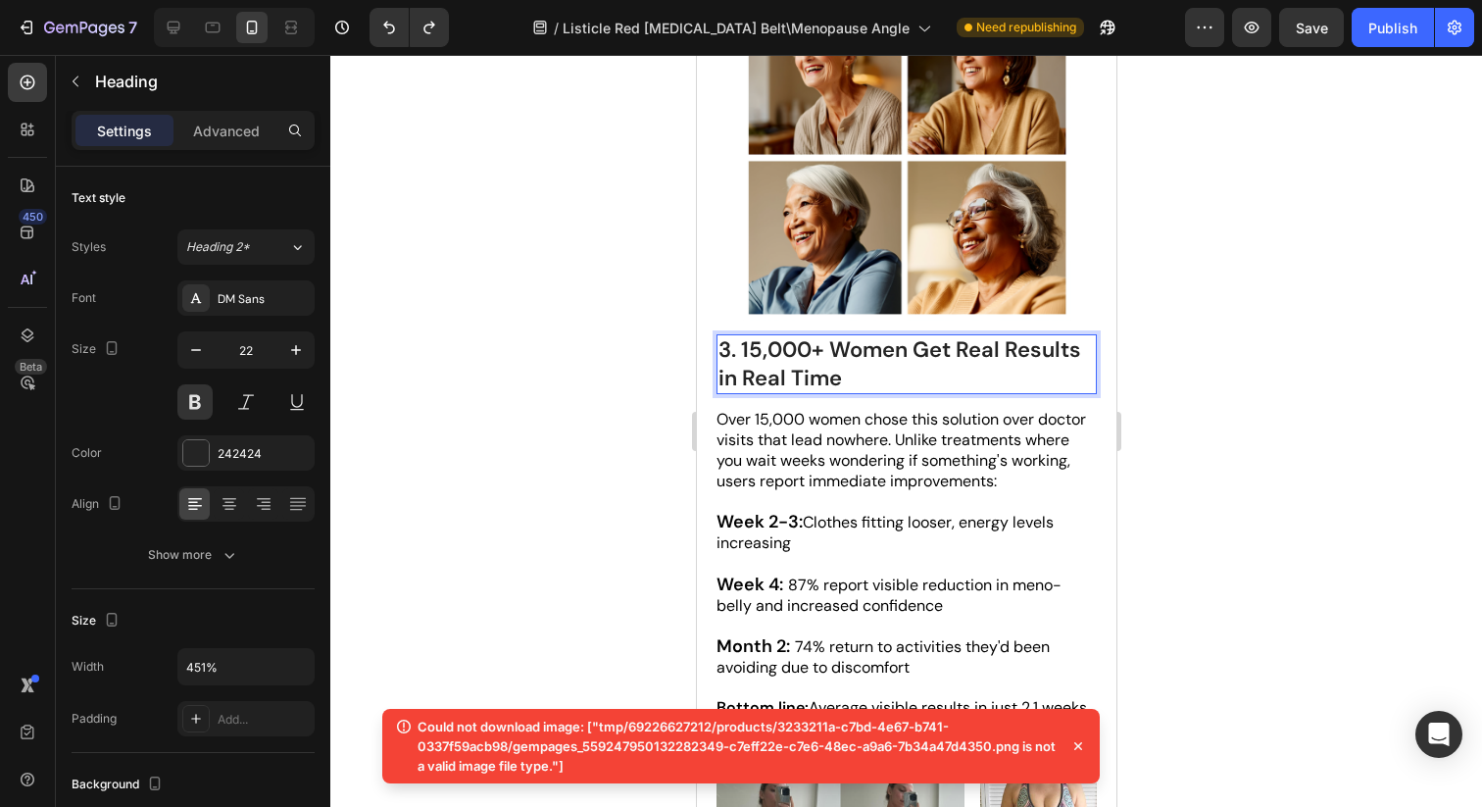
click at [1084, 748] on icon at bounding box center [1079, 746] width 20 height 20
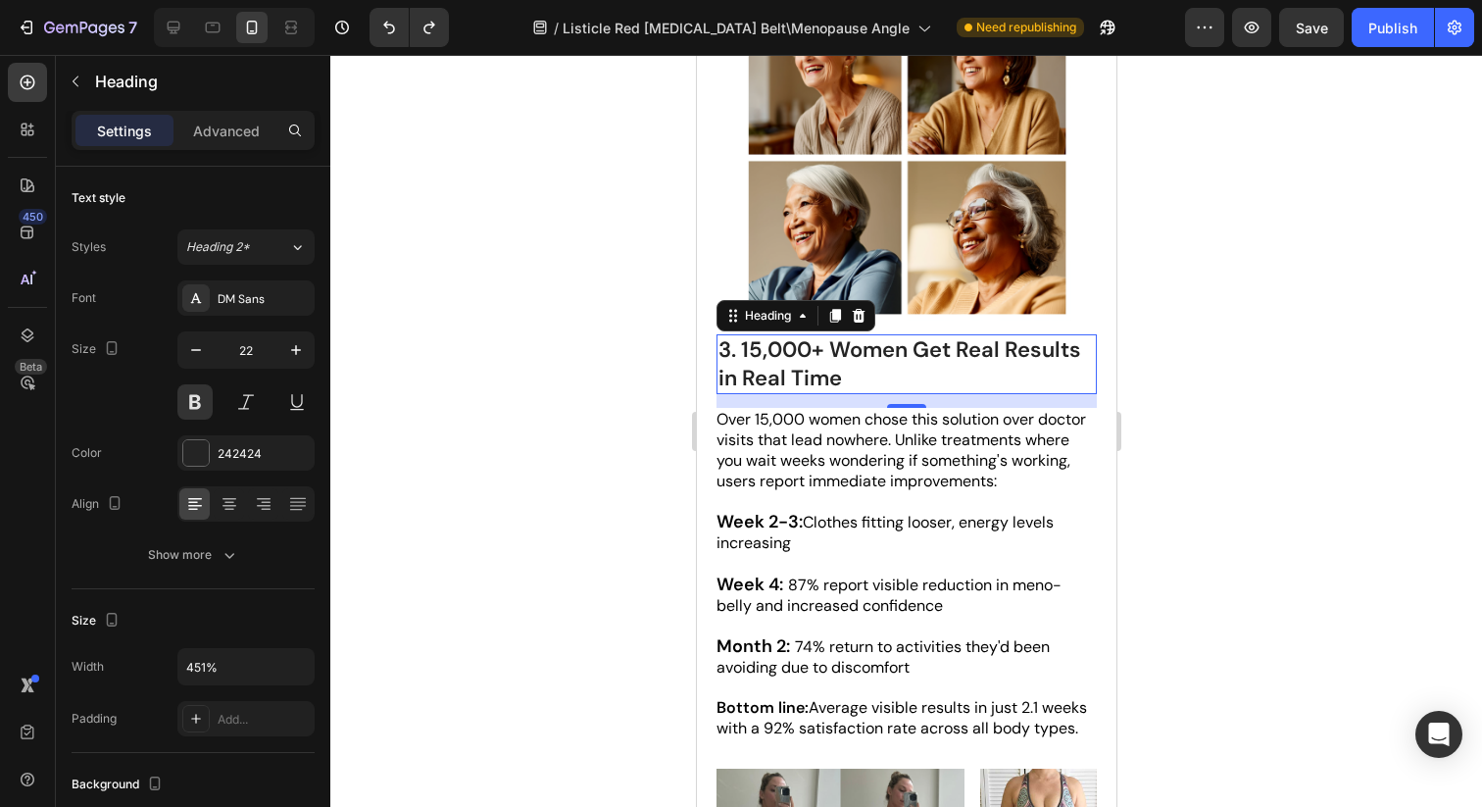
click at [845, 384] on p "3. 15,000+ Women Get Real Results in Real Time" at bounding box center [906, 364] width 376 height 56
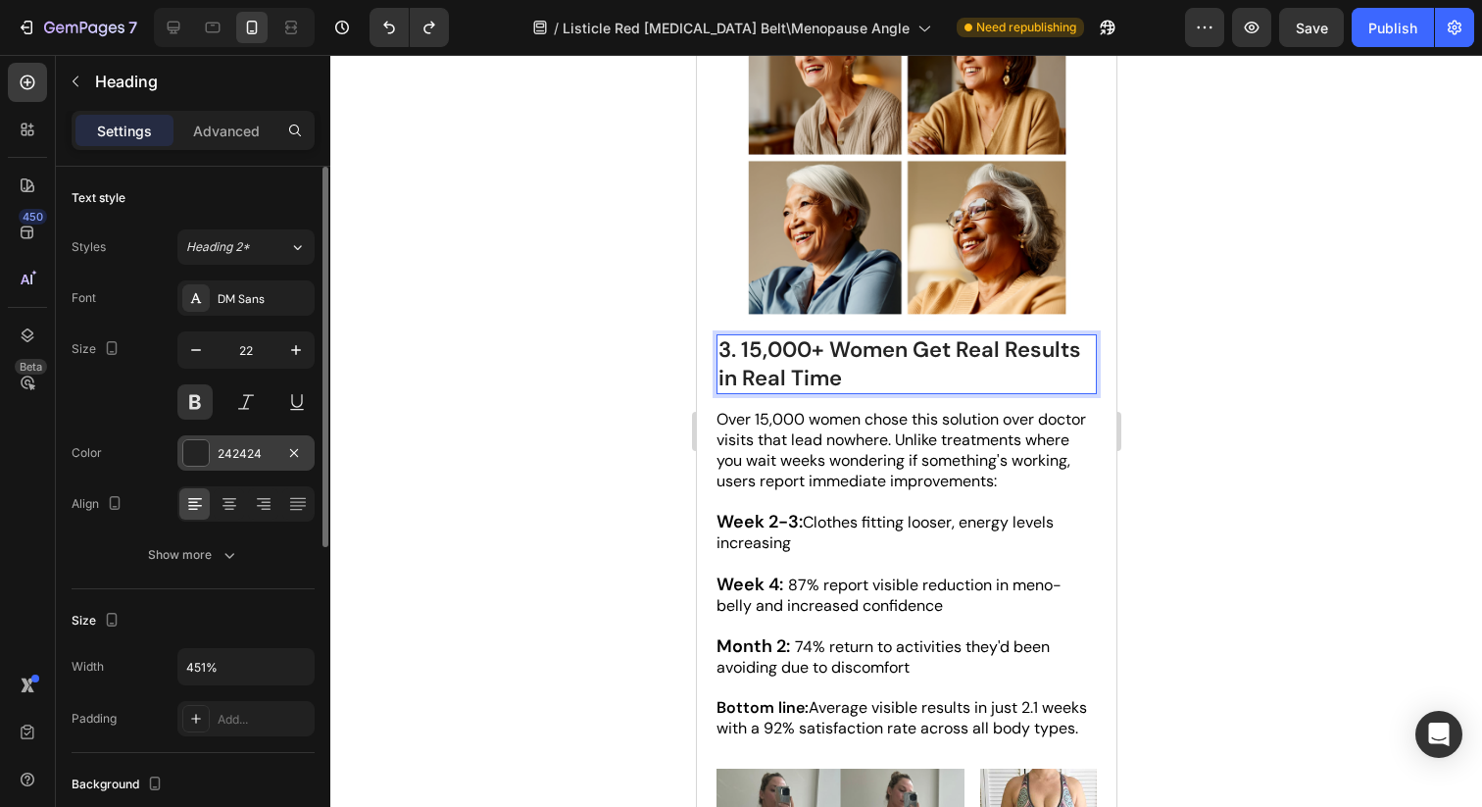
click at [229, 455] on div "242424" at bounding box center [246, 454] width 57 height 18
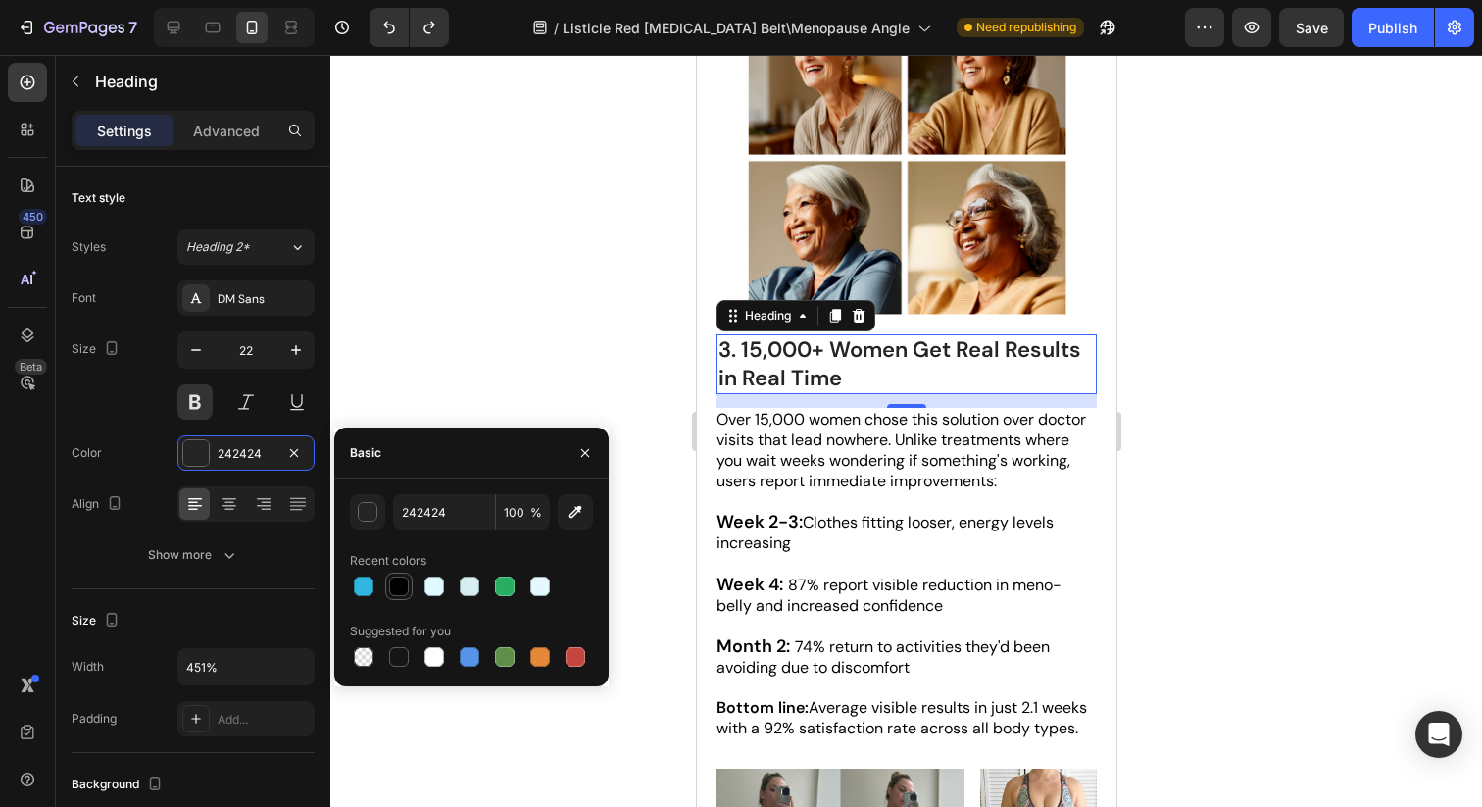
click at [385, 575] on div at bounding box center [398, 586] width 27 height 27
type input "000000"
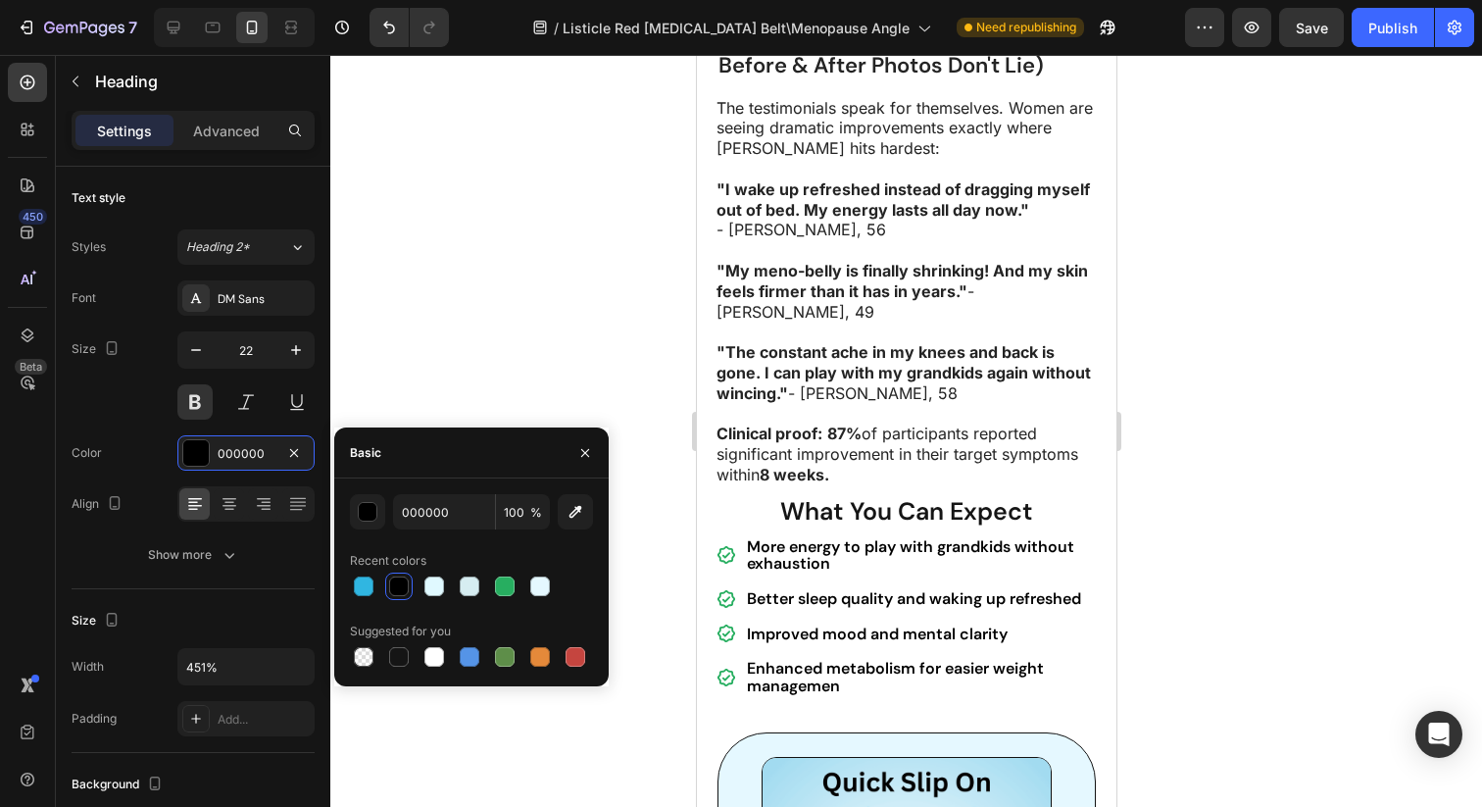
scroll to position [2925, 0]
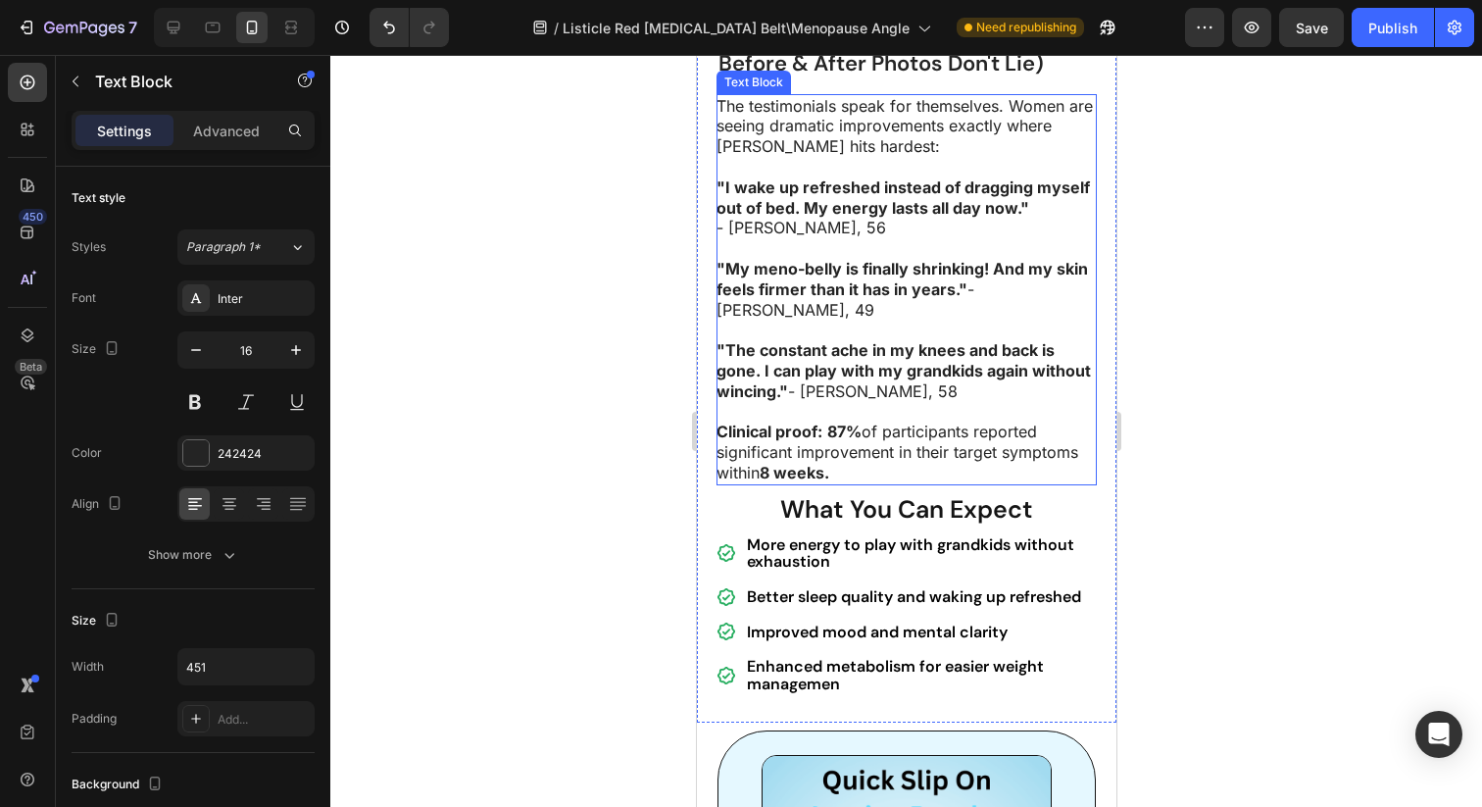
click at [862, 218] on strong ""I wake up refreshed instead of dragging myself out of bed. My energy lasts all…" at bounding box center [903, 197] width 374 height 40
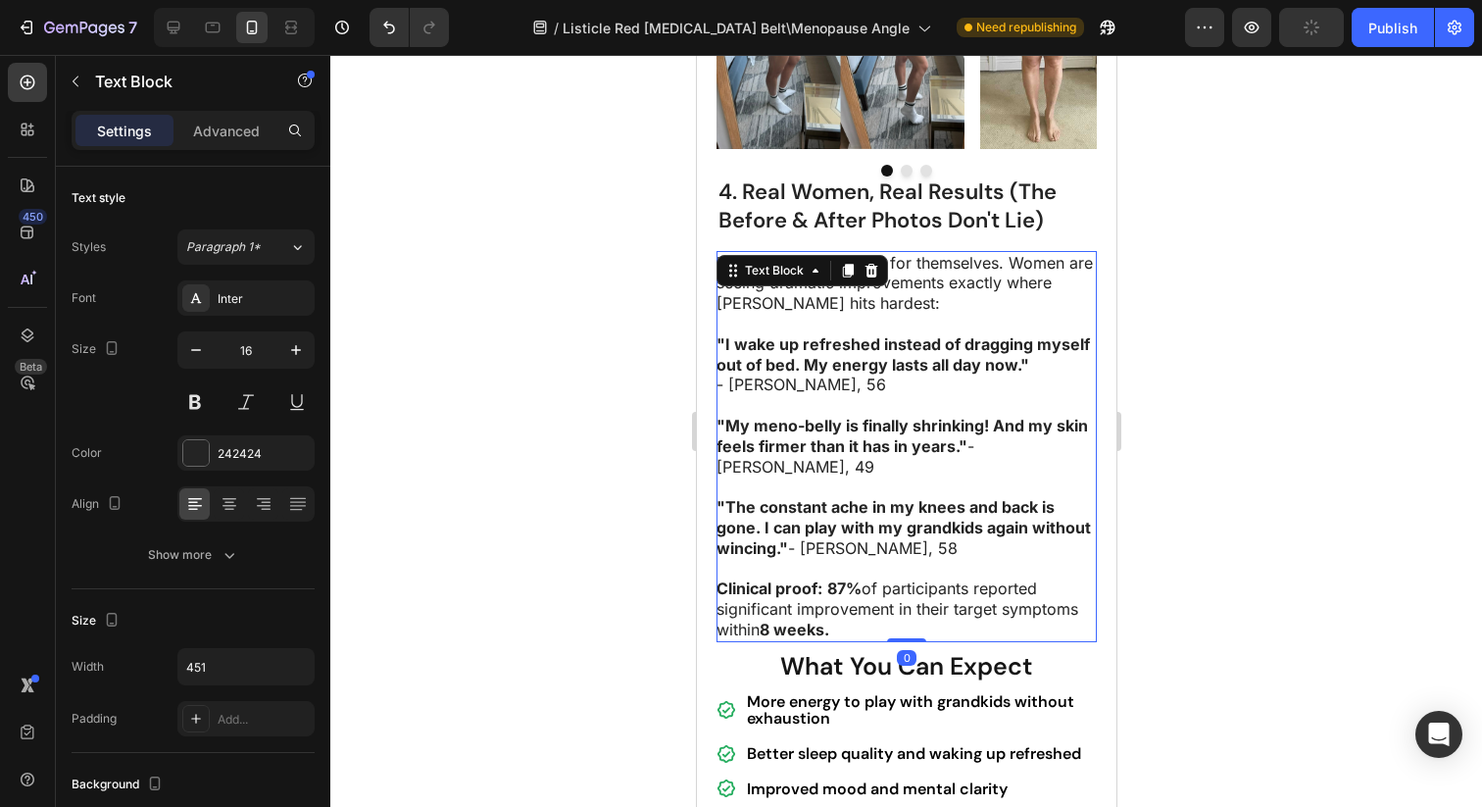
scroll to position [2664, 0]
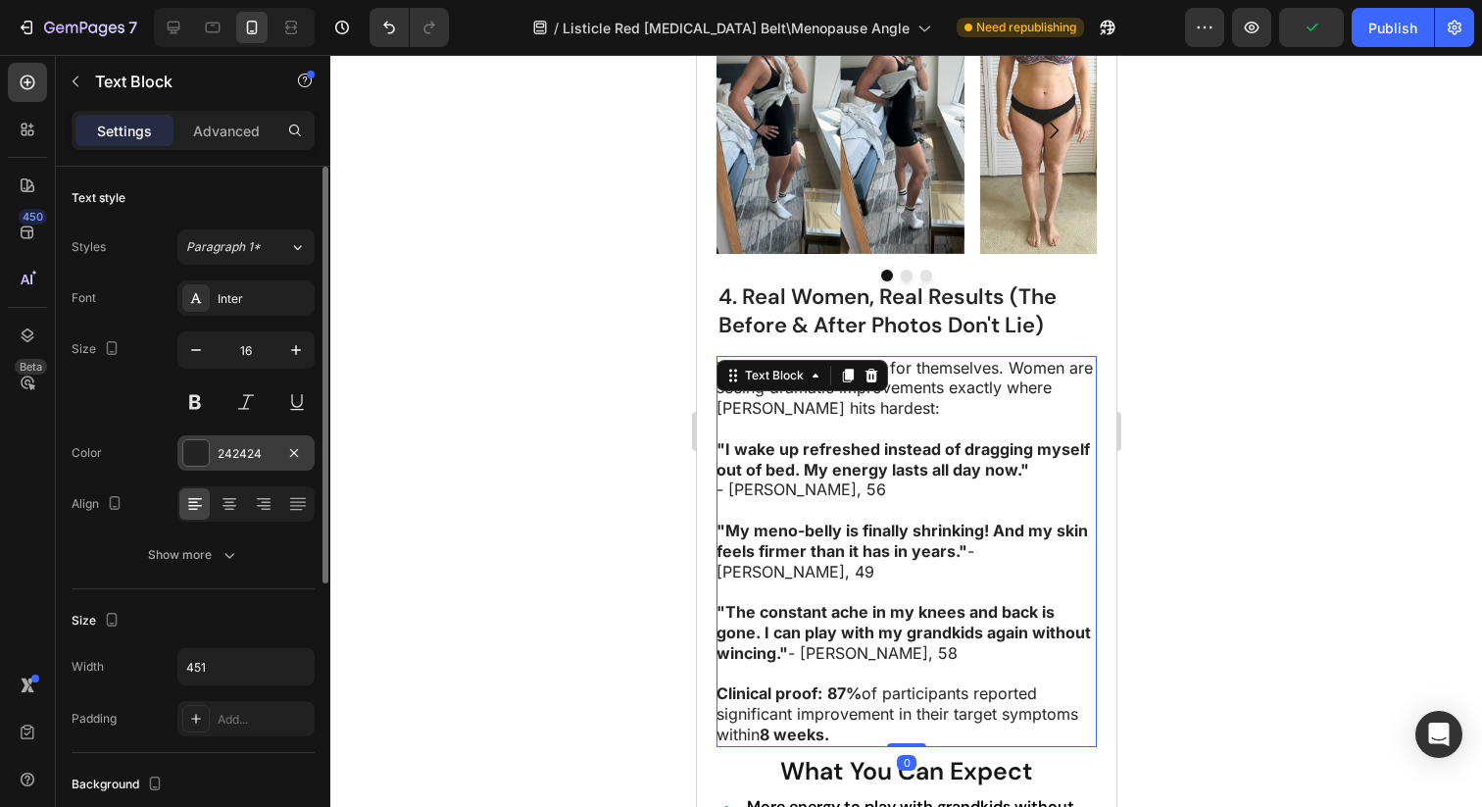
click at [241, 450] on div "242424" at bounding box center [246, 454] width 57 height 18
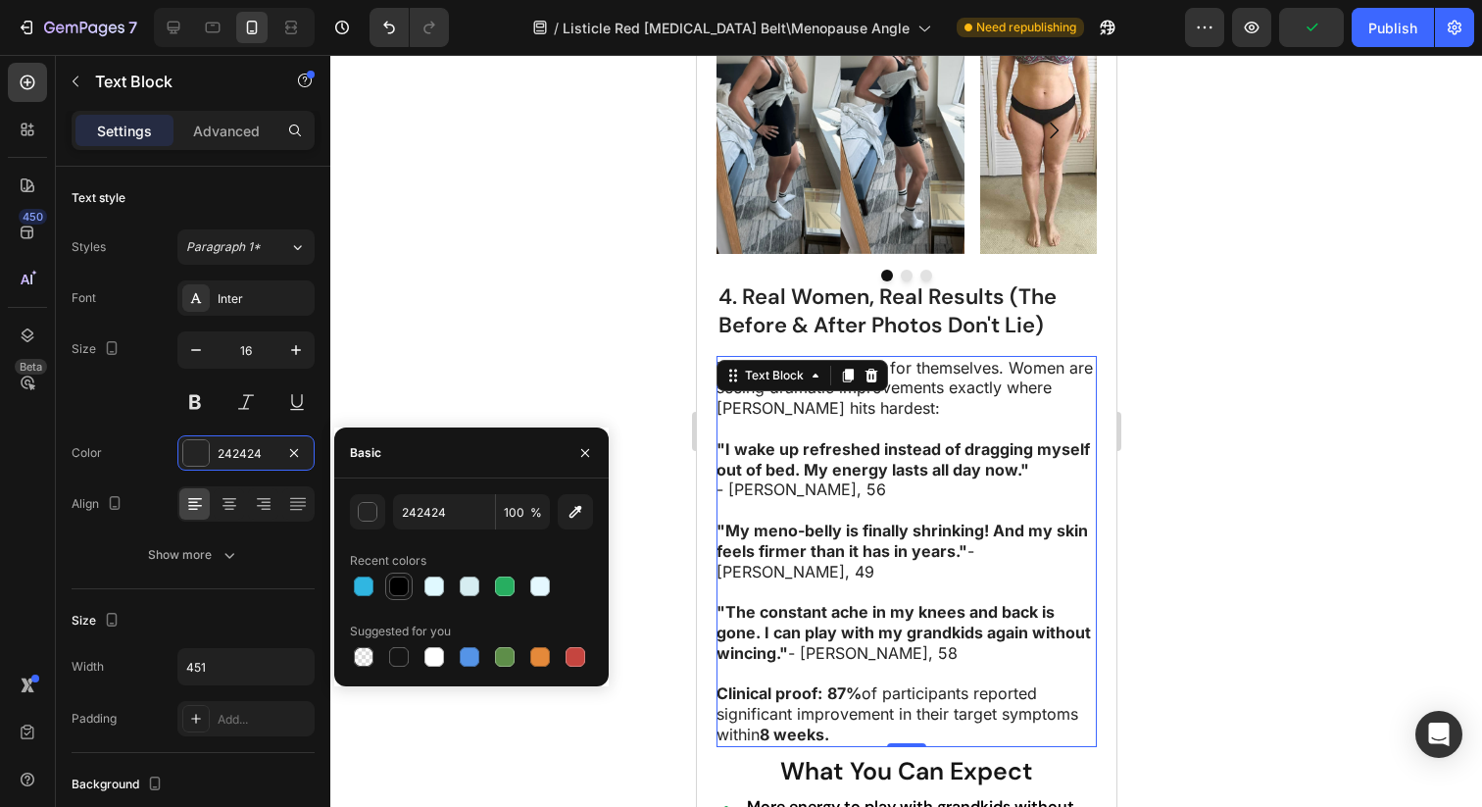
click at [401, 591] on div at bounding box center [399, 586] width 20 height 20
type input "000000"
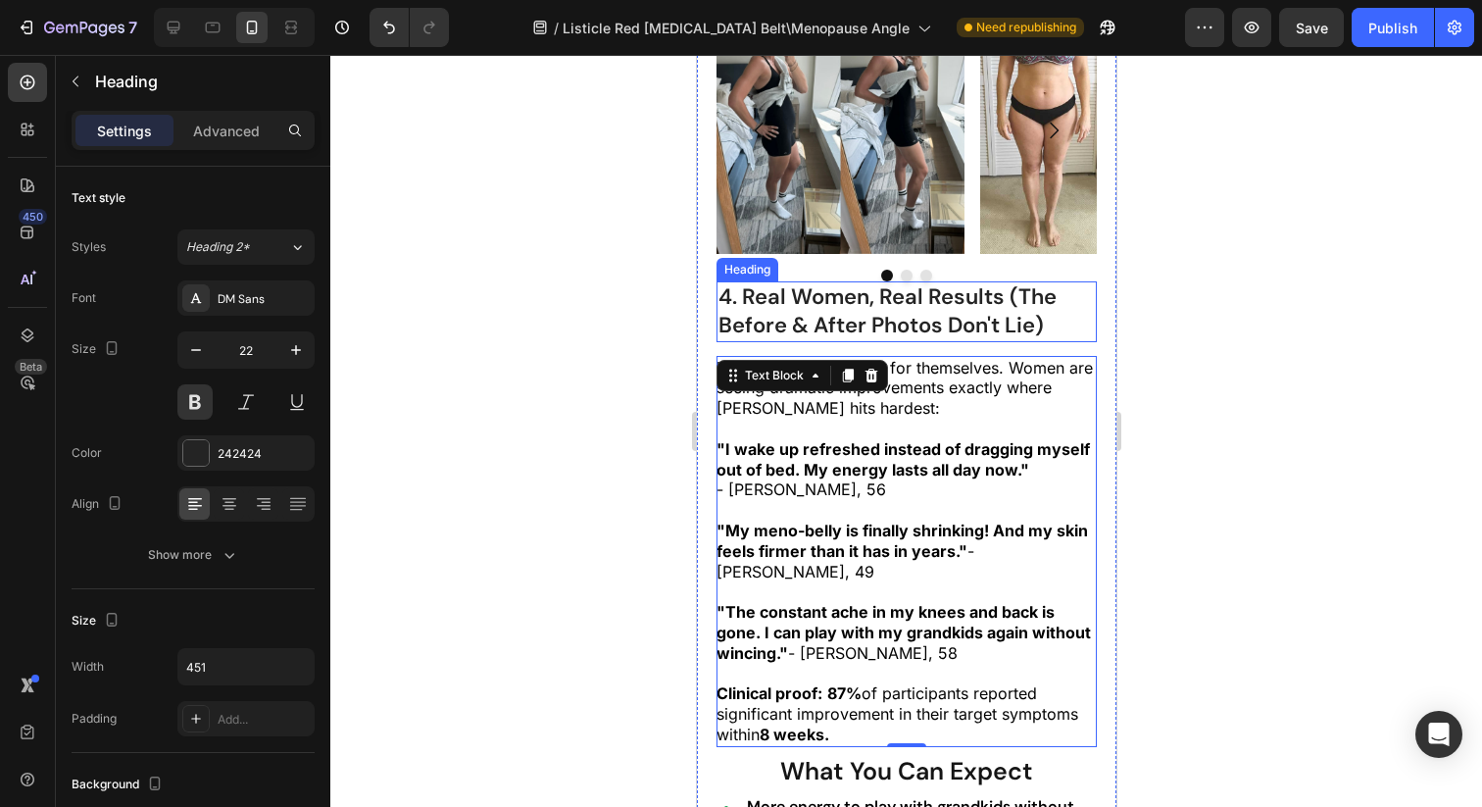
click at [929, 340] on h2 "4. Real Women, Real Results (The Before & After Photos Don't Lie)" at bounding box center [906, 311] width 380 height 60
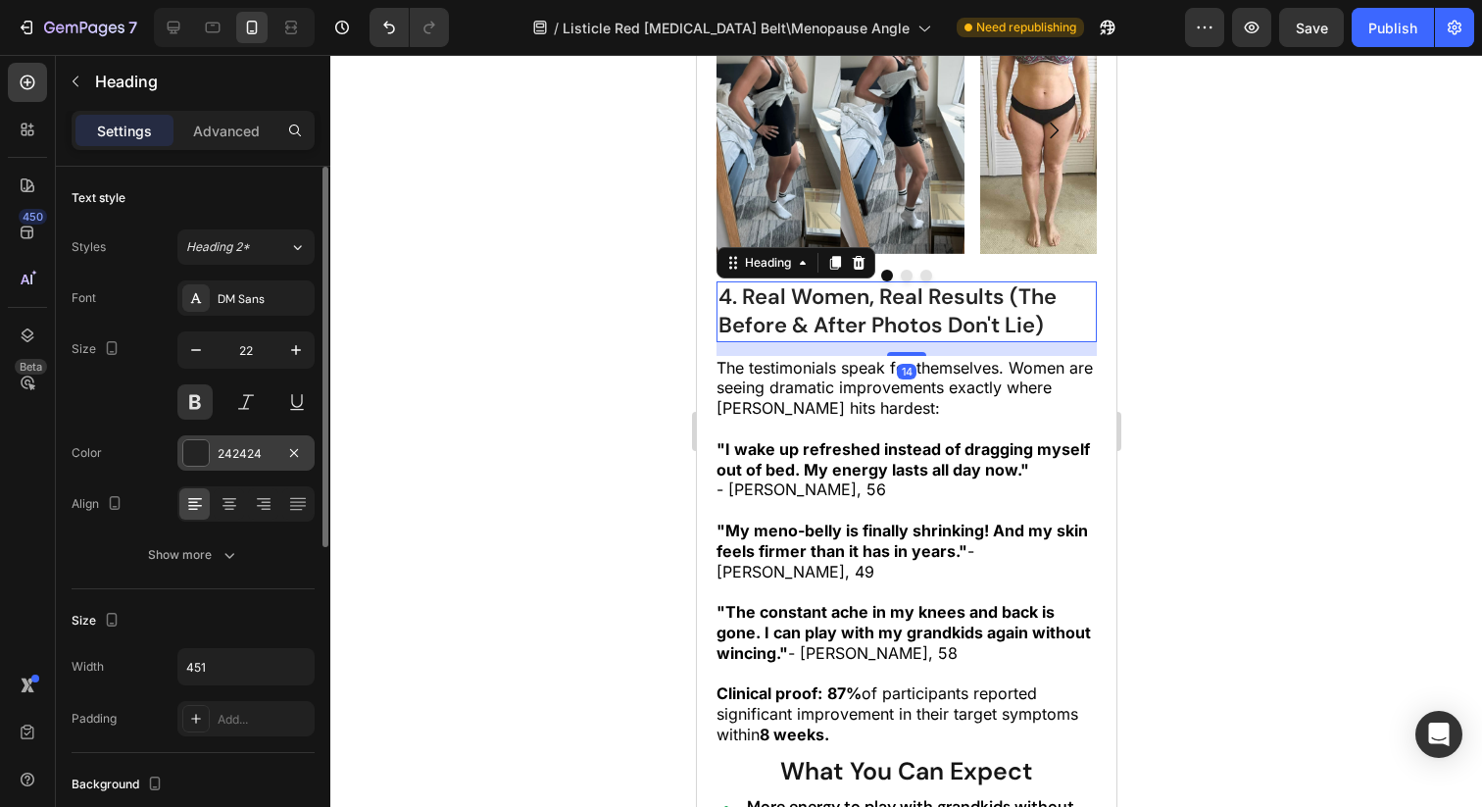
click at [208, 459] on div at bounding box center [195, 452] width 25 height 25
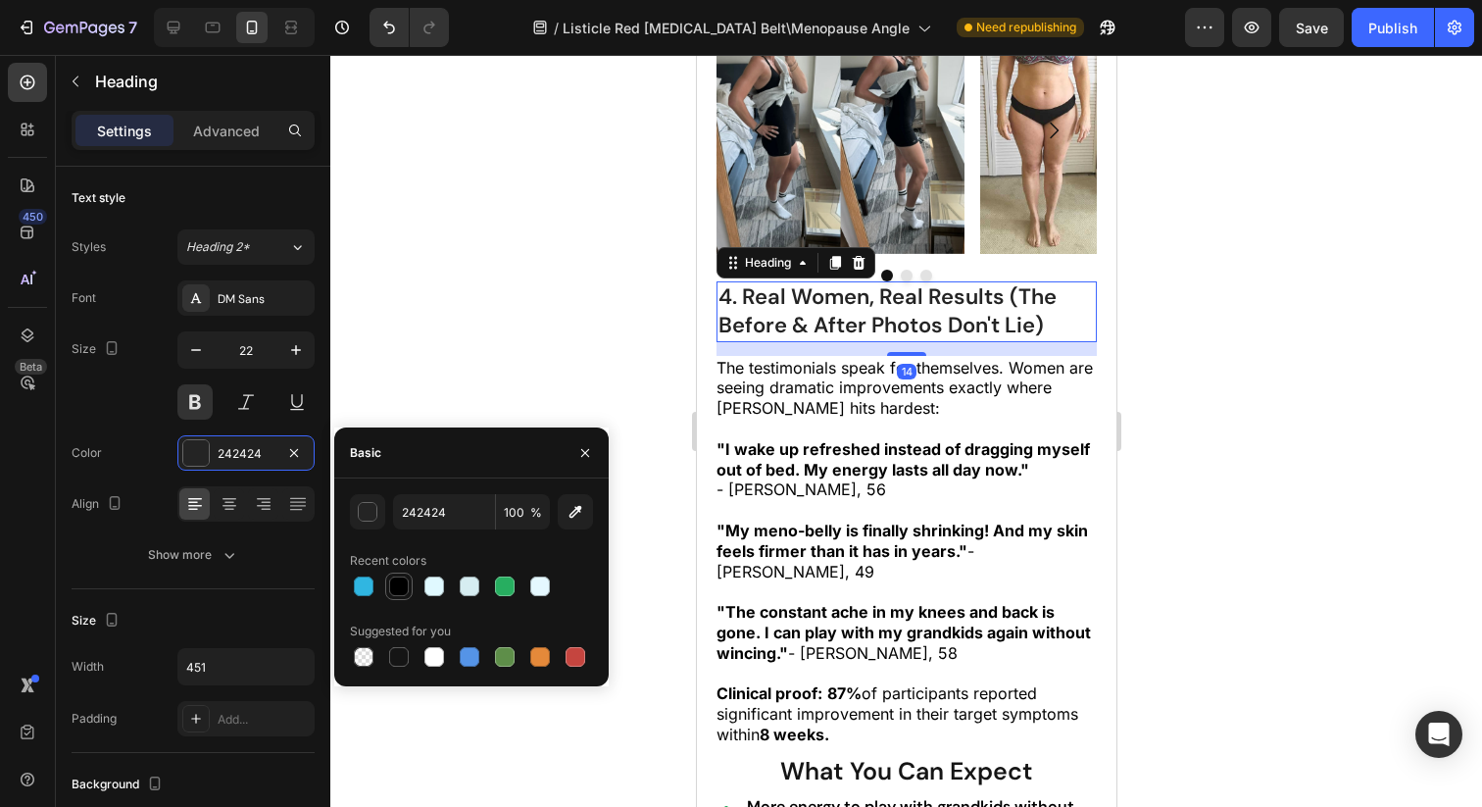
click at [404, 587] on div at bounding box center [399, 586] width 20 height 20
type input "000000"
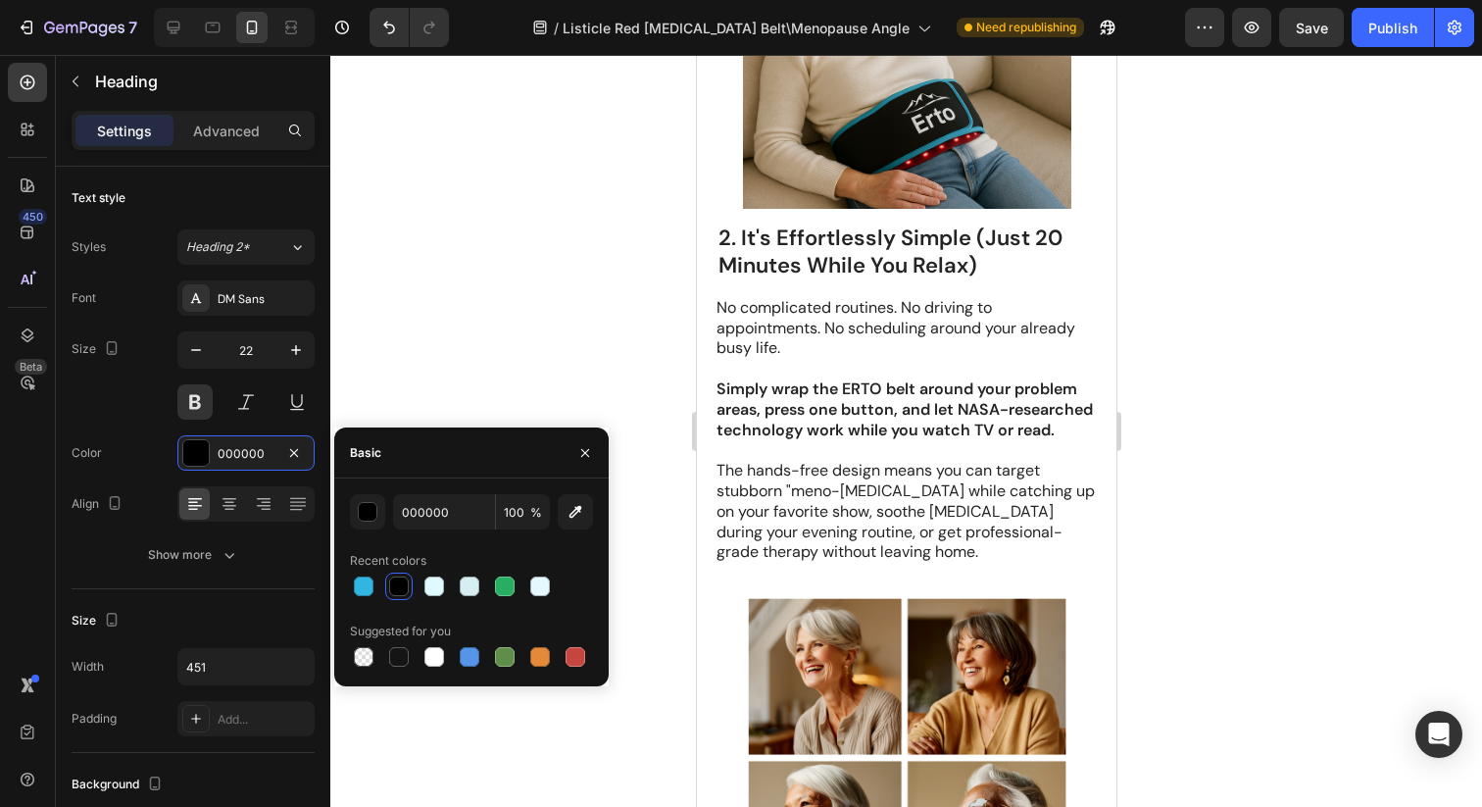
scroll to position [1290, 0]
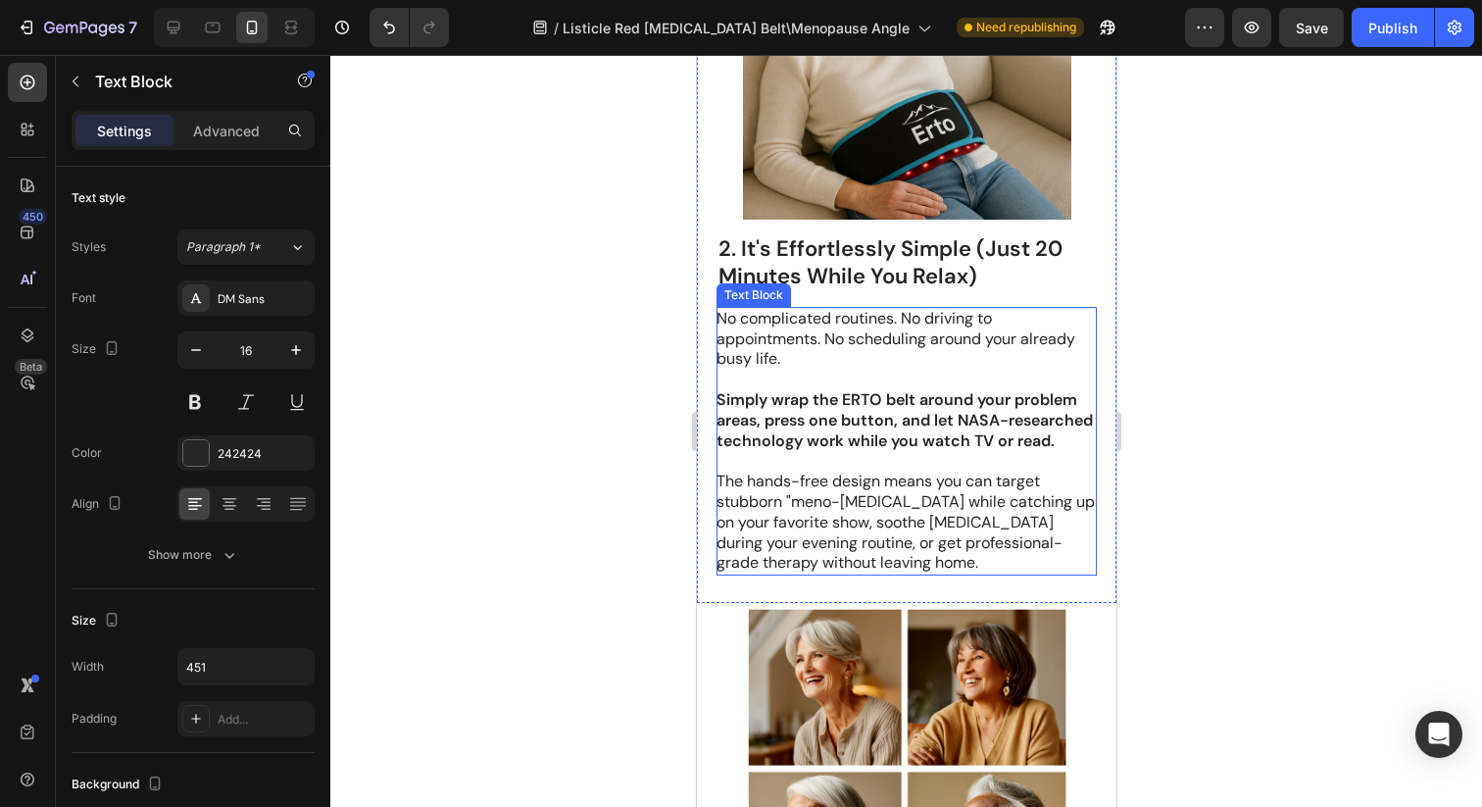
click at [862, 434] on strong "Simply wrap the ERTO belt around your problem areas, press one button, and let …" at bounding box center [904, 420] width 376 height 62
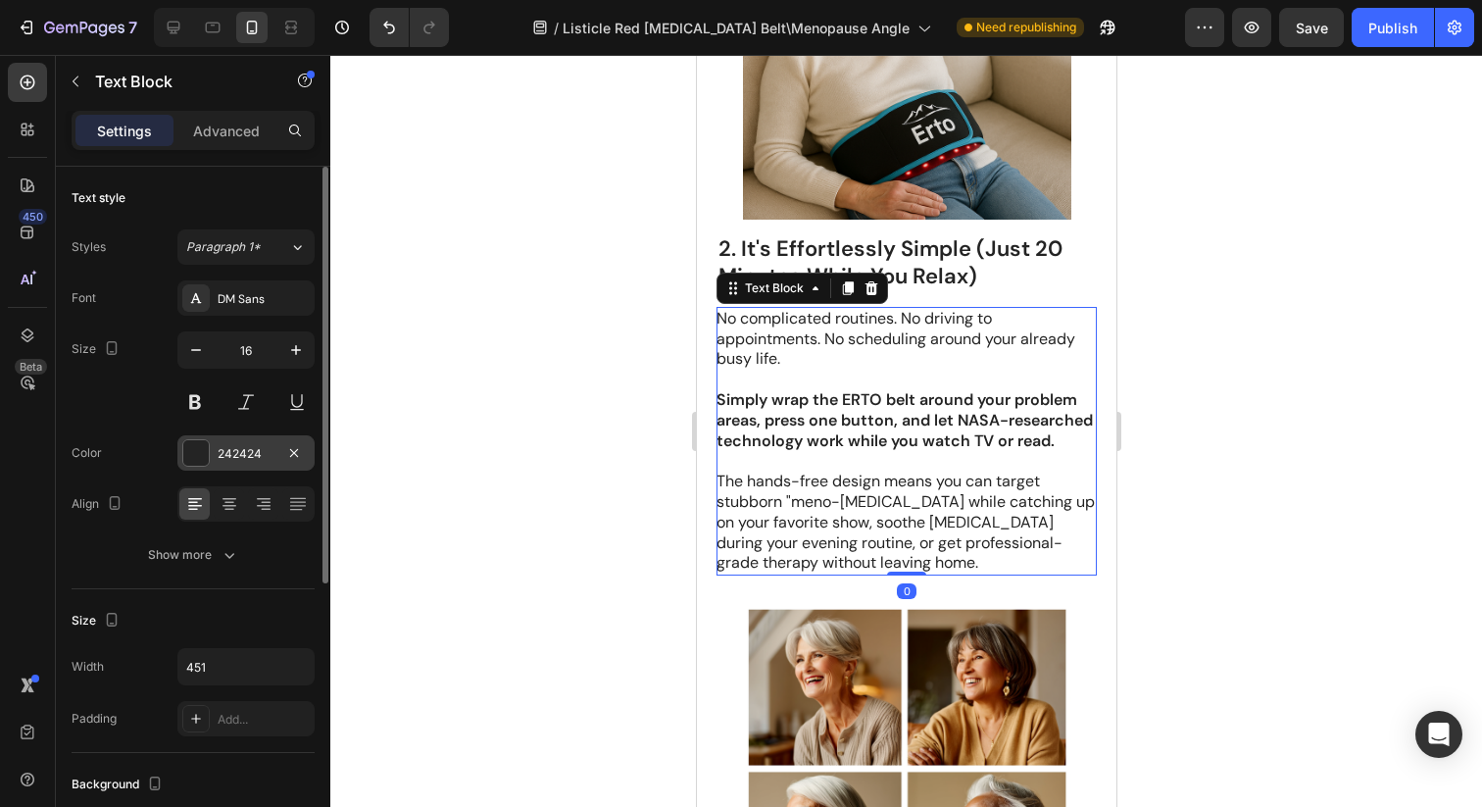
click at [197, 438] on div "242424" at bounding box center [245, 452] width 137 height 35
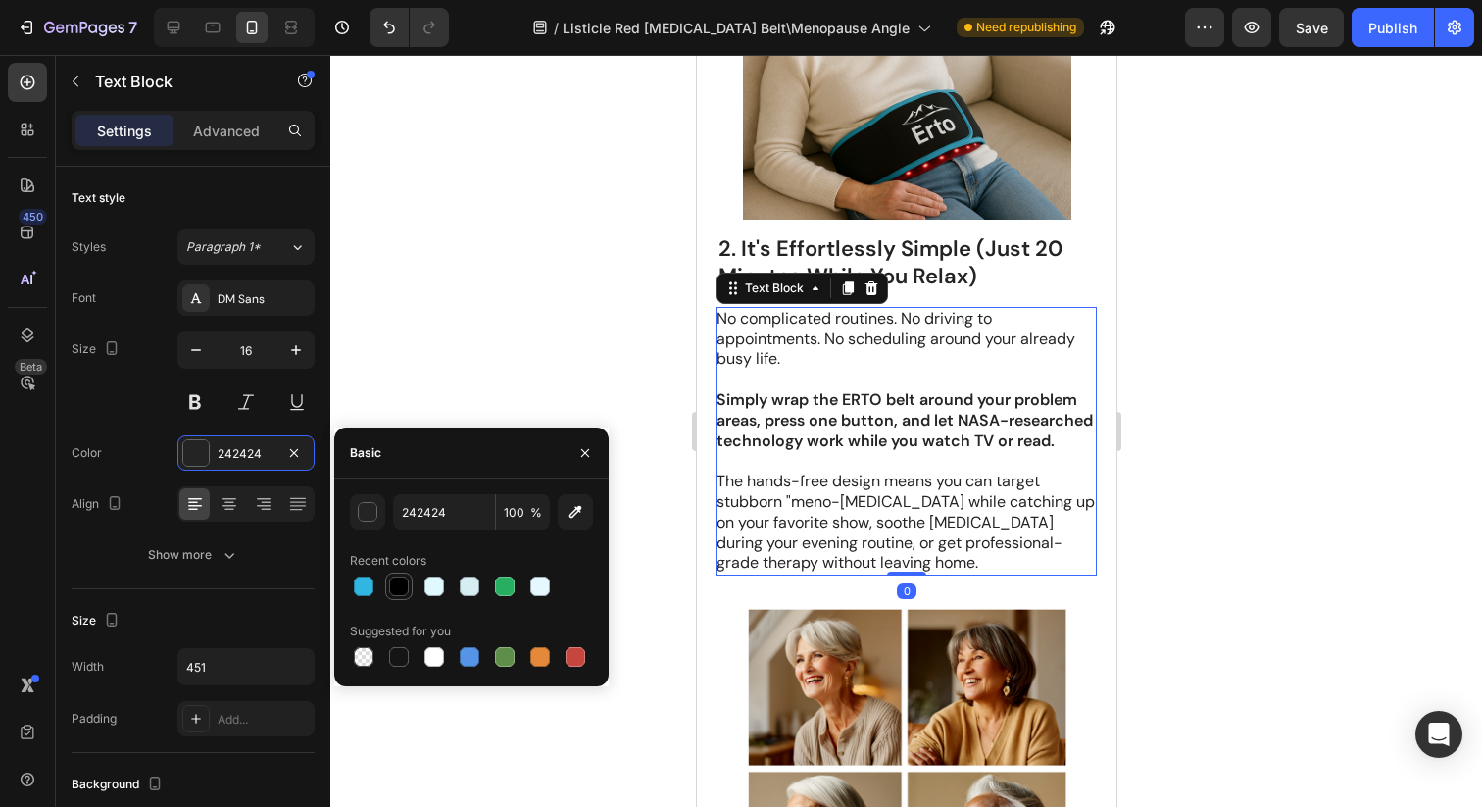
click at [408, 582] on div at bounding box center [399, 586] width 20 height 20
type input "000000"
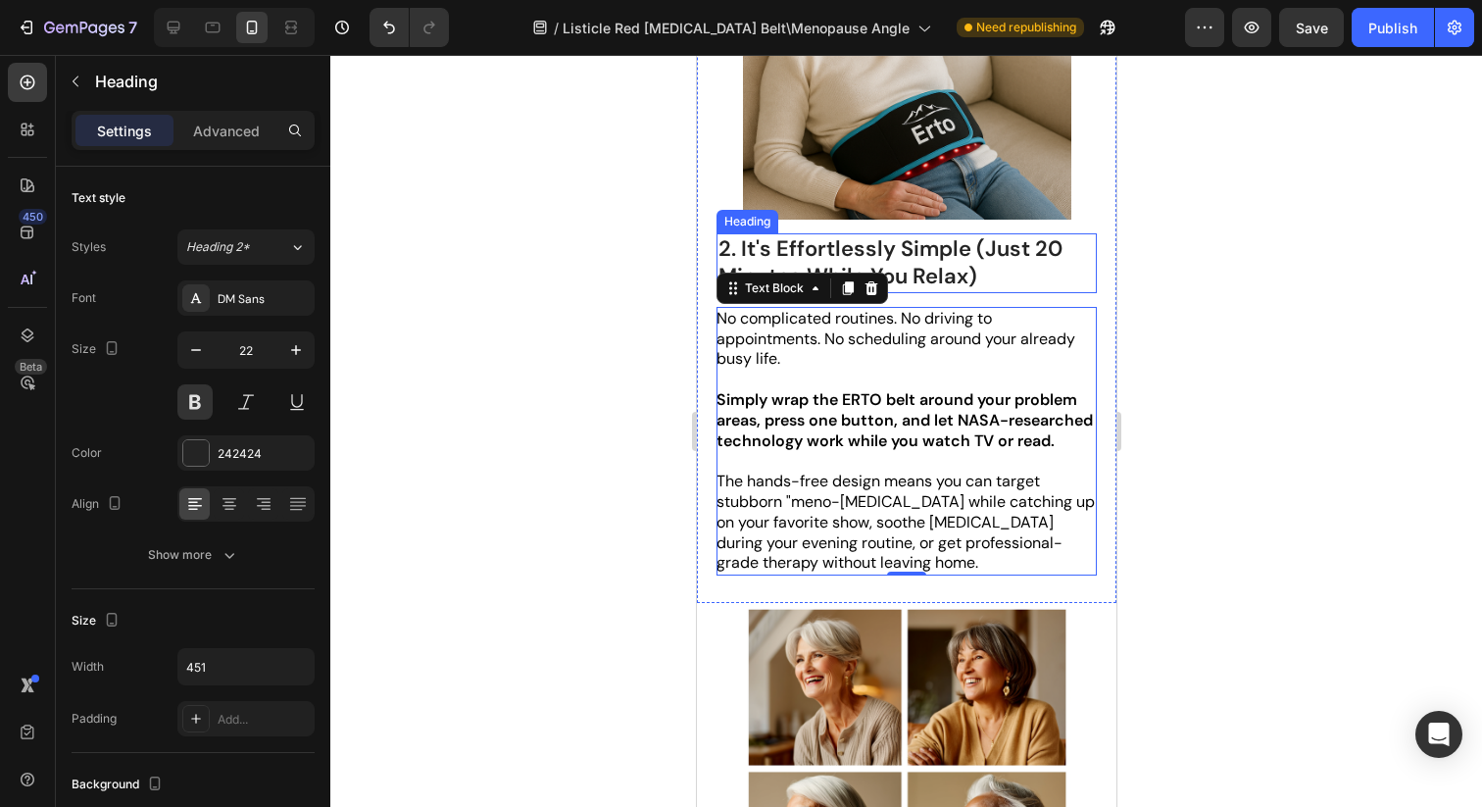
click at [994, 246] on h2 "2. It's Effortlessly Simple (Just 20 Minutes While You Relax)" at bounding box center [906, 263] width 380 height 60
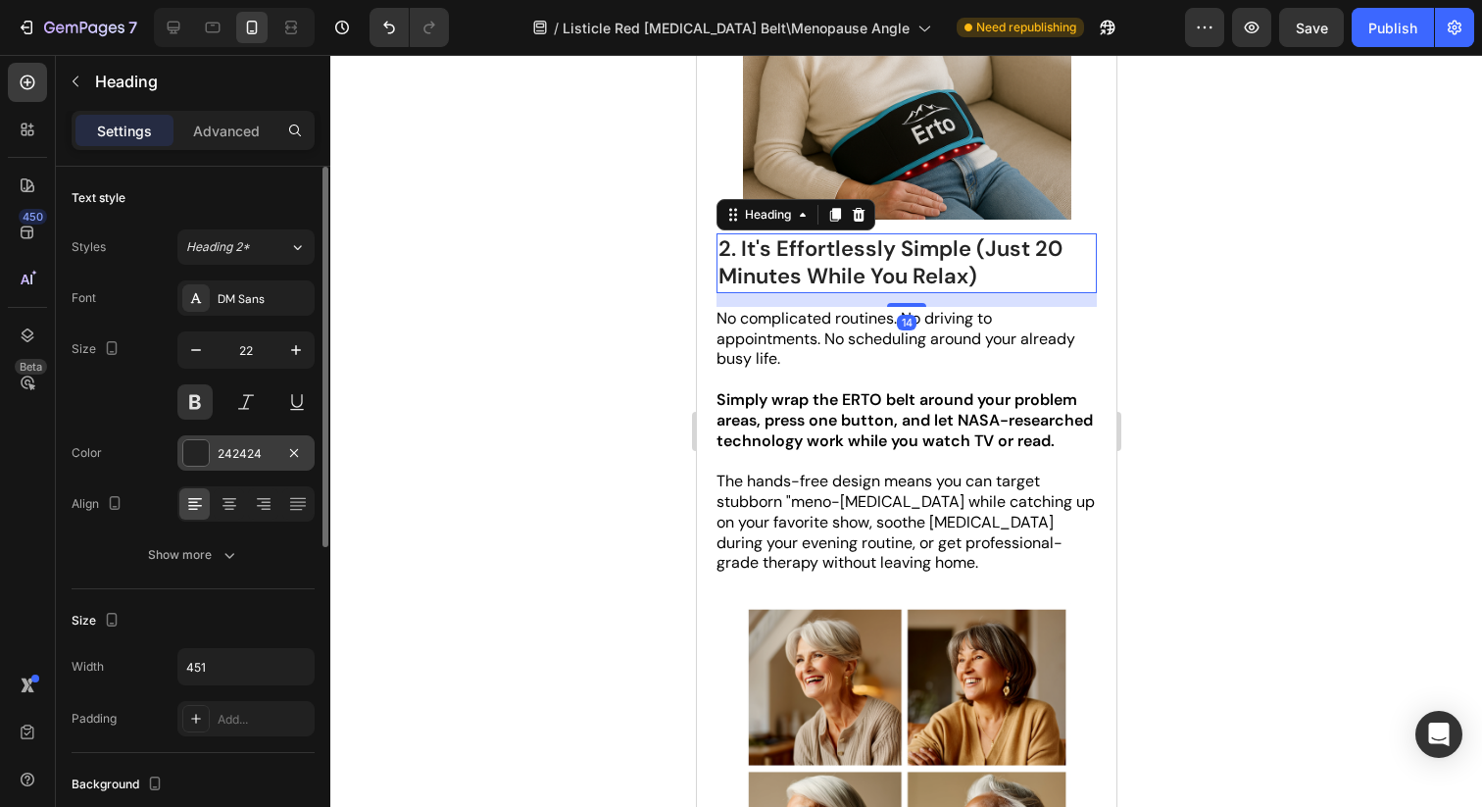
click at [229, 459] on div "242424" at bounding box center [246, 454] width 57 height 18
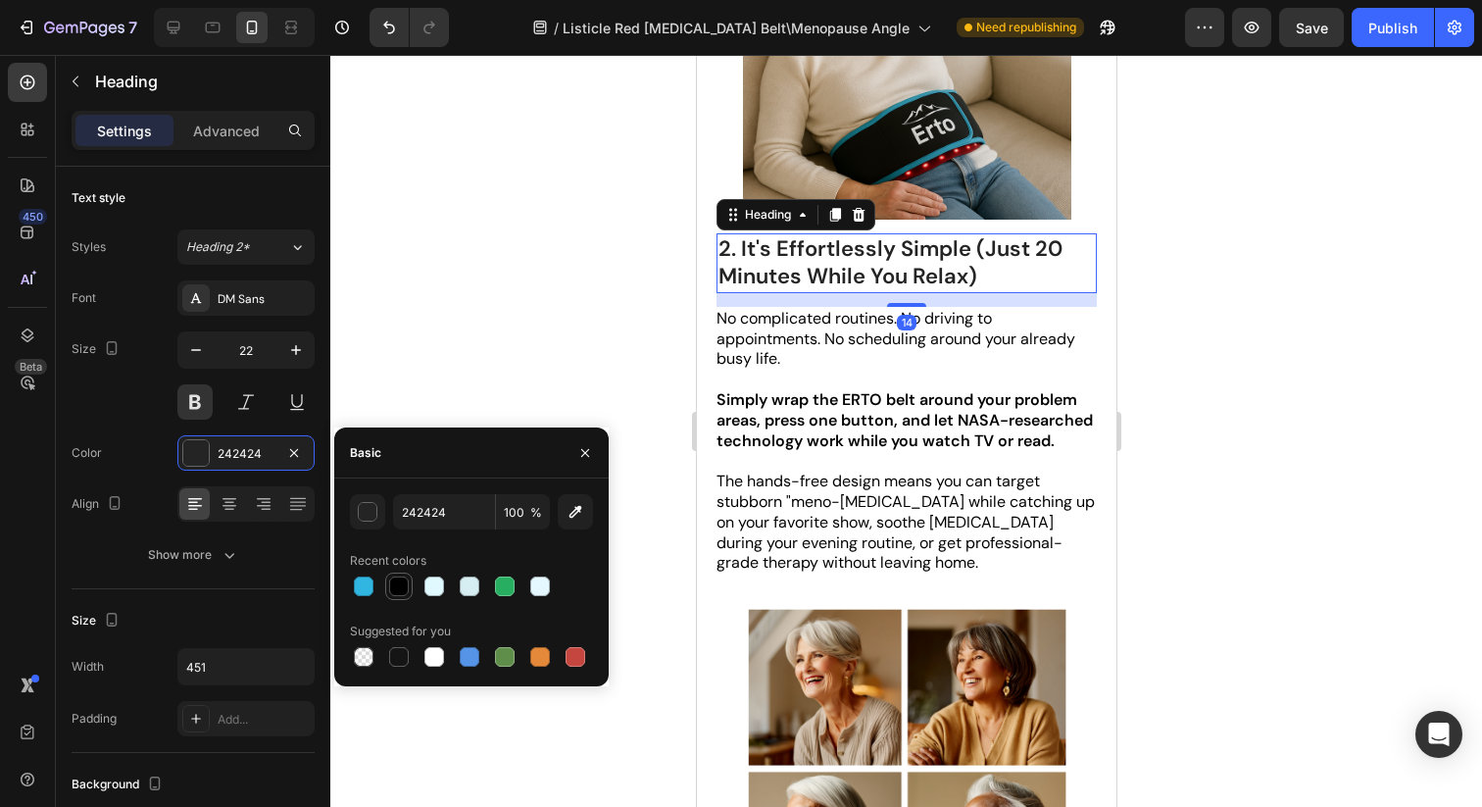
click at [411, 583] on div at bounding box center [398, 586] width 27 height 27
type input "000000"
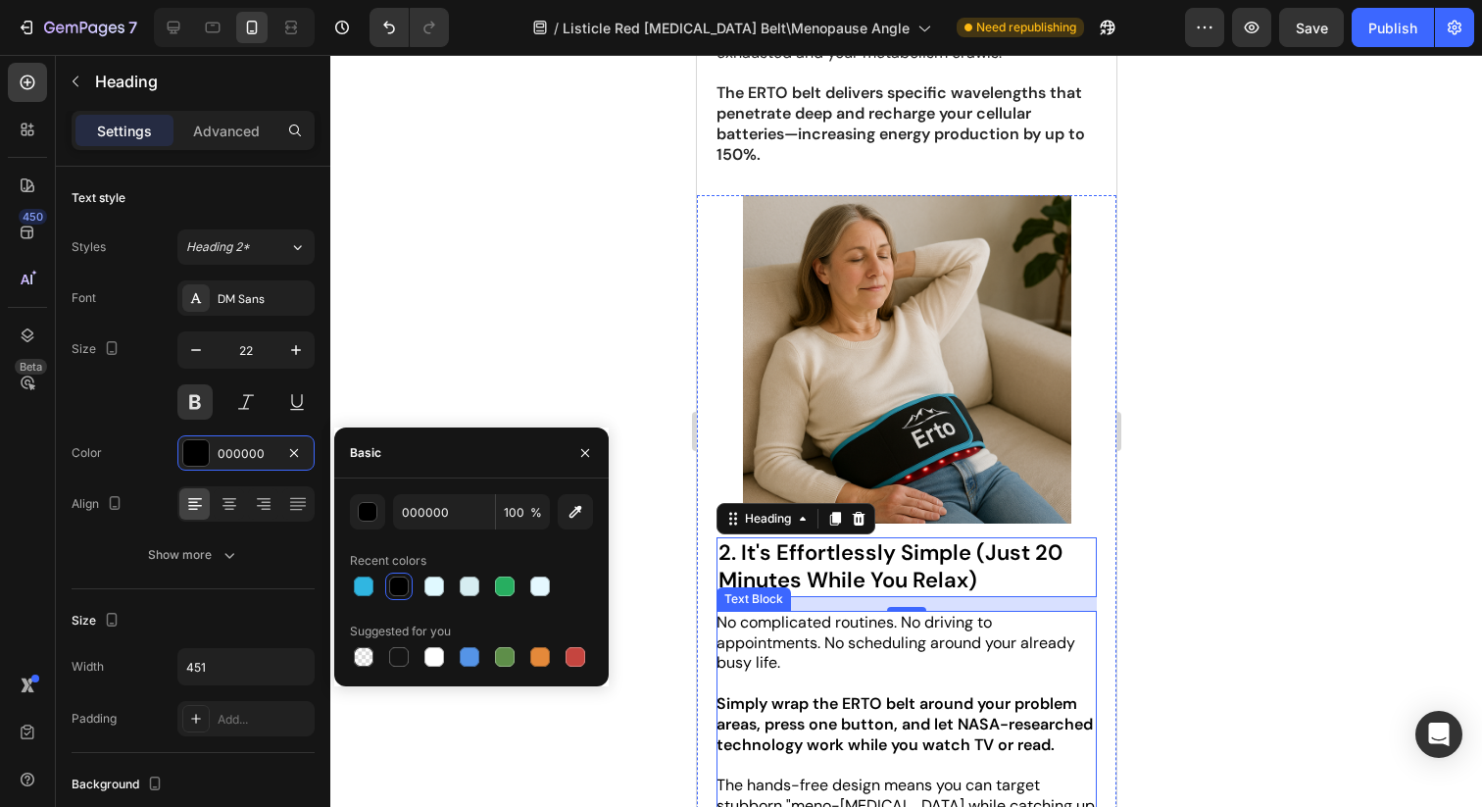
scroll to position [595, 0]
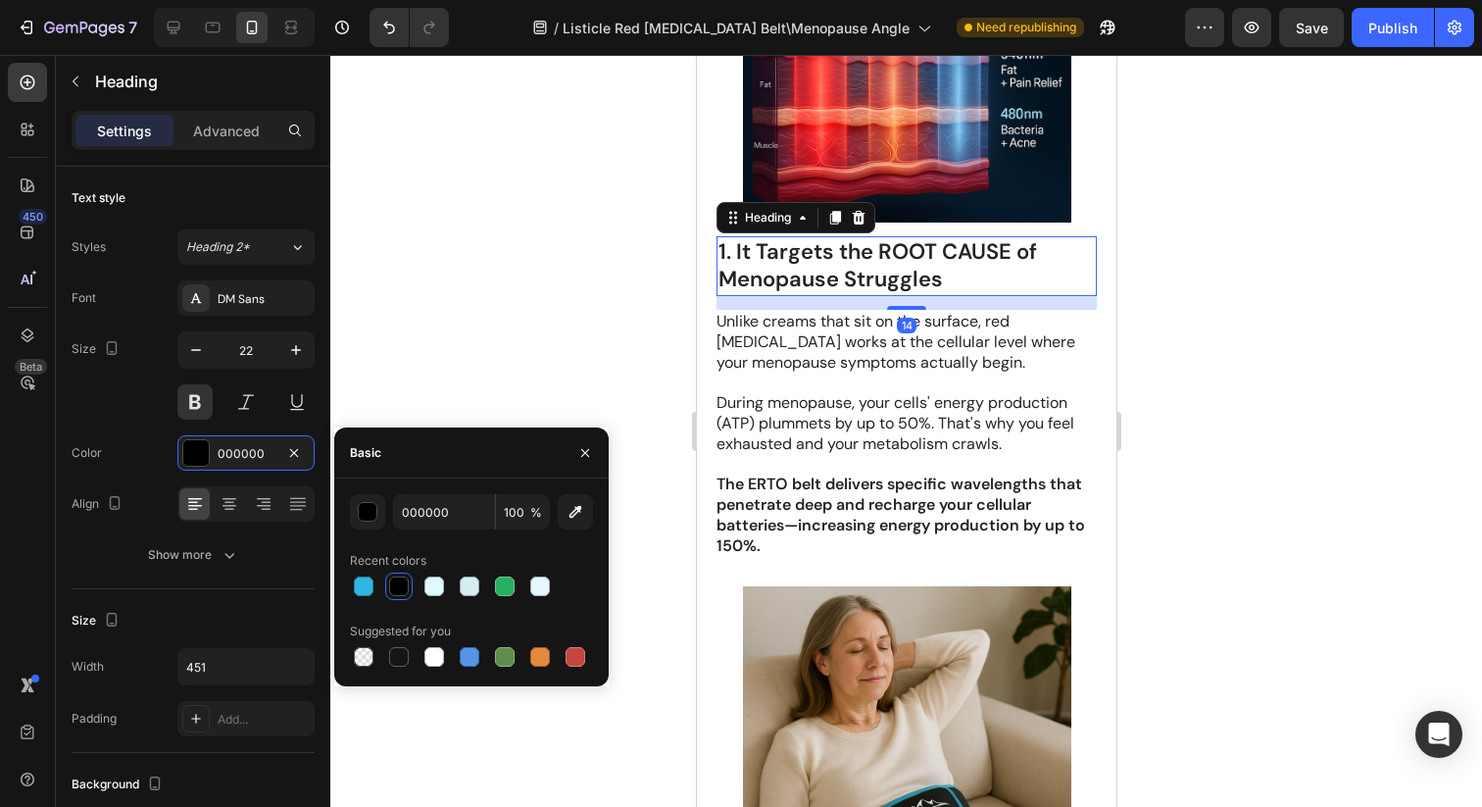
click at [841, 270] on h2 "1. It Targets the ROOT CAUSE of Menopause Struggles" at bounding box center [906, 266] width 380 height 60
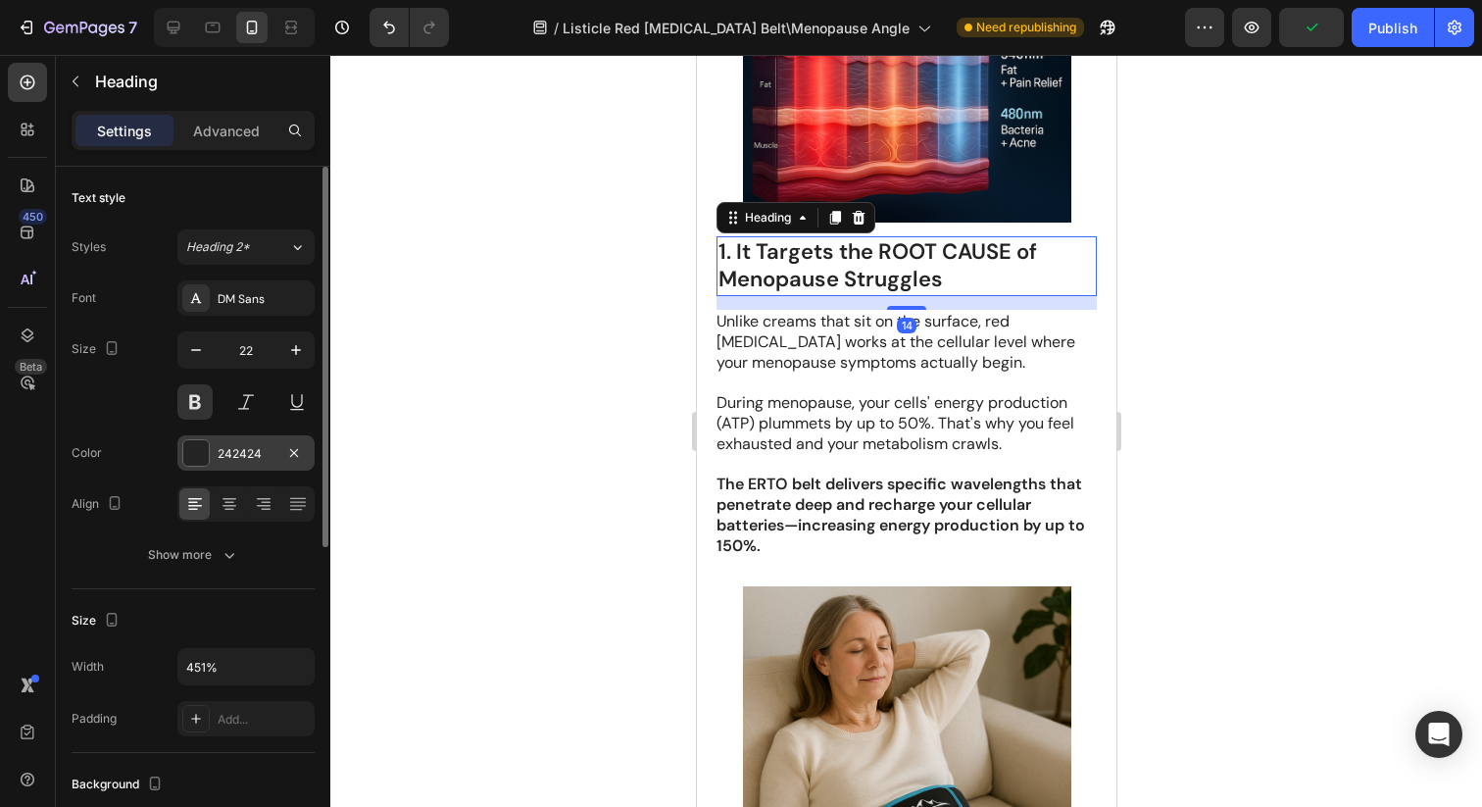
click at [204, 464] on div at bounding box center [195, 452] width 25 height 25
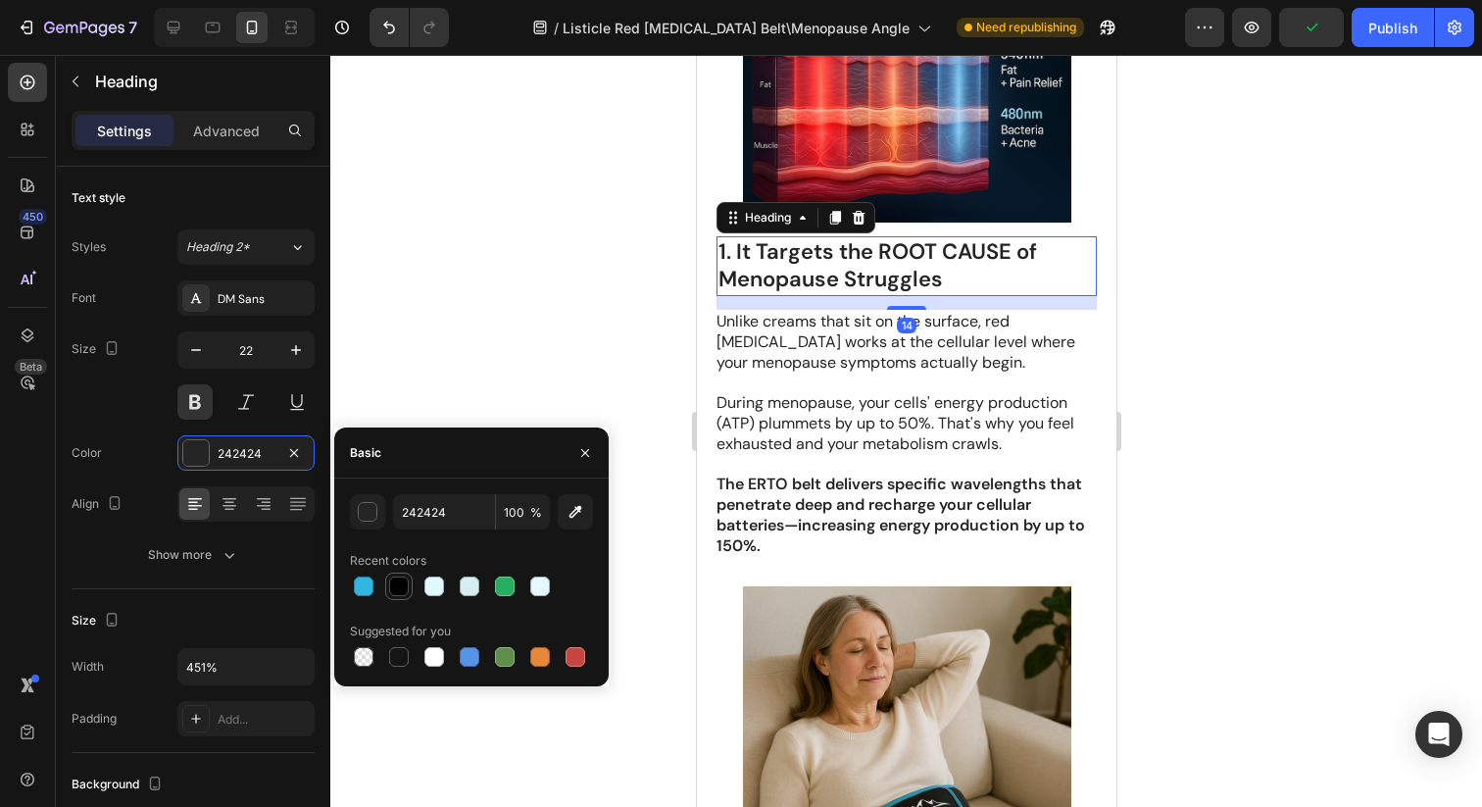
click at [396, 589] on div at bounding box center [399, 586] width 20 height 20
type input "000000"
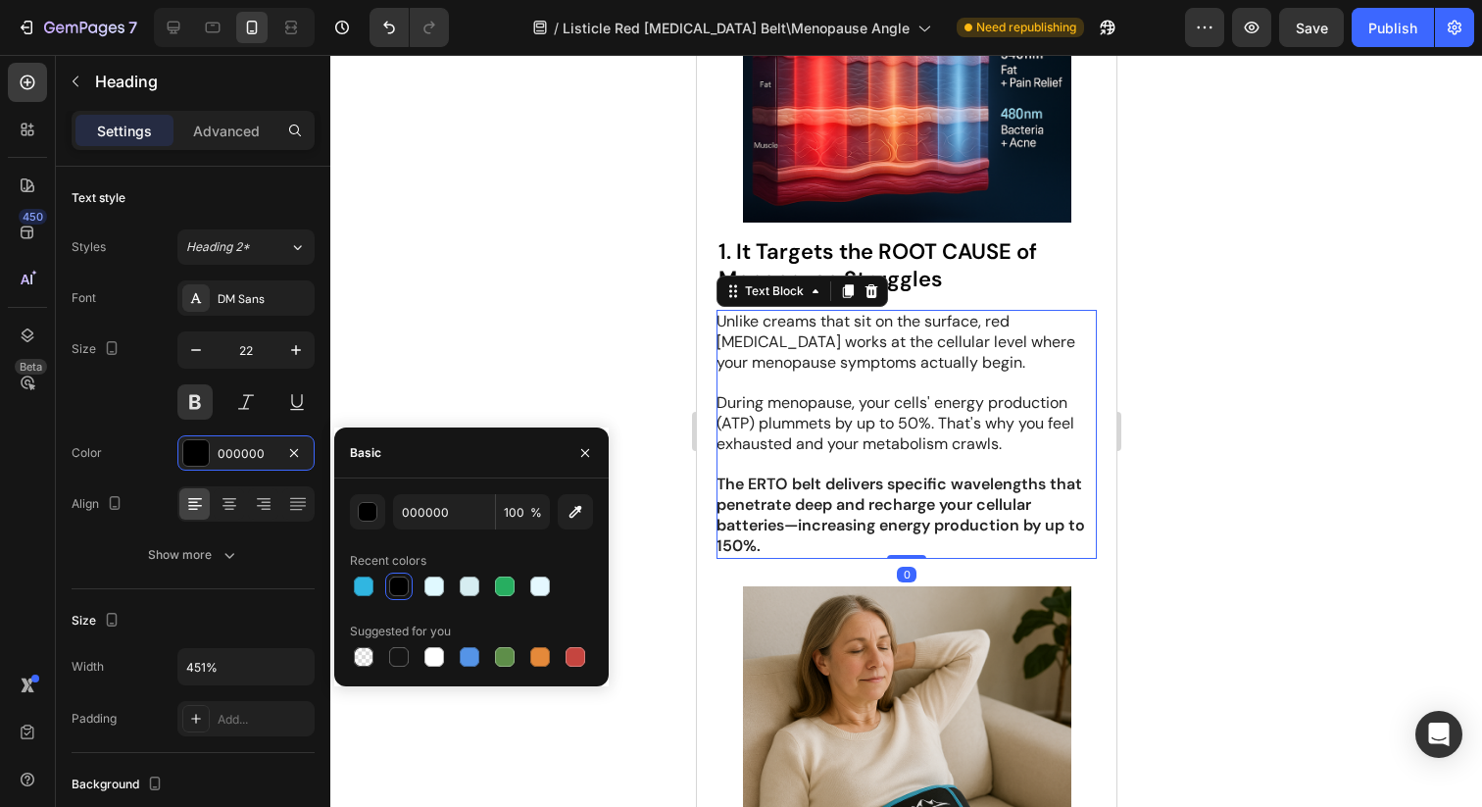
click at [865, 408] on p "During menopause, your cells' energy production (ATP) plummets by up to 50%. Th…" at bounding box center [905, 423] width 378 height 61
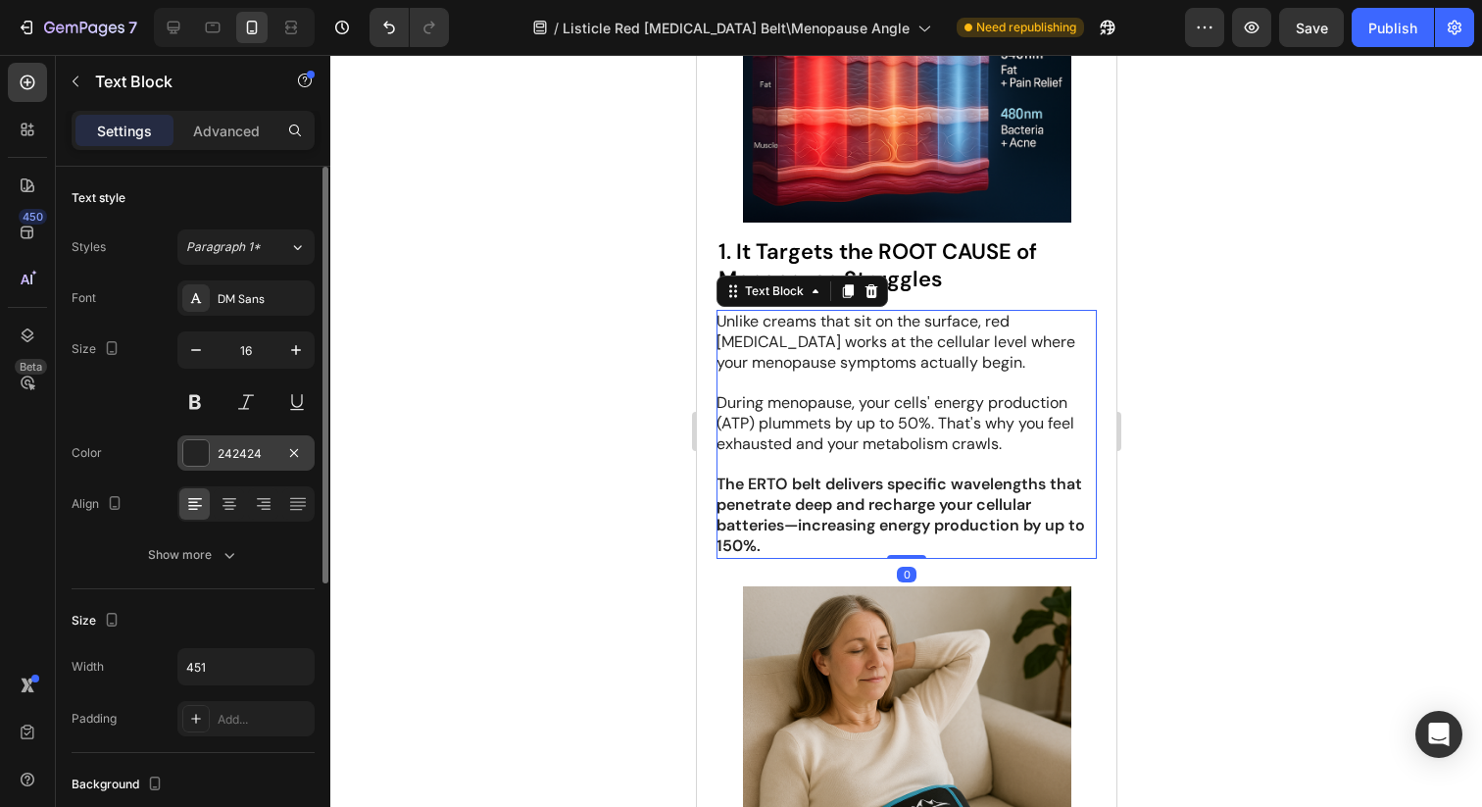
click at [217, 462] on div "242424" at bounding box center [245, 452] width 137 height 35
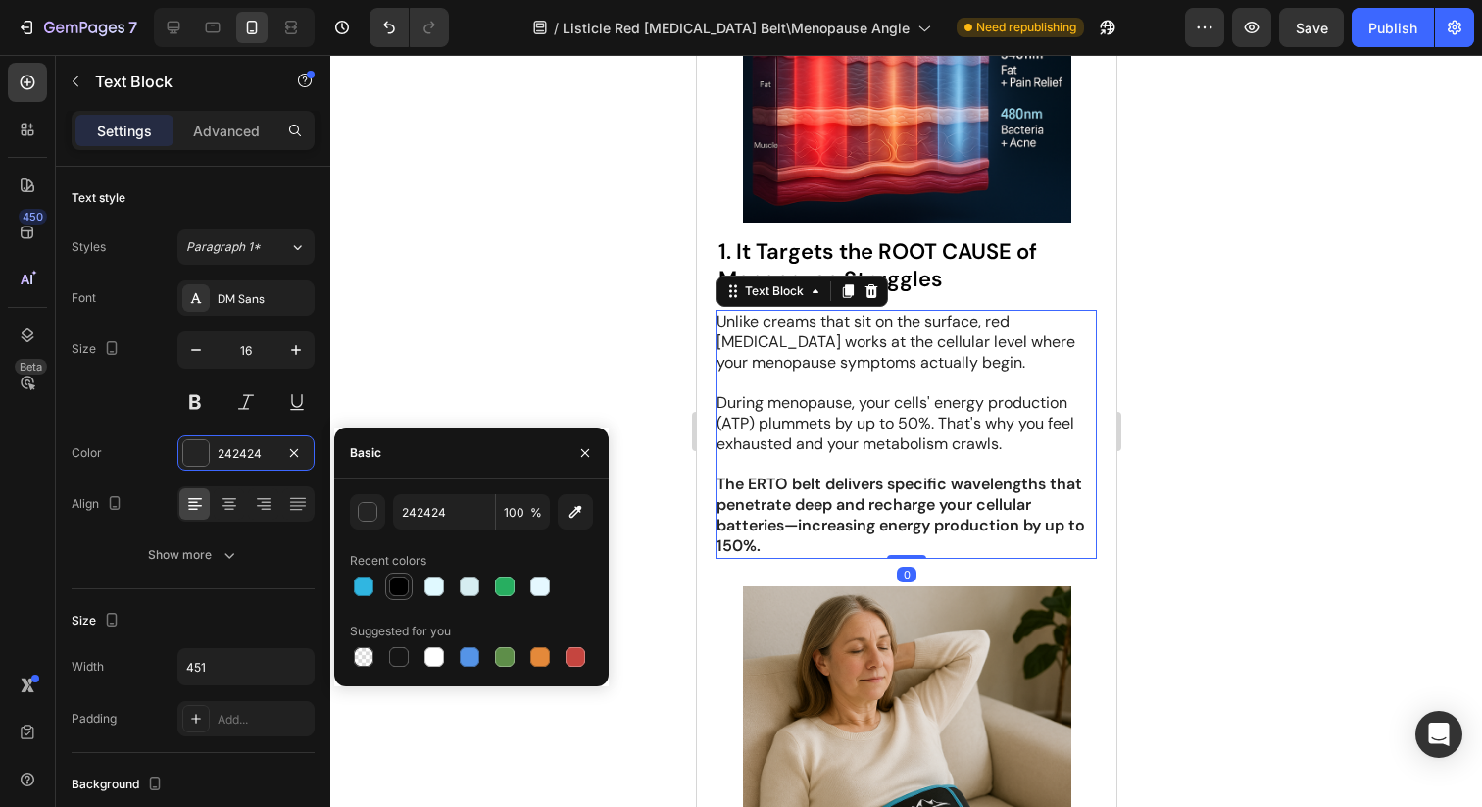
click at [404, 581] on div at bounding box center [399, 586] width 20 height 20
type input "000000"
click at [621, 350] on div at bounding box center [906, 431] width 1152 height 752
